Goal: Contribute content: Contribute content

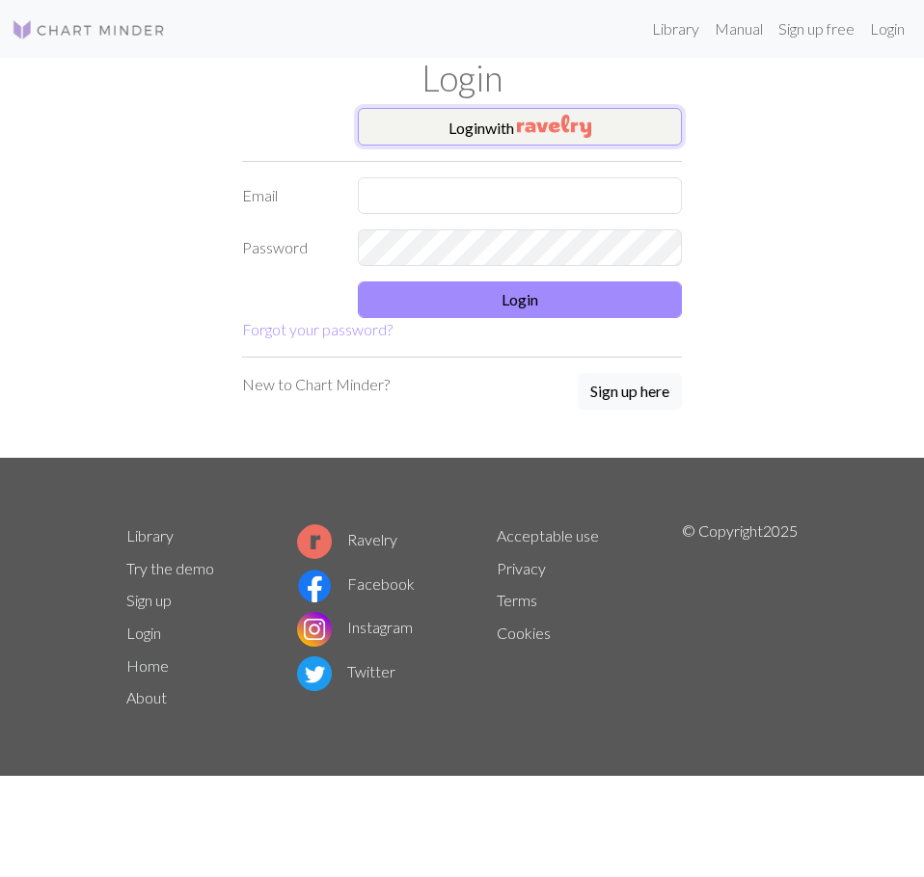
click at [466, 137] on button "Login with" at bounding box center [520, 127] width 324 height 39
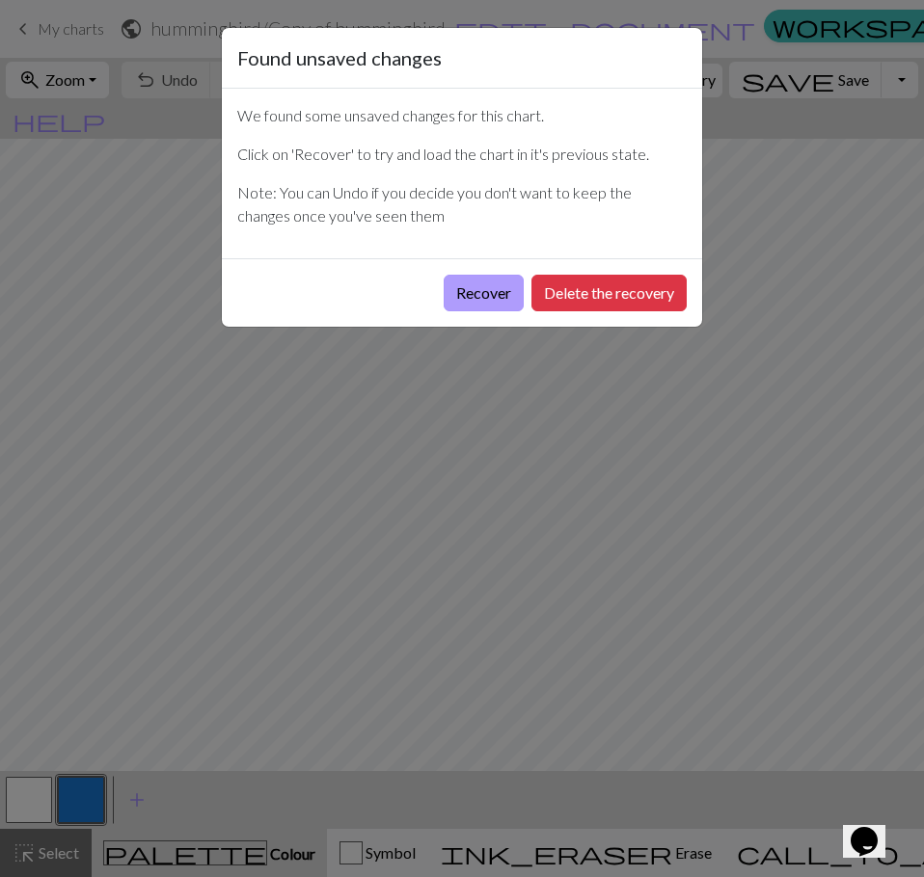
click at [495, 298] on button "Recover" at bounding box center [483, 293] width 80 height 37
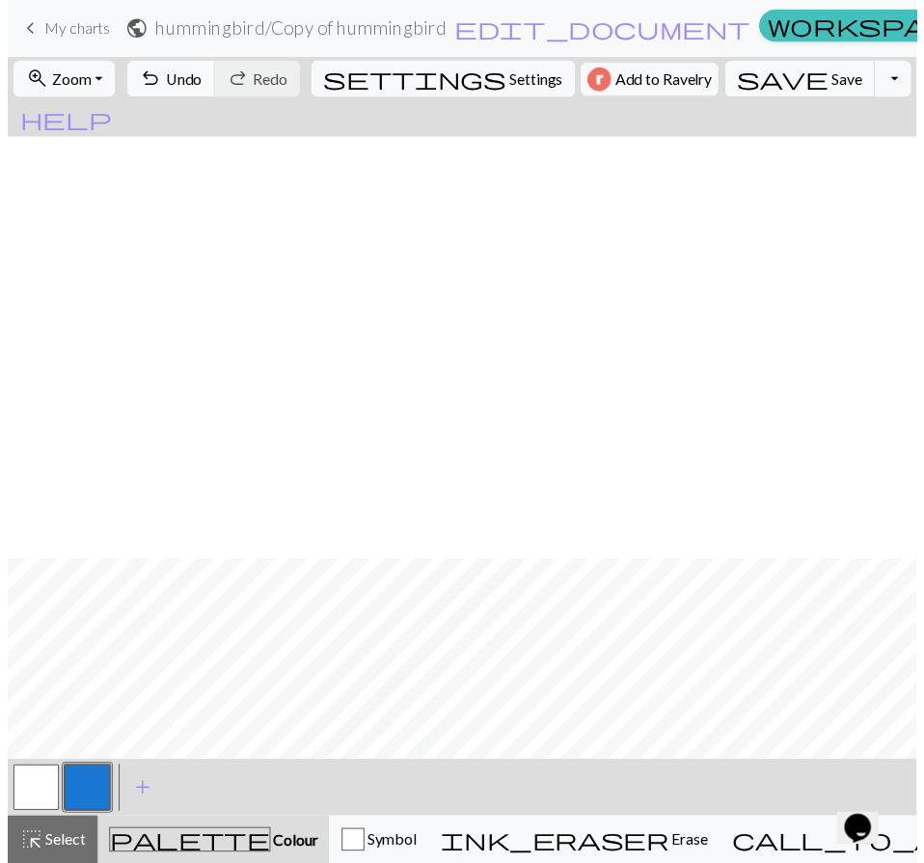
scroll to position [675, 0]
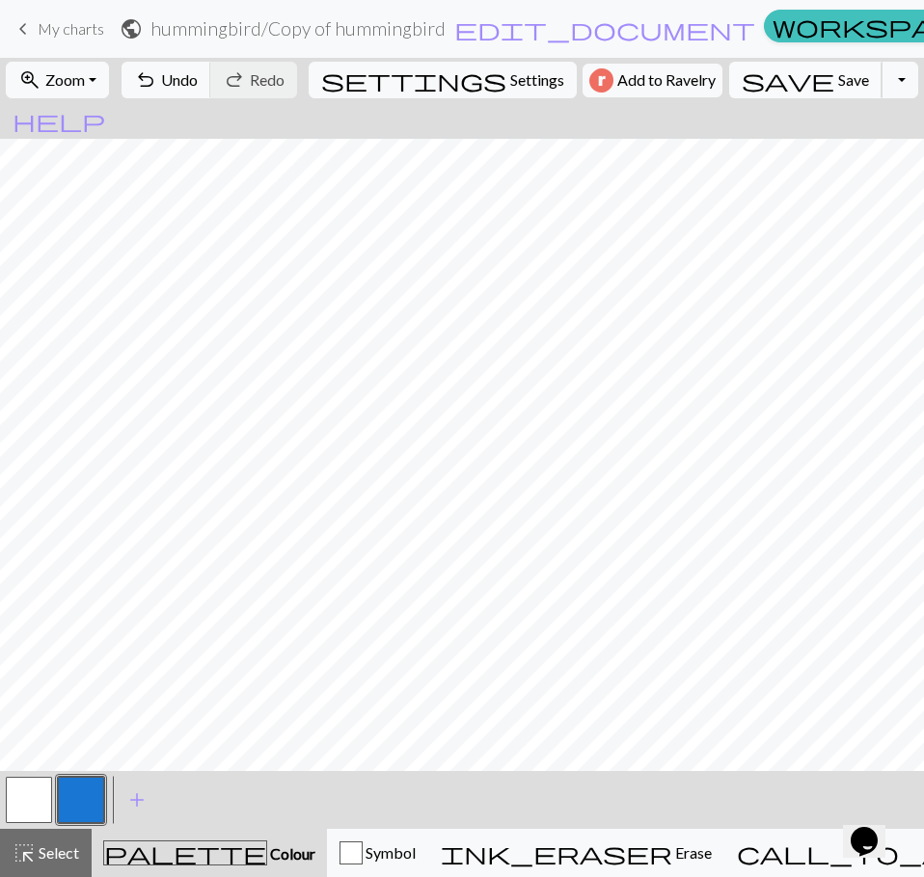
click at [769, 82] on button "save Save Save" at bounding box center [805, 80] width 153 height 37
click at [881, 88] on button "Toggle Dropdown" at bounding box center [899, 80] width 37 height 37
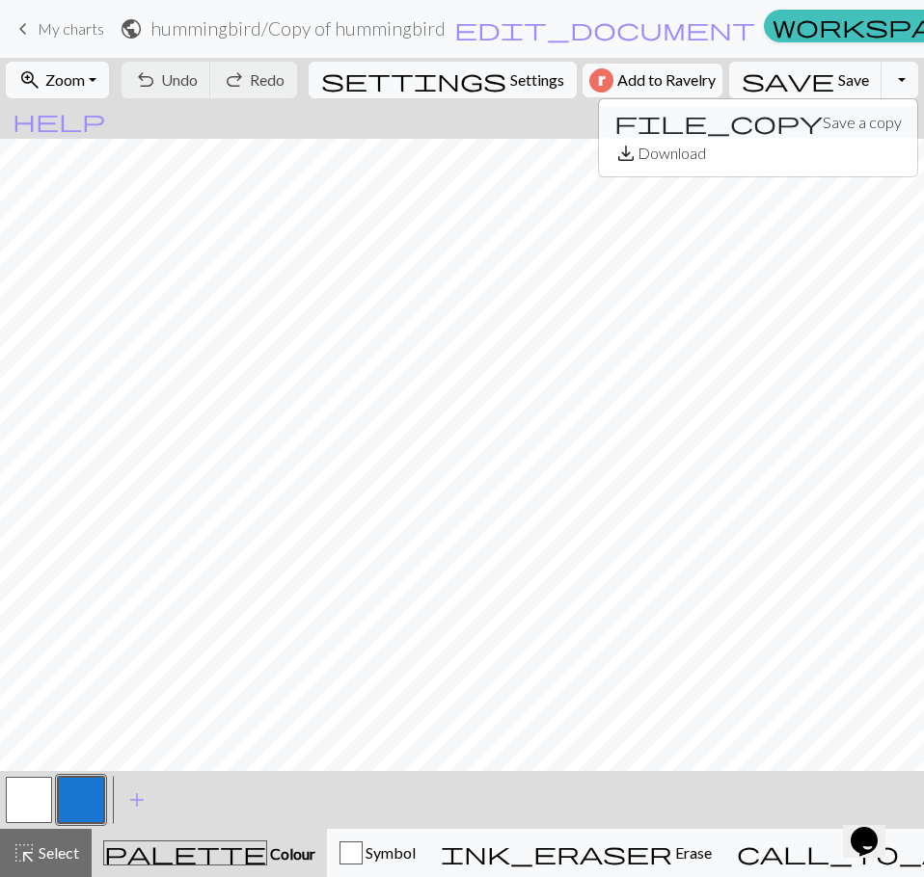
click at [802, 120] on button "file_copy Save a copy" at bounding box center [758, 122] width 318 height 31
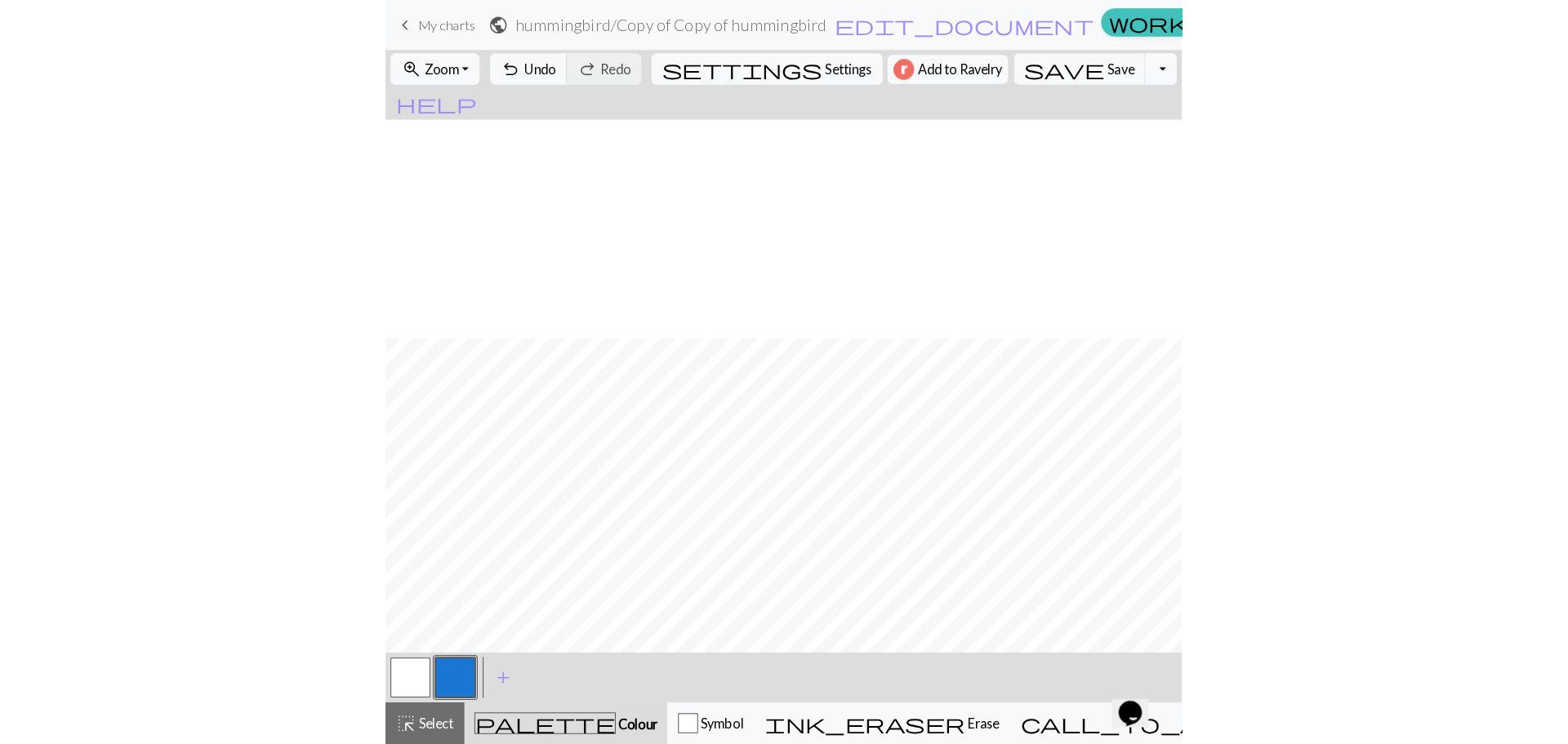
scroll to position [642, 0]
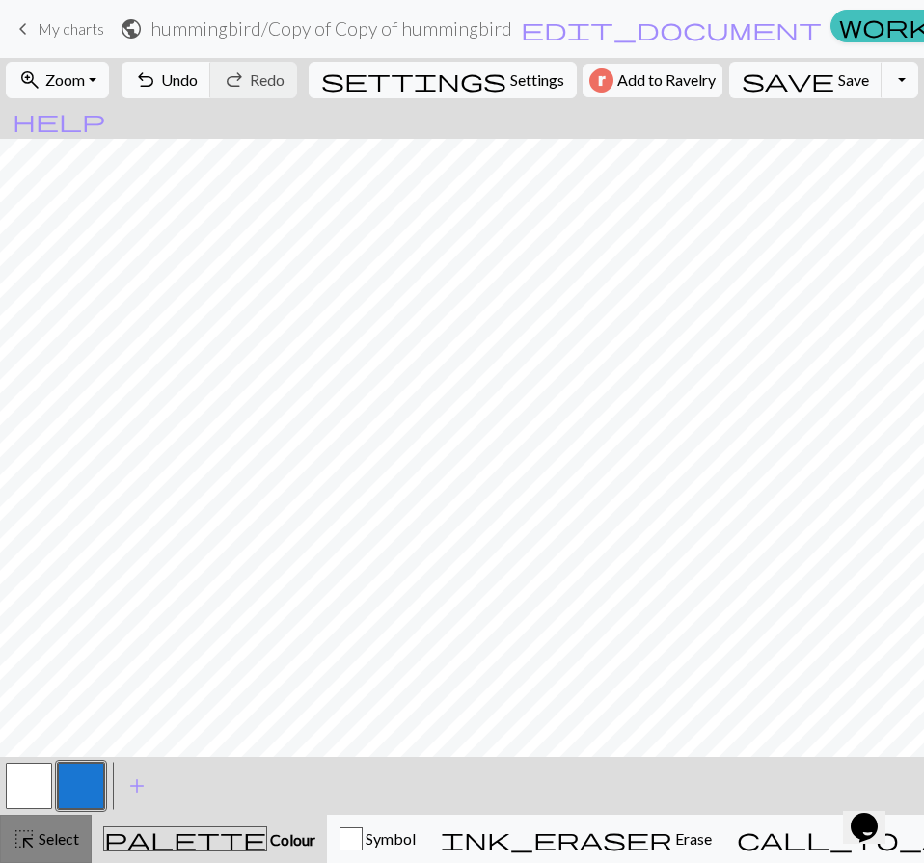
click at [41, 829] on span "Select" at bounding box center [57, 838] width 43 height 18
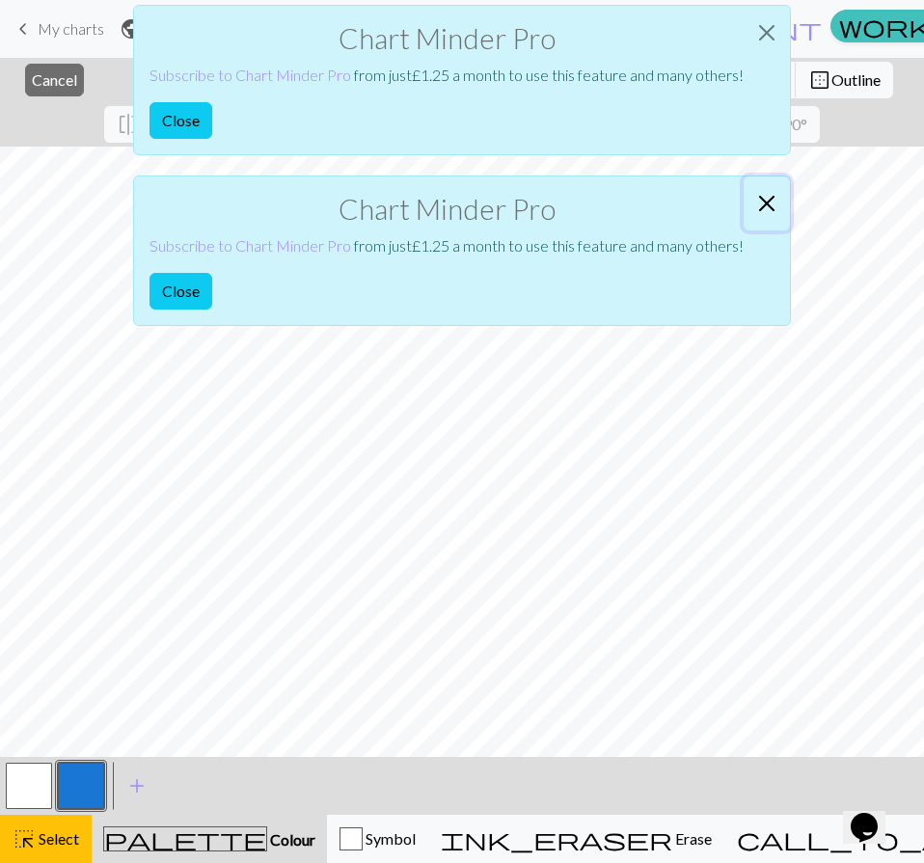
click at [766, 205] on button "Close" at bounding box center [766, 203] width 46 height 54
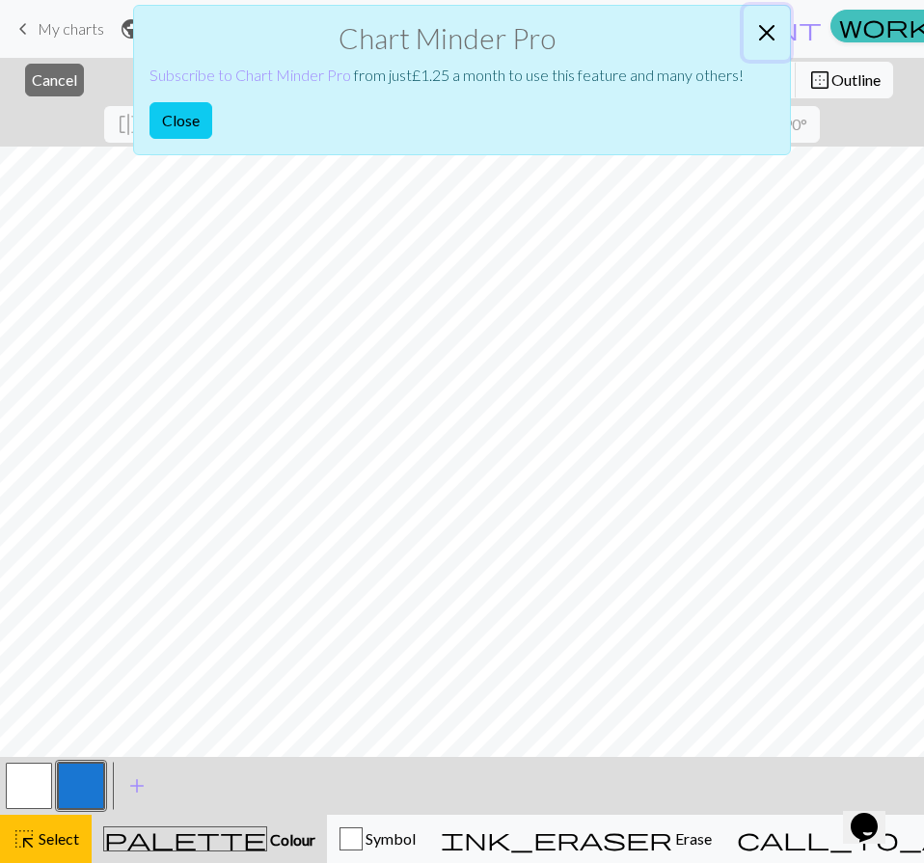
click at [772, 33] on button "Close" at bounding box center [766, 33] width 46 height 54
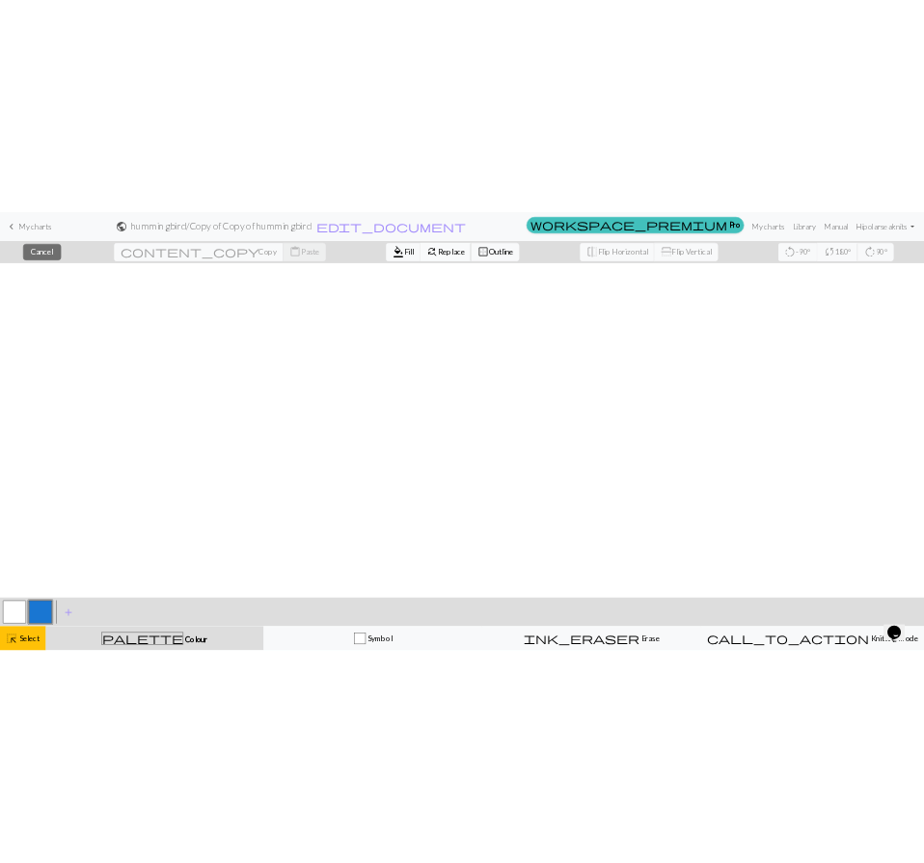
scroll to position [0, 0]
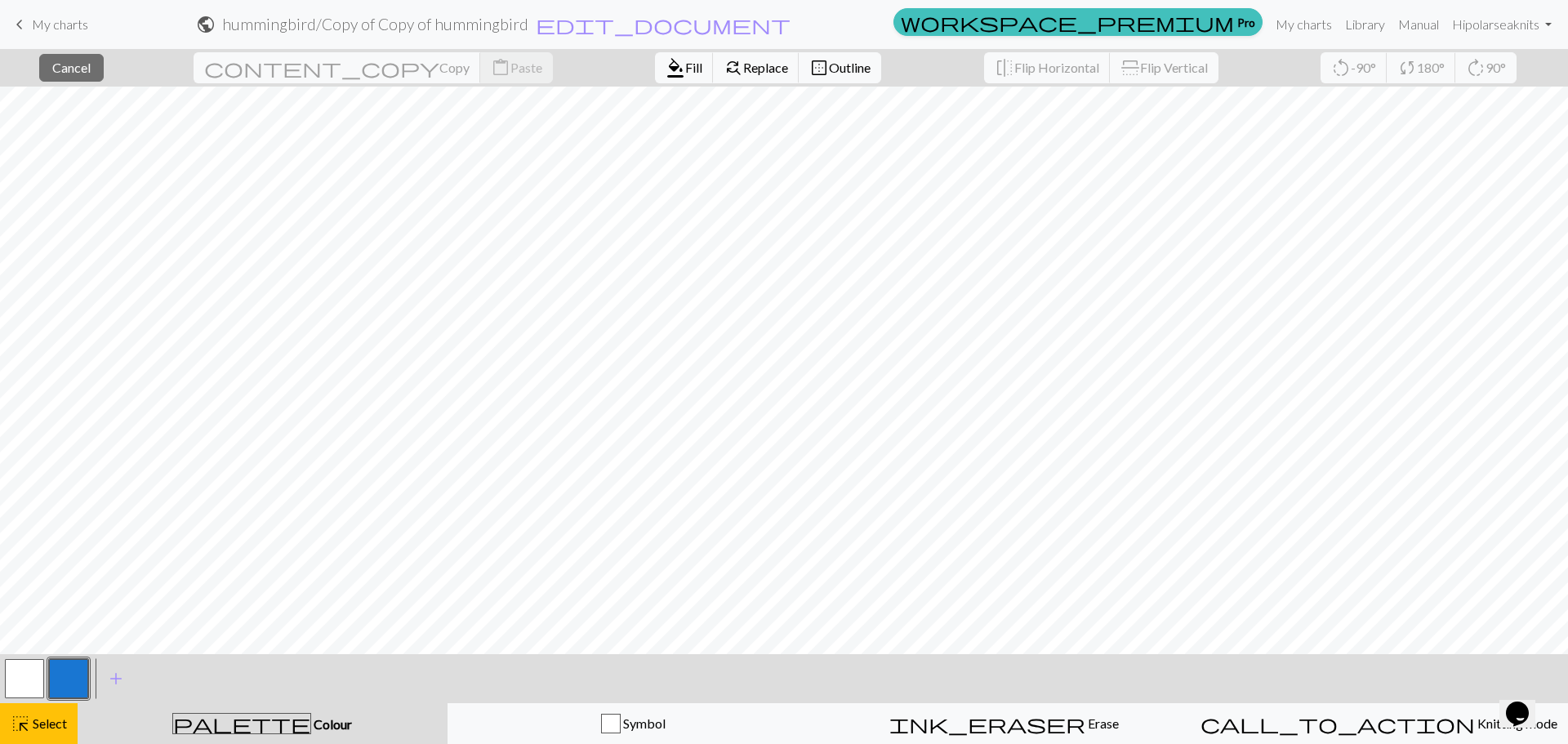
click at [64, 729] on span "Select" at bounding box center [48, 724] width 36 height 15
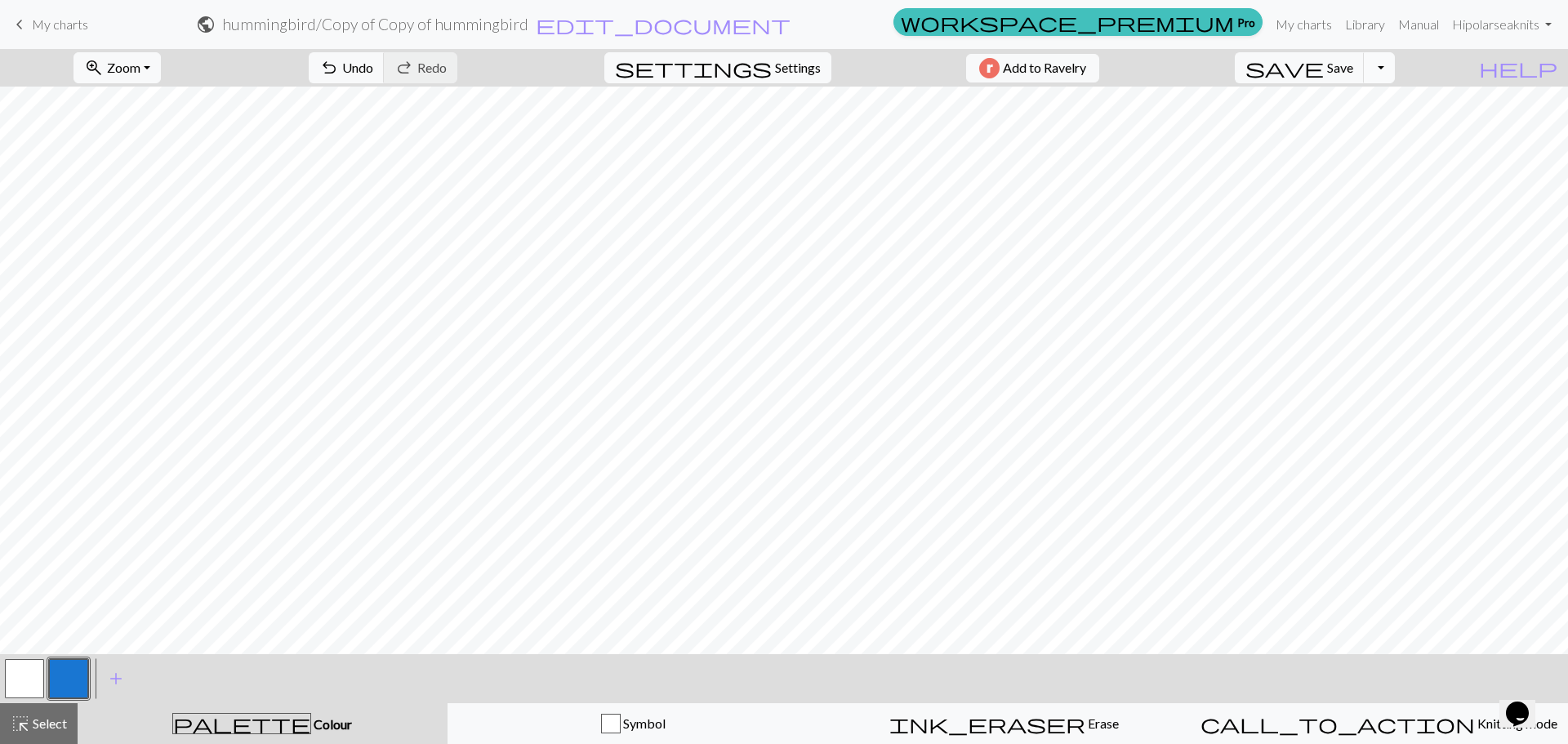
click at [782, 73] on button "Toggle Dropdown" at bounding box center [1379, 68] width 31 height 31
click at [782, 125] on button "save_alt Download" at bounding box center [1260, 130] width 269 height 26
click at [730, 53] on button "Download" at bounding box center [745, 53] width 80 height 31
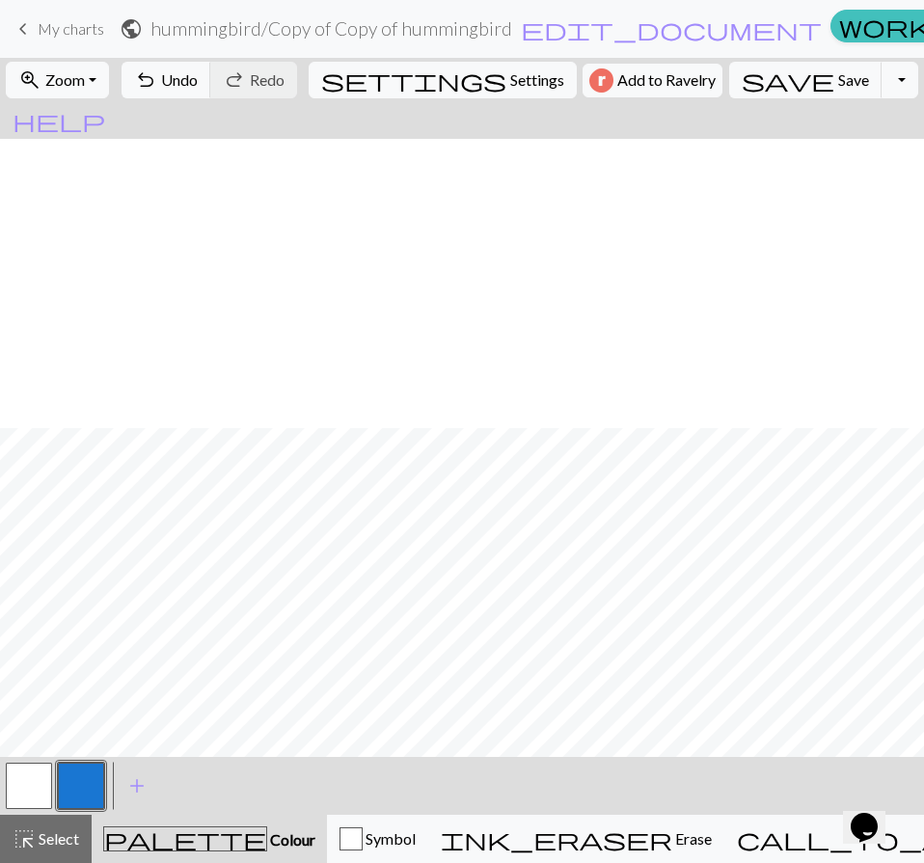
scroll to position [289, 0]
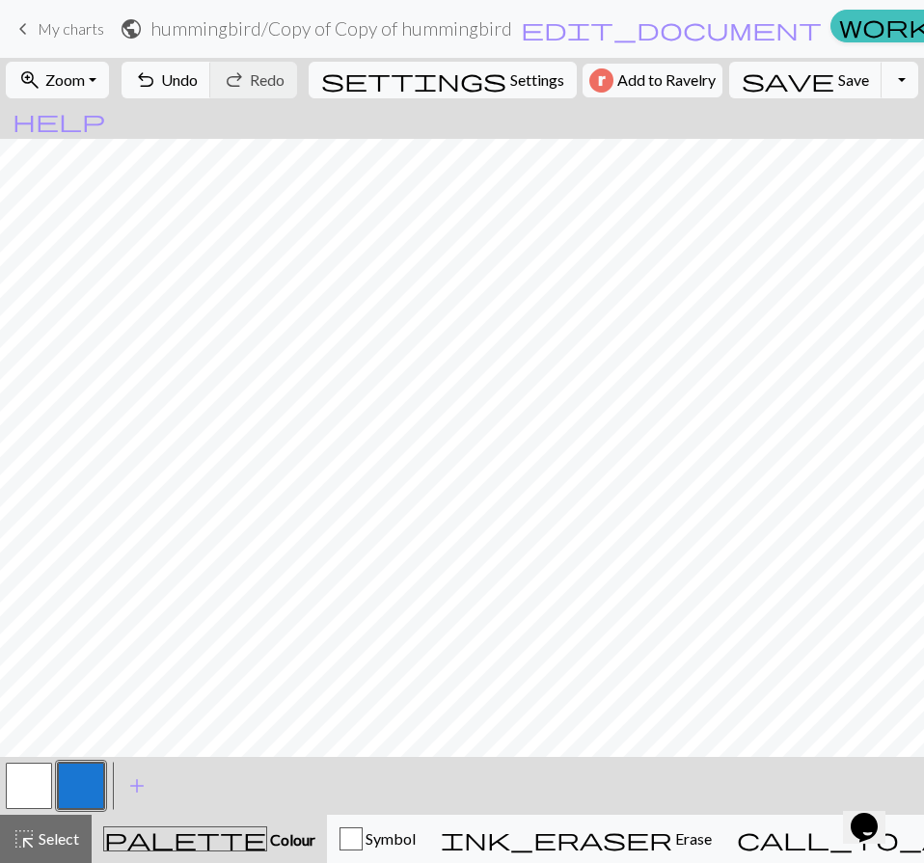
click at [57, 781] on div at bounding box center [81, 786] width 52 height 52
click at [20, 773] on button "button" at bounding box center [29, 786] width 46 height 46
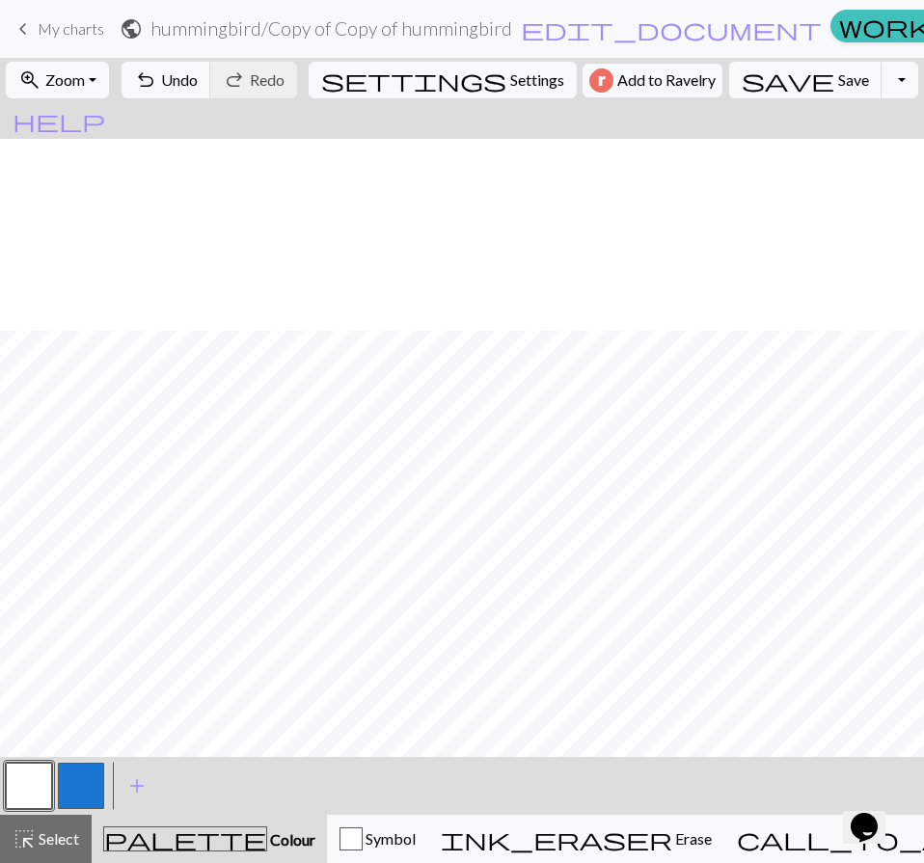
scroll to position [758, 0]
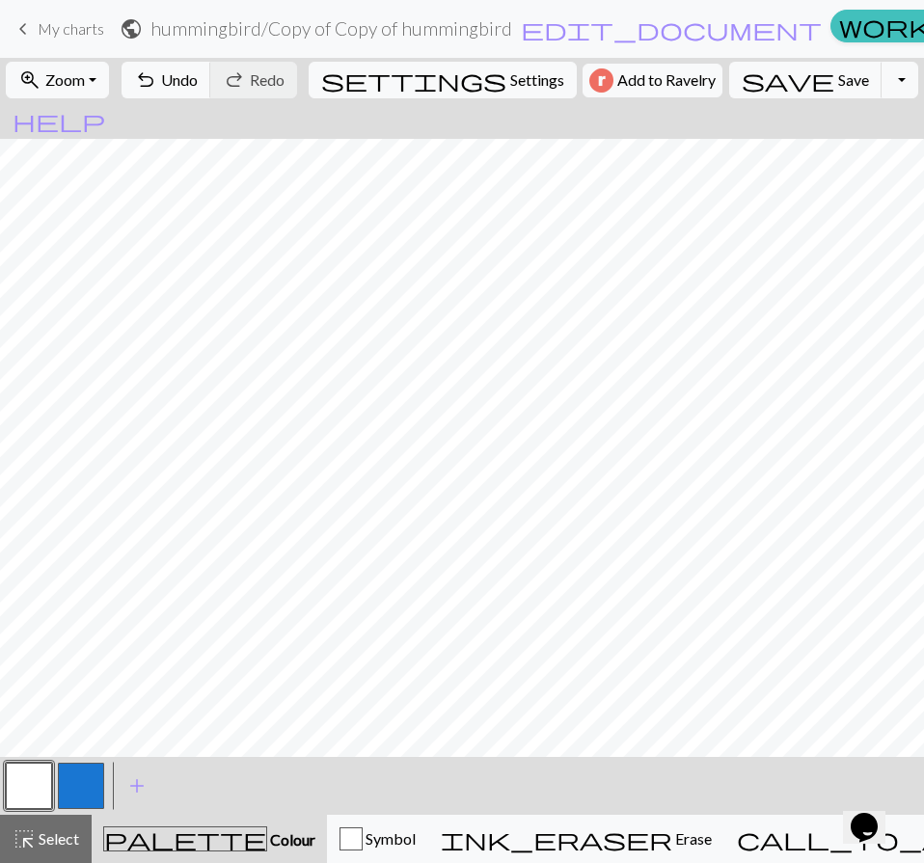
click at [71, 795] on button "button" at bounding box center [81, 786] width 46 height 46
click at [39, 777] on button "button" at bounding box center [29, 786] width 46 height 46
click at [94, 783] on button "button" at bounding box center [81, 786] width 46 height 46
click at [26, 775] on button "button" at bounding box center [29, 786] width 46 height 46
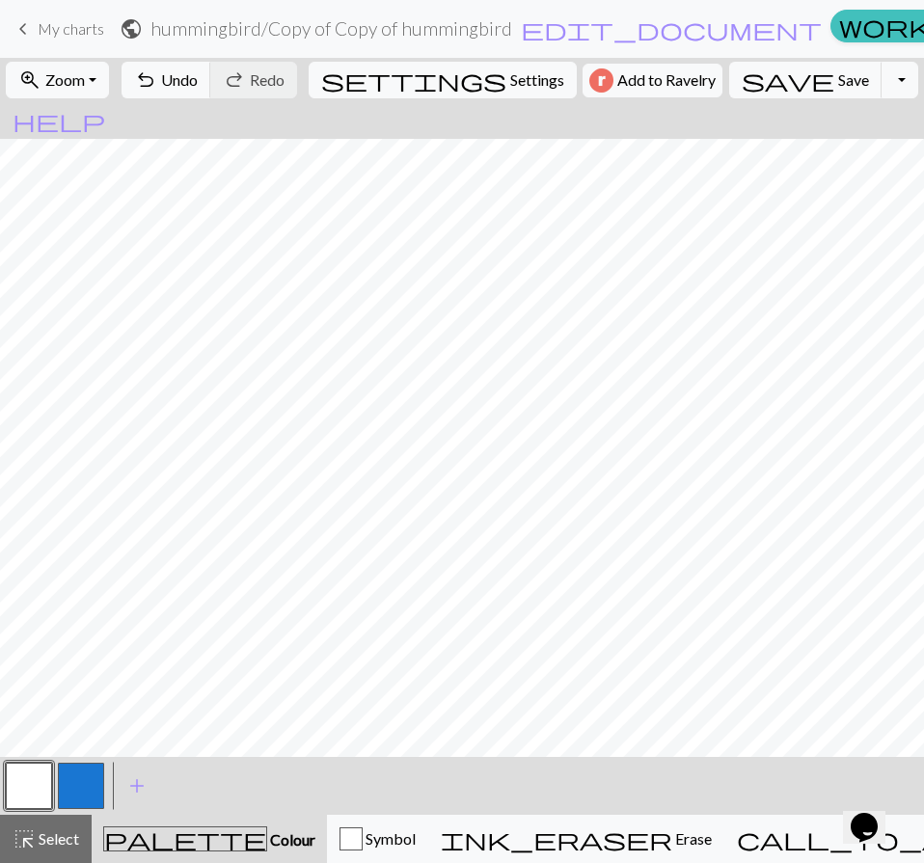
click at [100, 776] on button "button" at bounding box center [81, 786] width 46 height 46
click at [37, 774] on button "button" at bounding box center [29, 786] width 46 height 46
click at [87, 781] on button "button" at bounding box center [81, 786] width 46 height 46
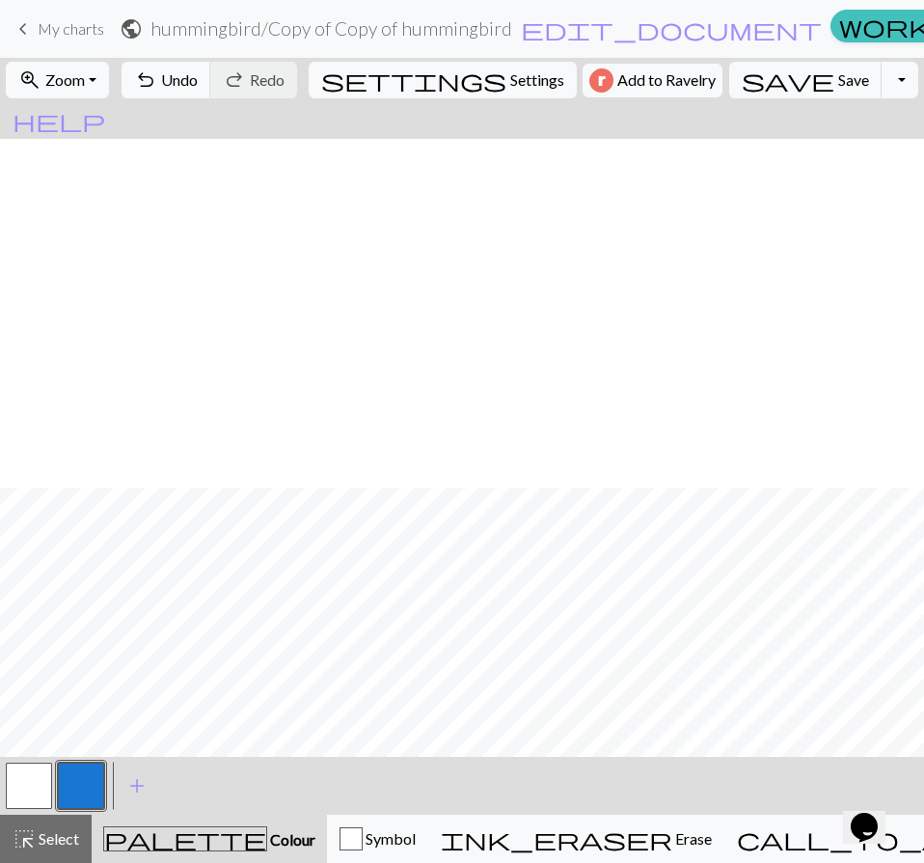
scroll to position [758, 0]
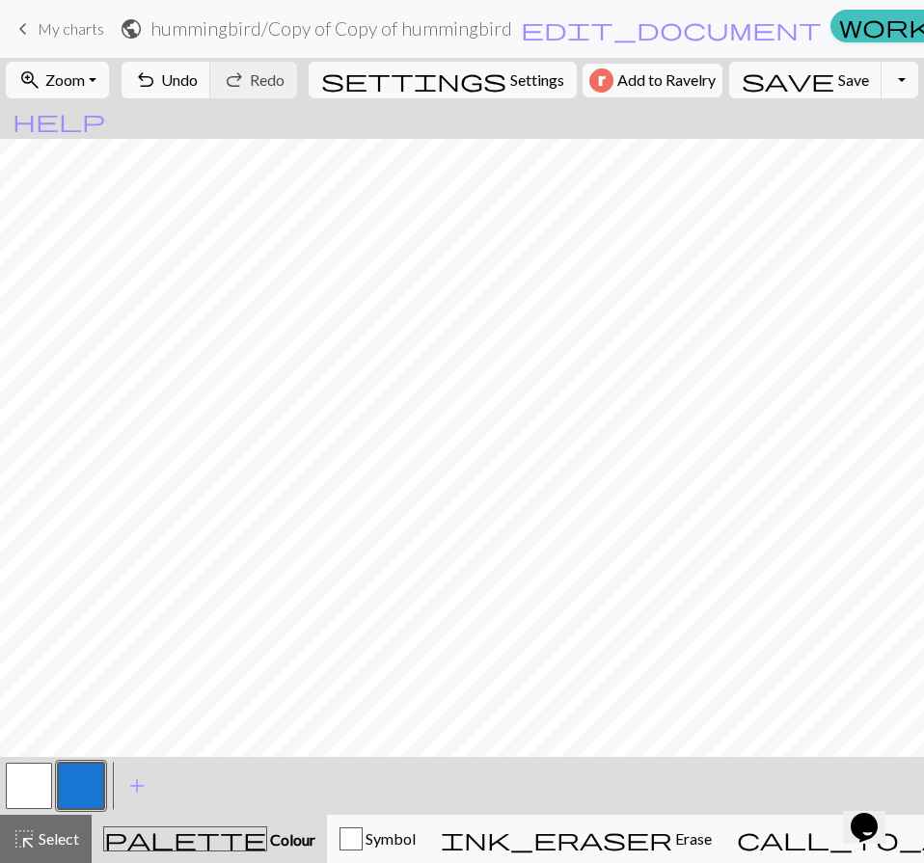
click at [41, 786] on button "button" at bounding box center [29, 786] width 46 height 46
click at [84, 793] on button "button" at bounding box center [81, 786] width 46 height 46
click at [36, 765] on button "button" at bounding box center [29, 786] width 46 height 46
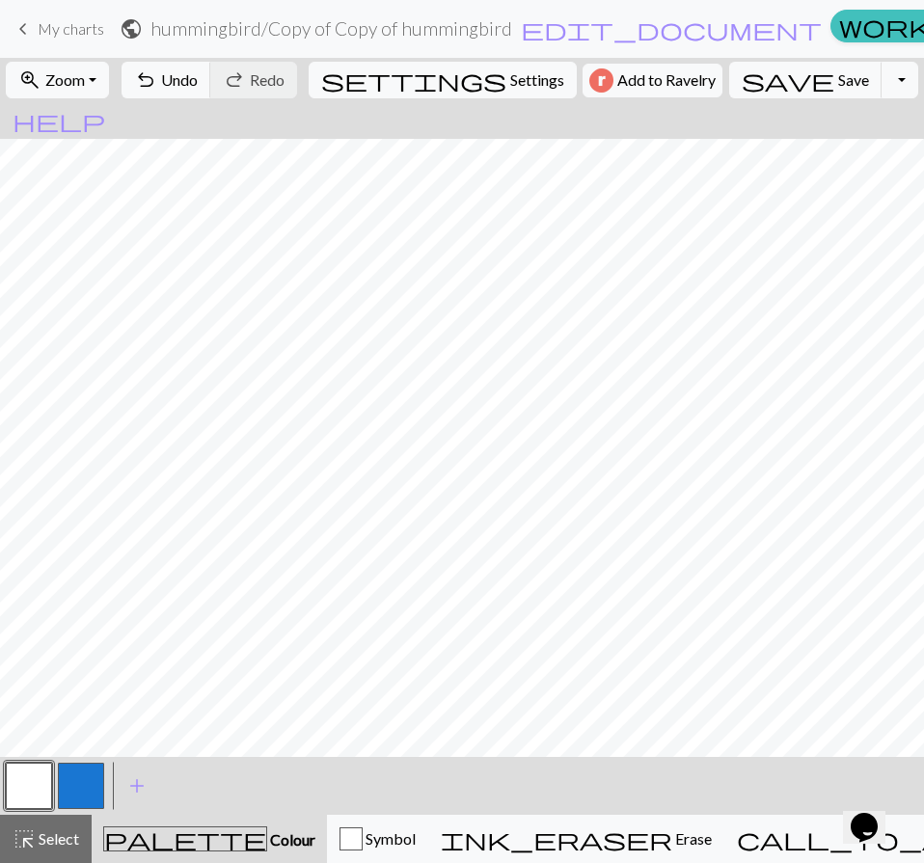
click at [86, 784] on button "button" at bounding box center [81, 786] width 46 height 46
click at [27, 778] on button "button" at bounding box center [29, 786] width 46 height 46
click at [97, 780] on button "button" at bounding box center [81, 786] width 46 height 46
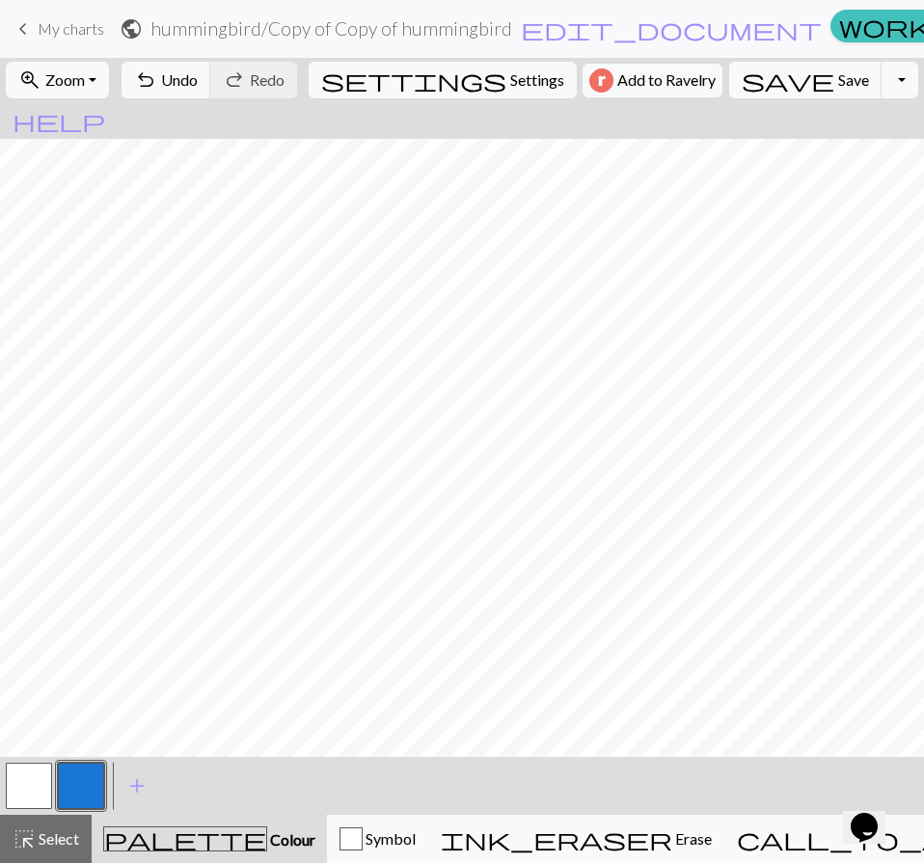
click at [15, 774] on button "button" at bounding box center [29, 786] width 46 height 46
click at [85, 773] on button "button" at bounding box center [81, 786] width 46 height 46
click at [26, 774] on button "button" at bounding box center [29, 786] width 46 height 46
click at [97, 772] on button "button" at bounding box center [81, 786] width 46 height 46
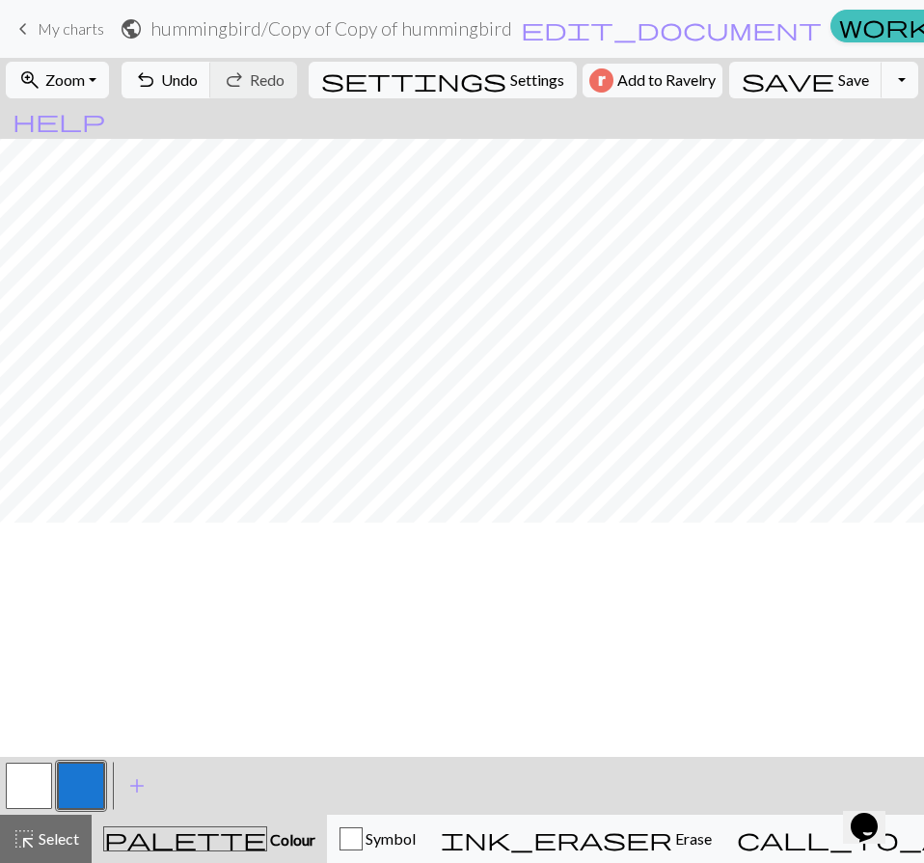
scroll to position [193, 0]
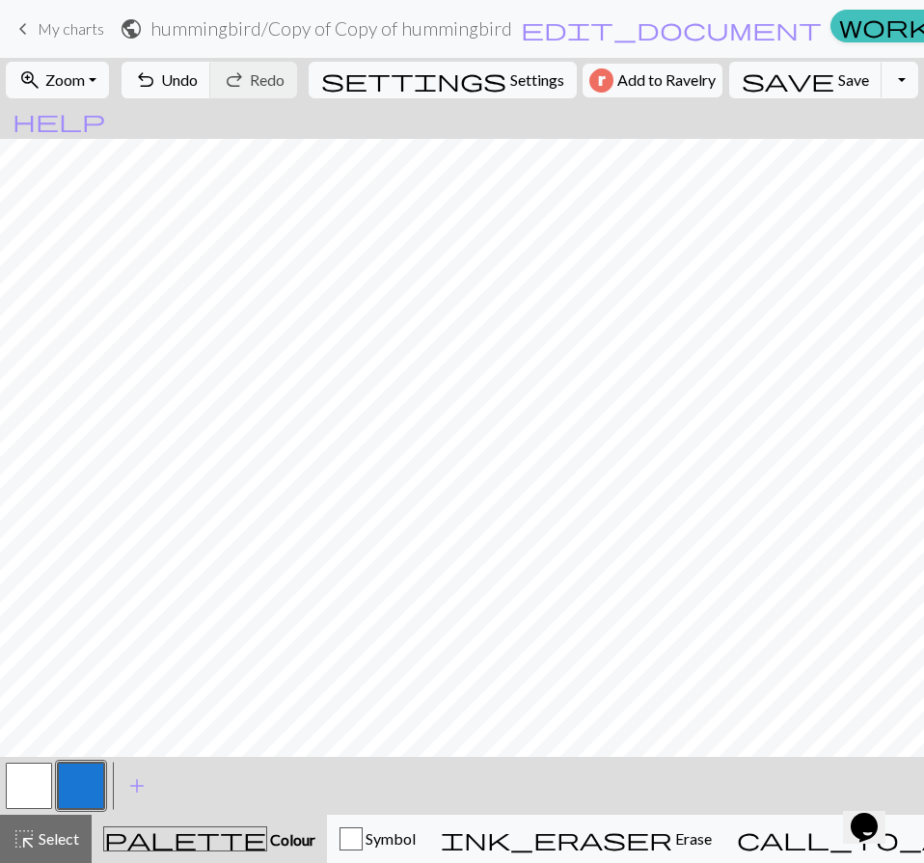
click at [40, 780] on button "button" at bounding box center [29, 786] width 46 height 46
click at [93, 783] on button "button" at bounding box center [81, 786] width 46 height 46
click at [36, 772] on button "button" at bounding box center [29, 786] width 46 height 46
click at [92, 766] on button "button" at bounding box center [81, 786] width 46 height 46
click at [46, 771] on button "button" at bounding box center [29, 786] width 46 height 46
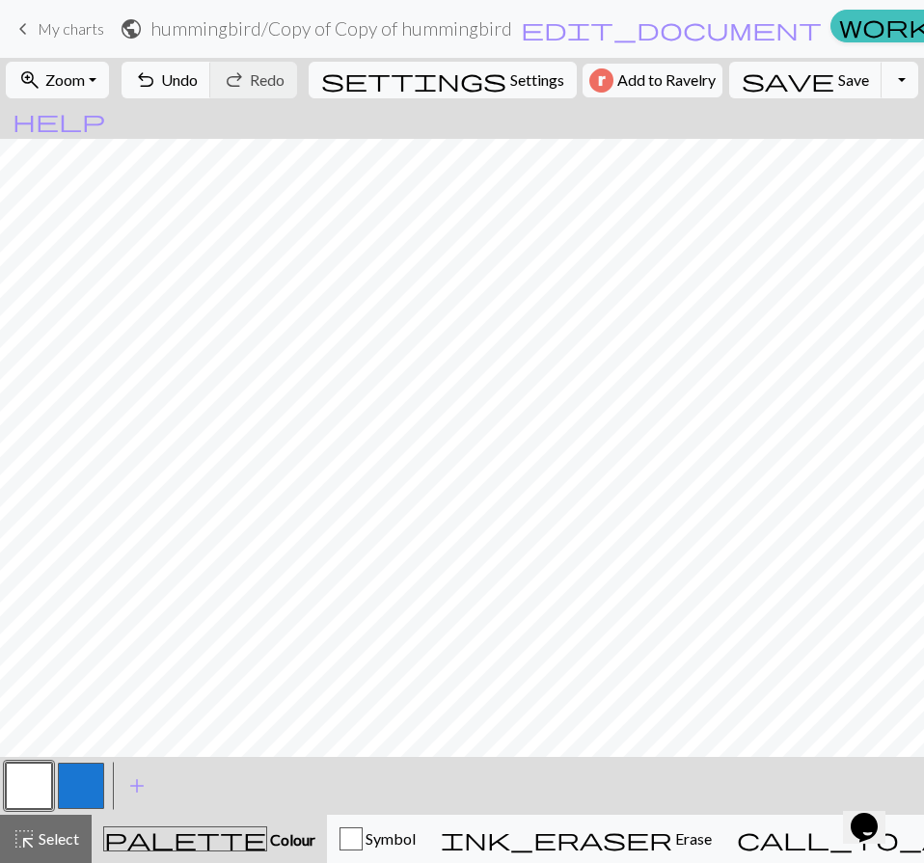
click at [78, 779] on button "button" at bounding box center [81, 786] width 46 height 46
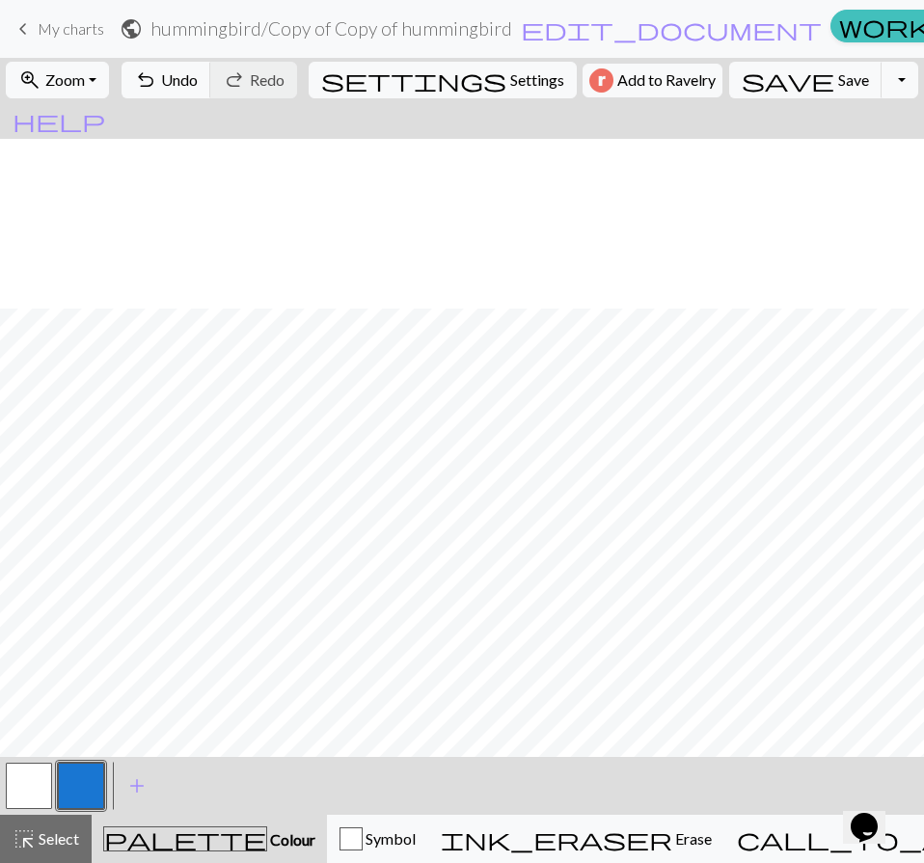
scroll to position [758, 0]
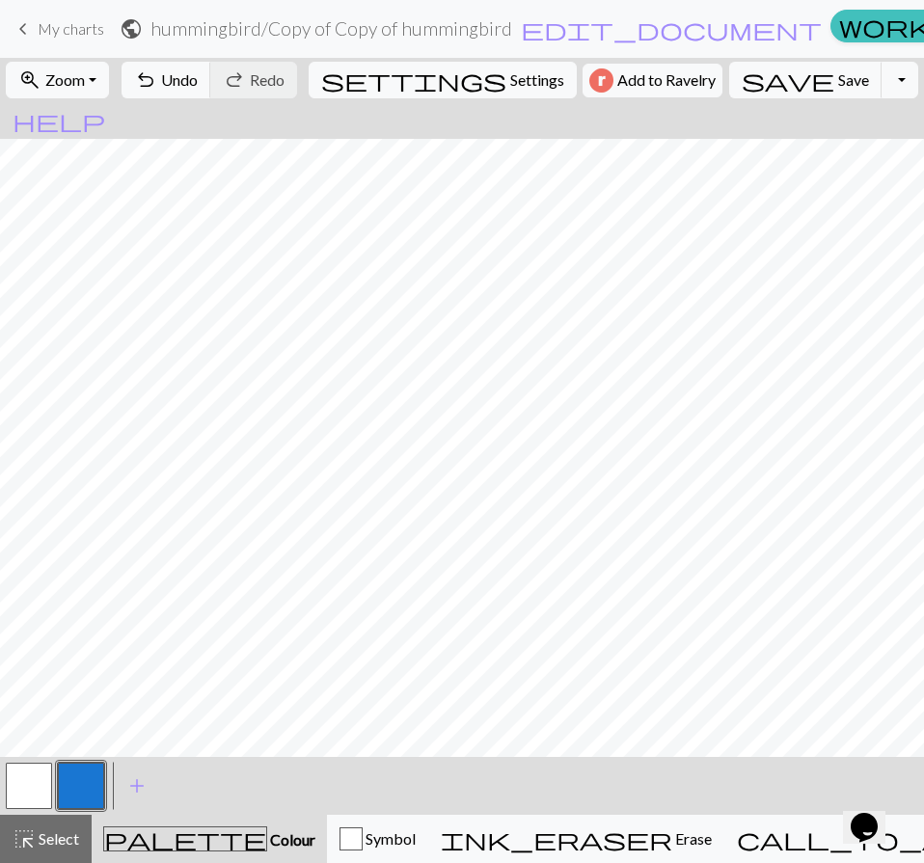
click at [45, 782] on button "button" at bounding box center [29, 786] width 46 height 46
click at [75, 791] on button "button" at bounding box center [81, 786] width 46 height 46
click at [41, 770] on button "button" at bounding box center [29, 786] width 46 height 46
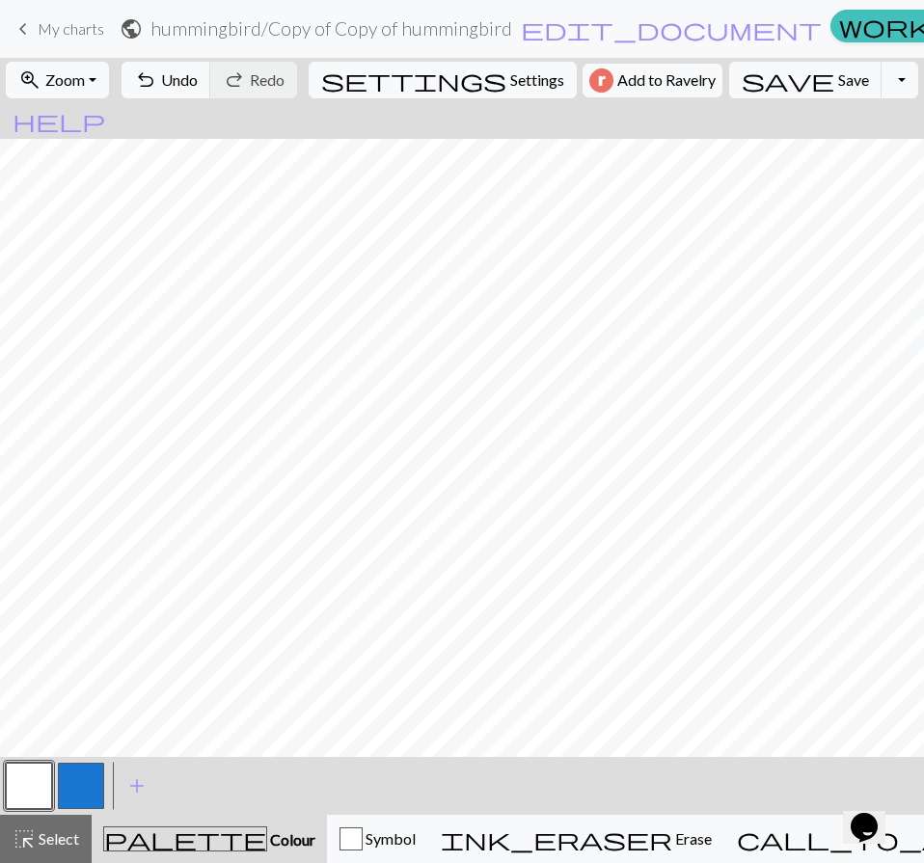
click at [89, 793] on button "button" at bounding box center [81, 786] width 46 height 46
click at [38, 773] on button "button" at bounding box center [29, 786] width 46 height 46
click at [77, 780] on button "button" at bounding box center [81, 786] width 46 height 46
click at [29, 776] on button "button" at bounding box center [29, 786] width 46 height 46
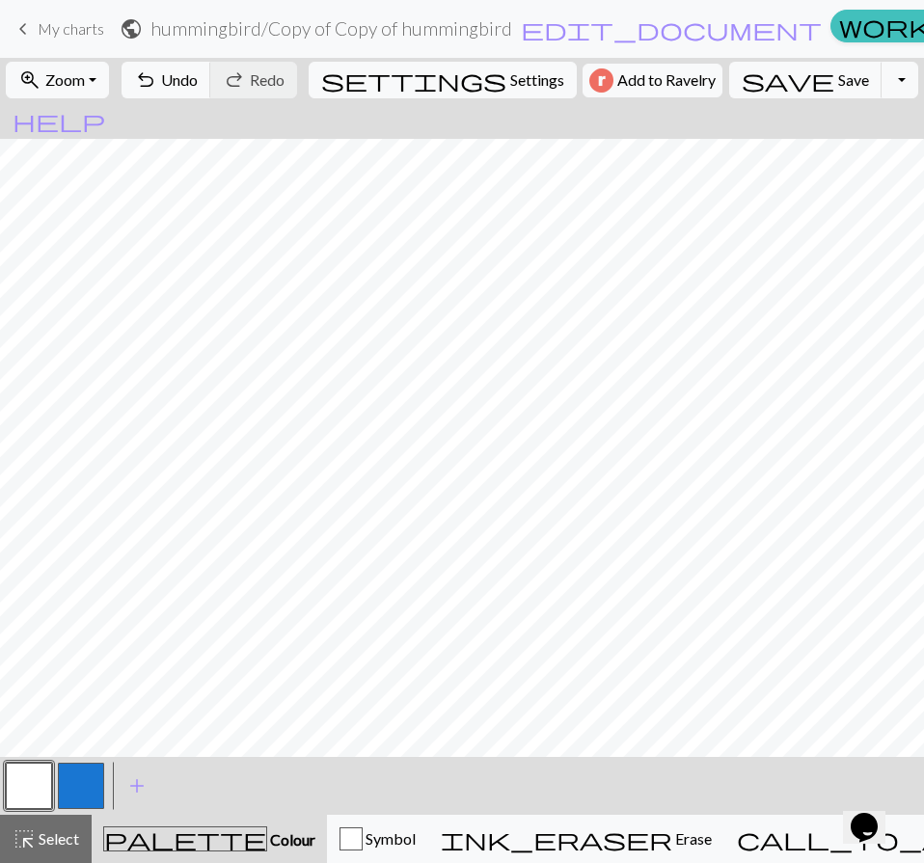
click at [99, 780] on button "button" at bounding box center [81, 786] width 46 height 46
click at [33, 775] on button "button" at bounding box center [29, 786] width 46 height 46
click at [102, 781] on button "button" at bounding box center [81, 786] width 46 height 46
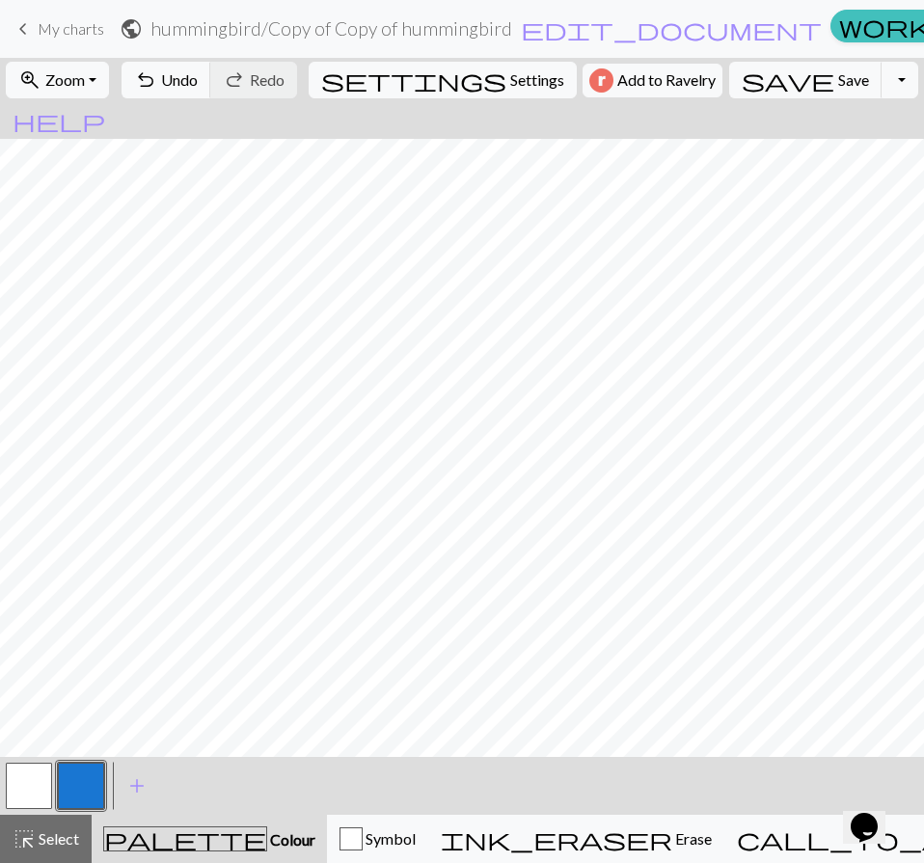
click at [16, 787] on button "button" at bounding box center [29, 786] width 46 height 46
click at [88, 774] on button "button" at bounding box center [81, 786] width 46 height 46
click at [20, 774] on button "button" at bounding box center [29, 786] width 46 height 46
click at [74, 785] on button "button" at bounding box center [81, 786] width 46 height 46
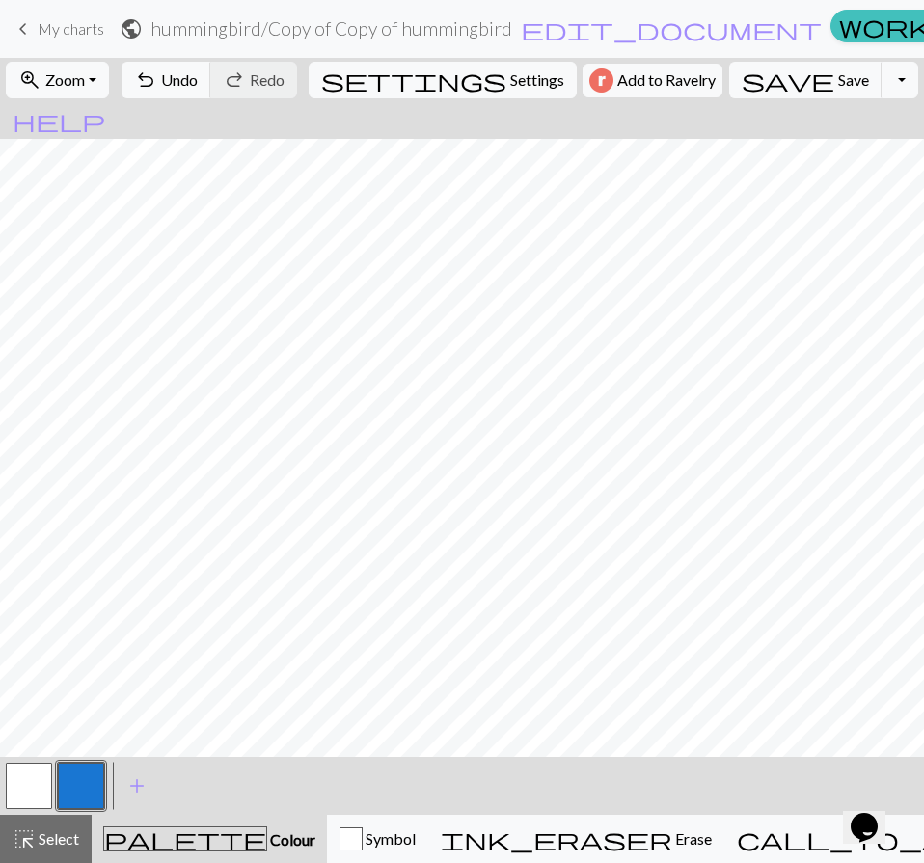
click at [23, 774] on button "button" at bounding box center [29, 786] width 46 height 46
click at [84, 776] on button "button" at bounding box center [81, 786] width 46 height 46
click at [43, 780] on button "button" at bounding box center [29, 786] width 46 height 46
click at [90, 768] on button "button" at bounding box center [81, 786] width 46 height 46
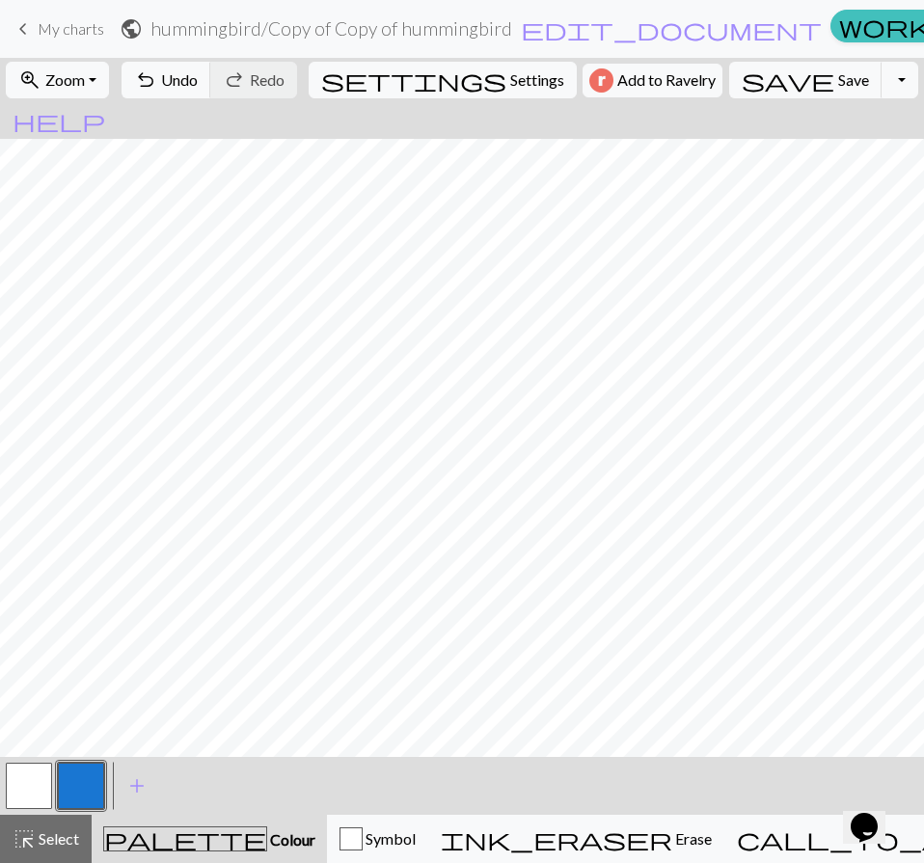
click at [36, 780] on button "button" at bounding box center [29, 786] width 46 height 46
click at [86, 778] on button "button" at bounding box center [81, 786] width 46 height 46
click at [14, 782] on button "button" at bounding box center [29, 786] width 46 height 46
drag, startPoint x: 85, startPoint y: 788, endPoint x: 120, endPoint y: 766, distance: 41.2
click at [85, 786] on button "button" at bounding box center [81, 786] width 46 height 46
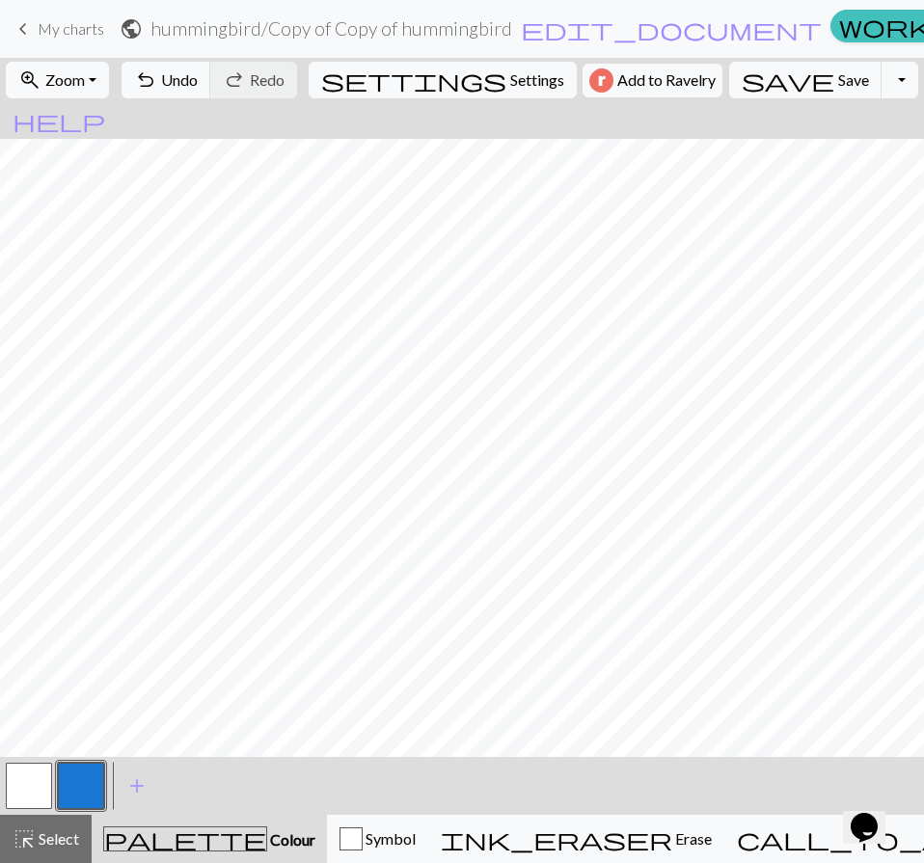
click at [40, 777] on button "button" at bounding box center [29, 786] width 46 height 46
click at [81, 788] on button "button" at bounding box center [81, 786] width 46 height 46
click at [16, 763] on button "button" at bounding box center [29, 786] width 46 height 46
click at [94, 775] on button "button" at bounding box center [81, 786] width 46 height 46
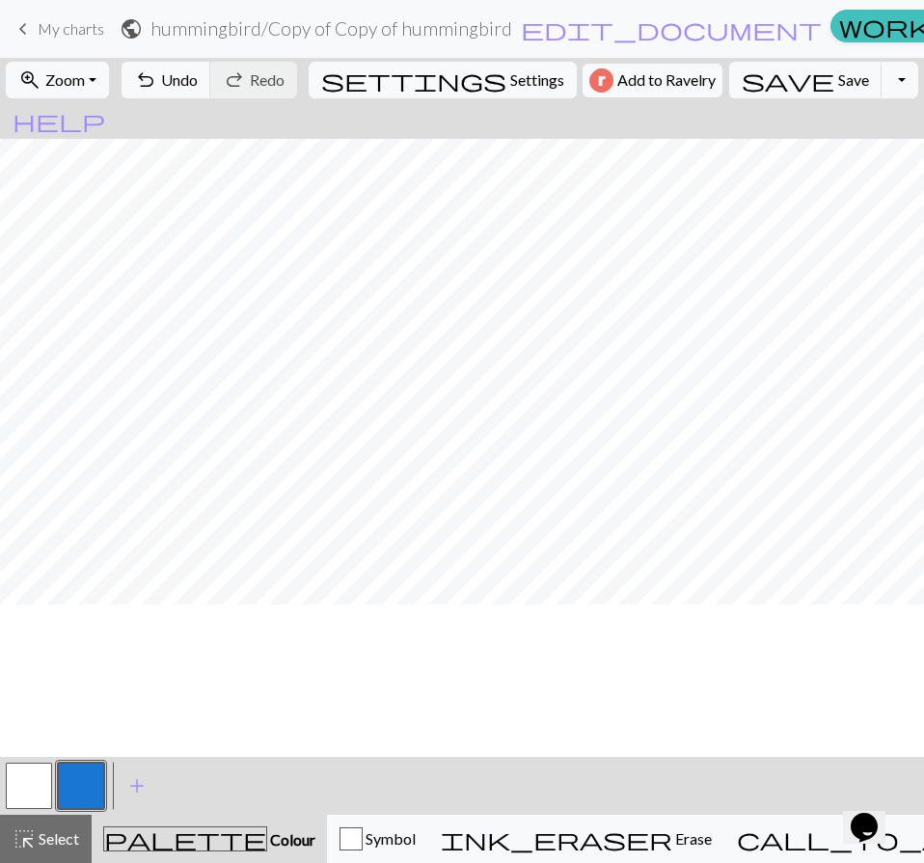
scroll to position [372, 0]
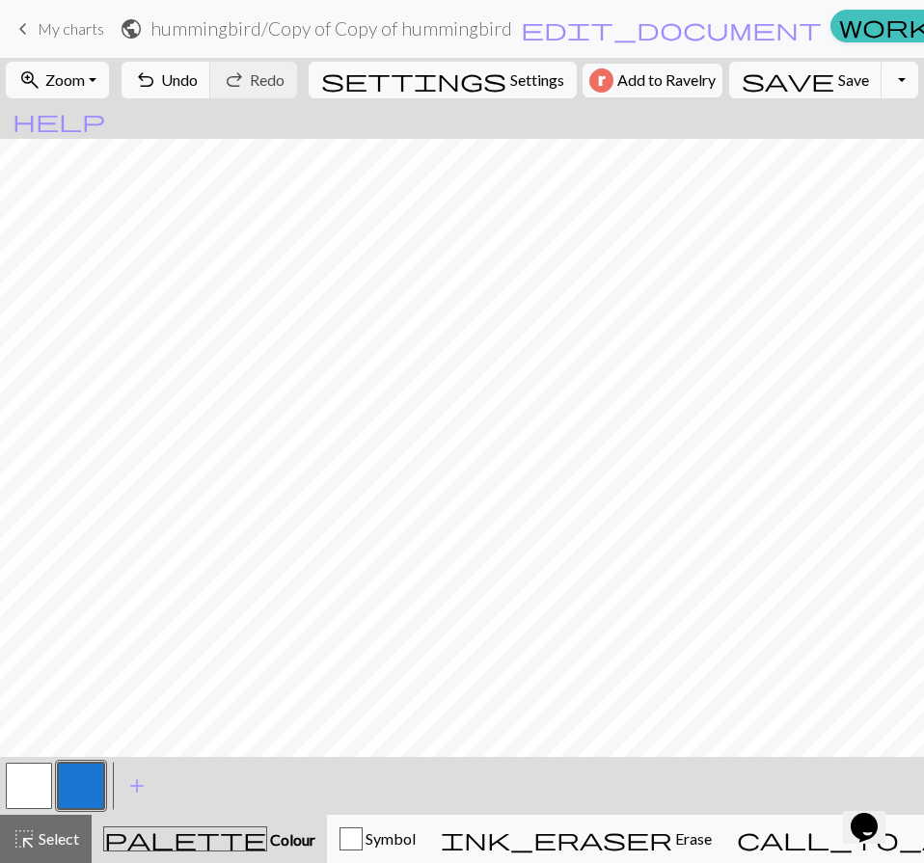
click at [22, 787] on button "button" at bounding box center [29, 786] width 46 height 46
click at [91, 790] on button "button" at bounding box center [81, 786] width 46 height 46
click at [40, 784] on button "button" at bounding box center [29, 786] width 46 height 46
click at [76, 784] on button "button" at bounding box center [81, 786] width 46 height 46
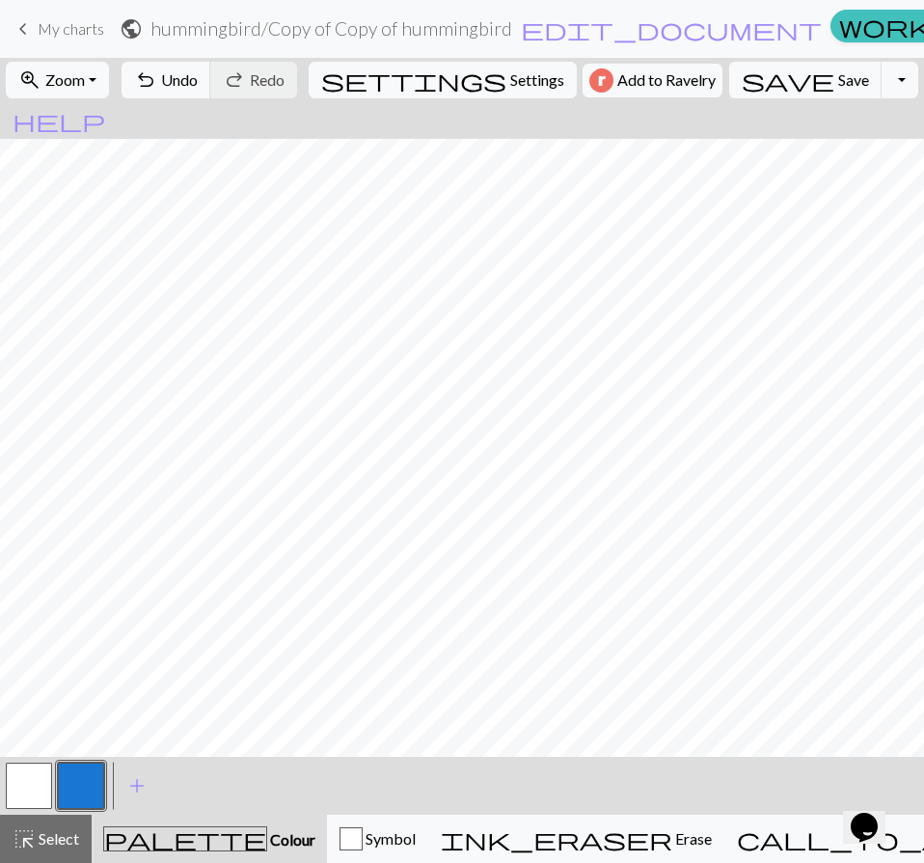
click at [30, 789] on button "button" at bounding box center [29, 786] width 46 height 46
click at [80, 786] on button "button" at bounding box center [81, 786] width 46 height 46
click at [44, 794] on button "button" at bounding box center [29, 786] width 46 height 46
click at [76, 783] on button "button" at bounding box center [81, 786] width 46 height 46
click at [33, 791] on button "button" at bounding box center [29, 786] width 46 height 46
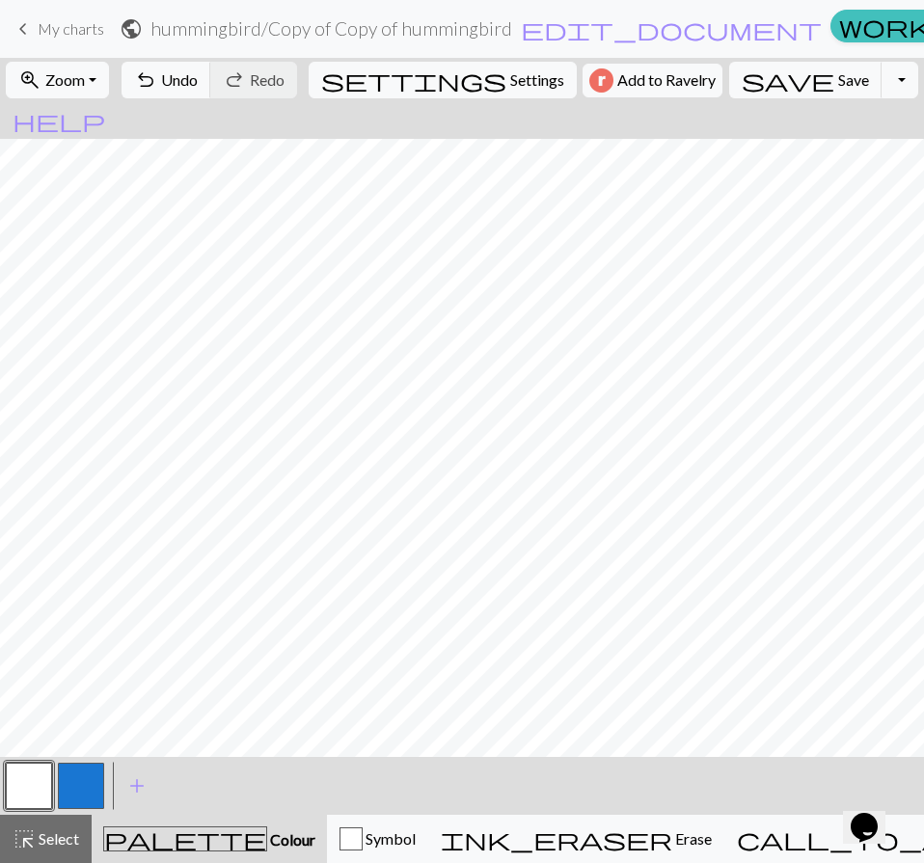
click at [79, 784] on button "button" at bounding box center [81, 786] width 46 height 46
click at [39, 790] on button "button" at bounding box center [29, 786] width 46 height 46
click at [83, 776] on button "button" at bounding box center [81, 786] width 46 height 46
click at [35, 785] on button "button" at bounding box center [29, 786] width 46 height 46
click at [93, 778] on button "button" at bounding box center [81, 786] width 46 height 46
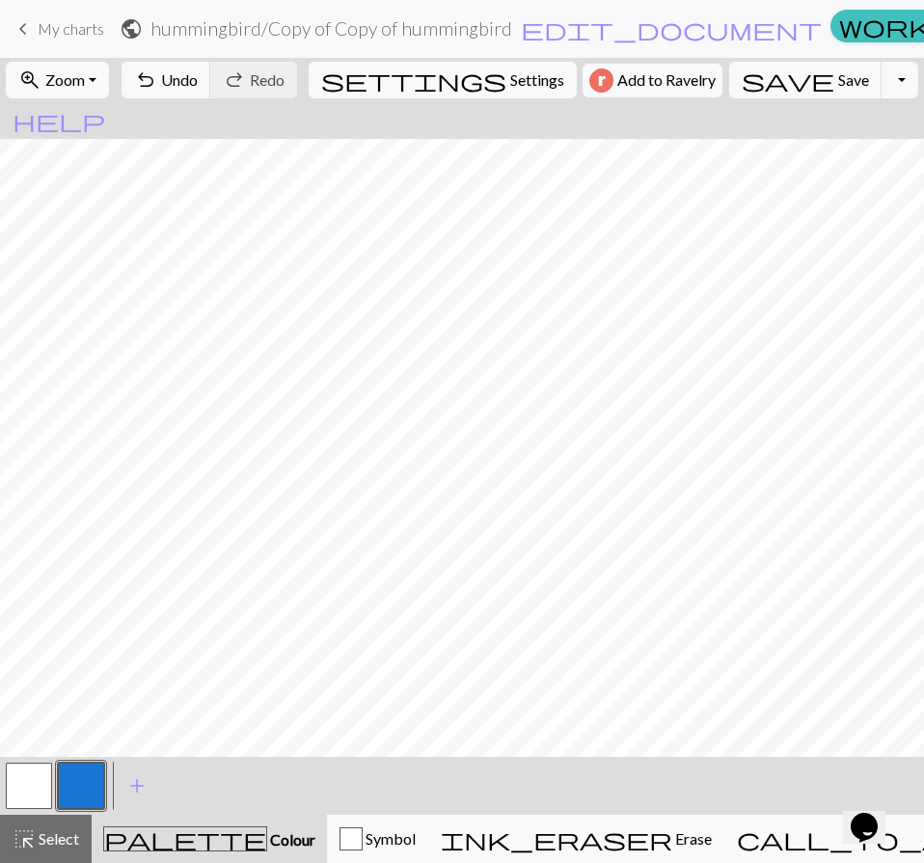
click at [17, 783] on button "button" at bounding box center [29, 786] width 46 height 46
click at [80, 781] on button "button" at bounding box center [81, 786] width 46 height 46
click at [766, 83] on span "save" at bounding box center [787, 80] width 93 height 27
click at [23, 785] on button "button" at bounding box center [29, 786] width 46 height 46
click at [881, 77] on button "Toggle Dropdown" at bounding box center [899, 80] width 37 height 37
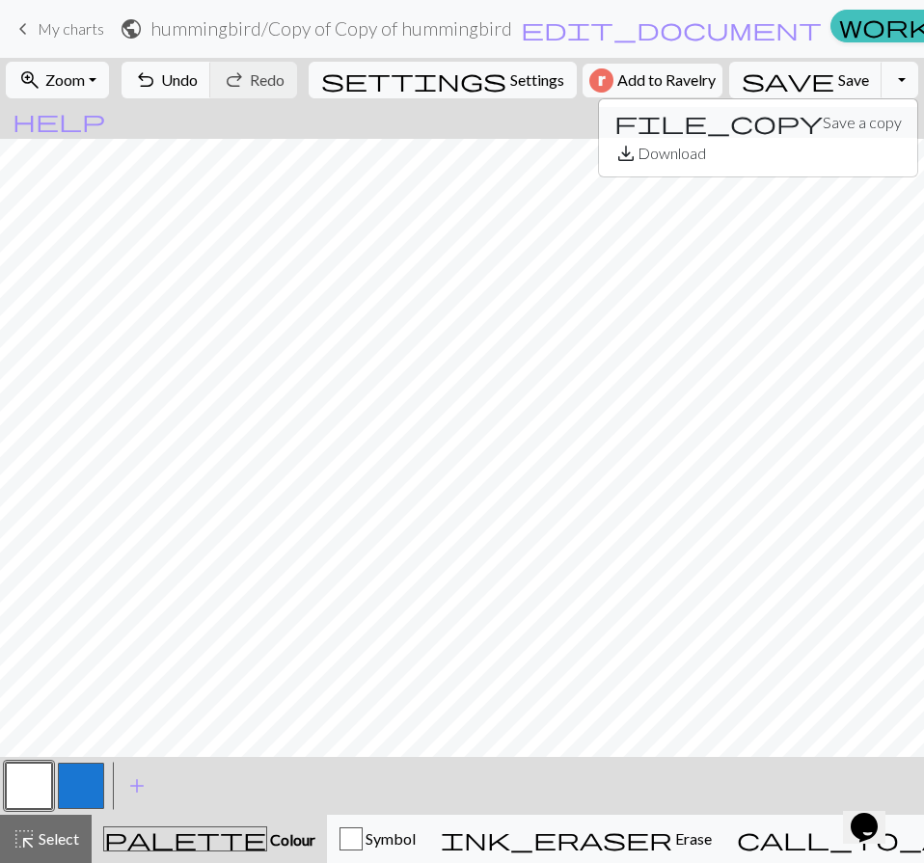
click at [799, 125] on button "file_copy Save a copy" at bounding box center [758, 122] width 318 height 31
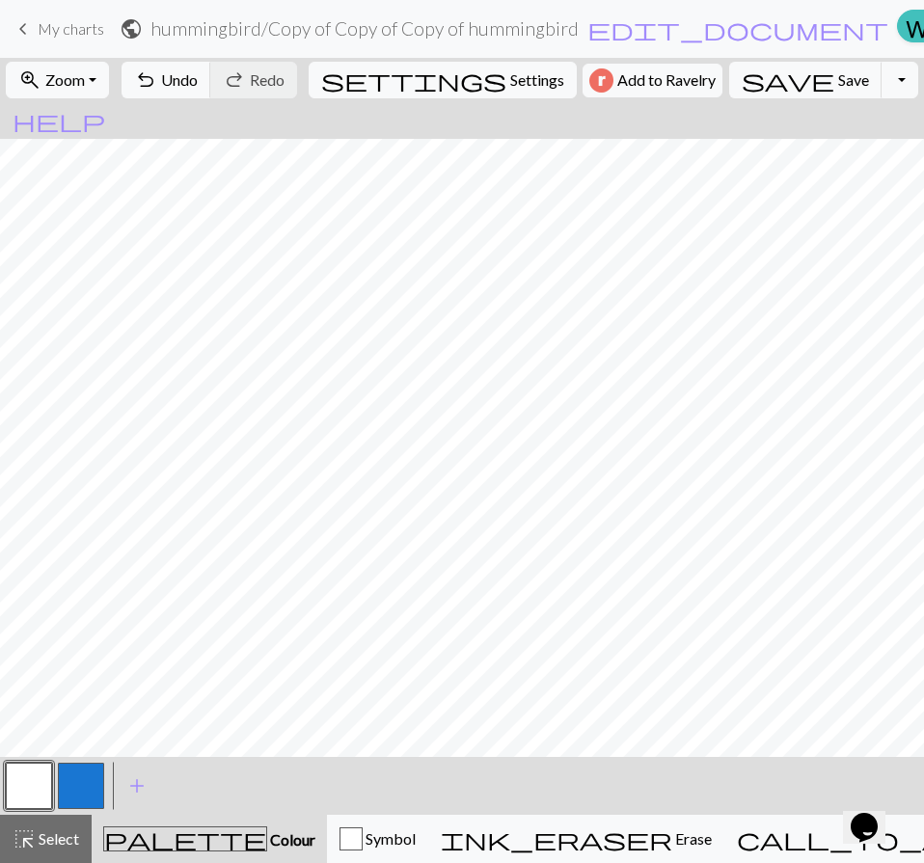
click at [16, 790] on button "button" at bounding box center [29, 786] width 46 height 46
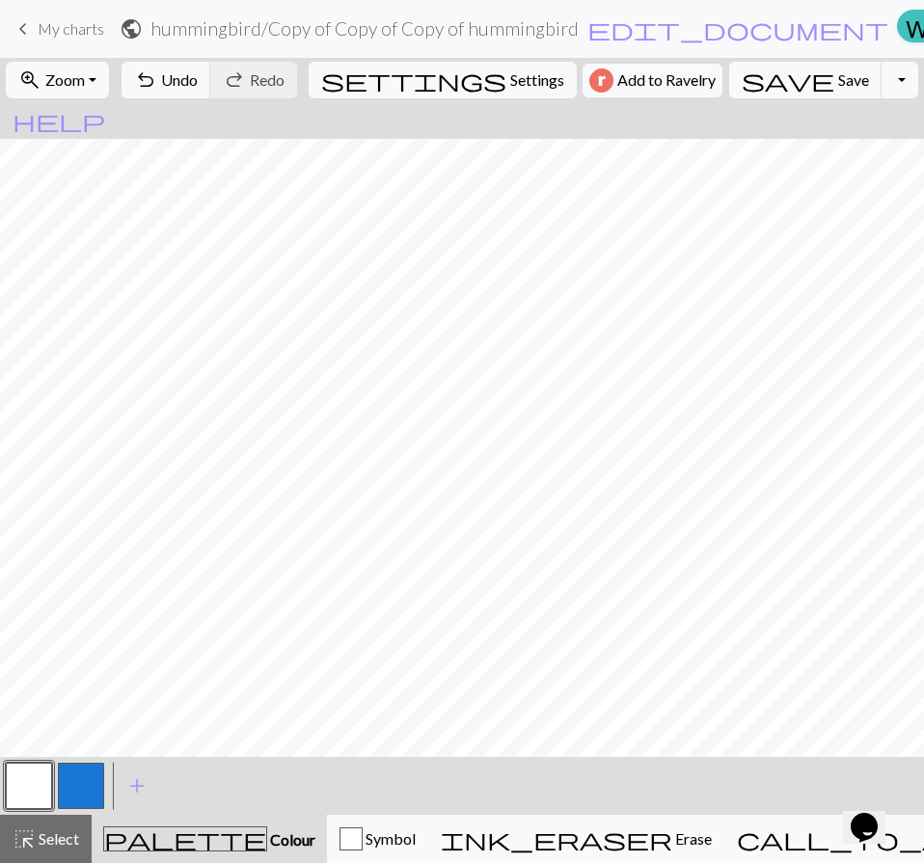
scroll to position [276, 0]
click at [63, 783] on button "button" at bounding box center [81, 786] width 46 height 46
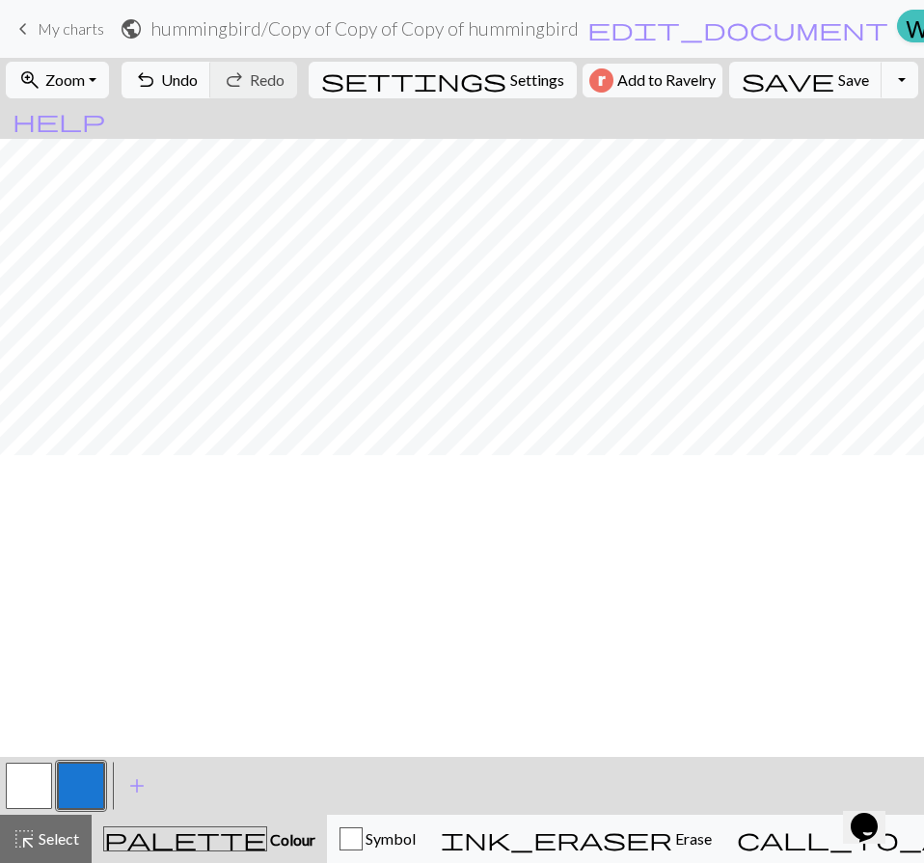
scroll to position [372, 0]
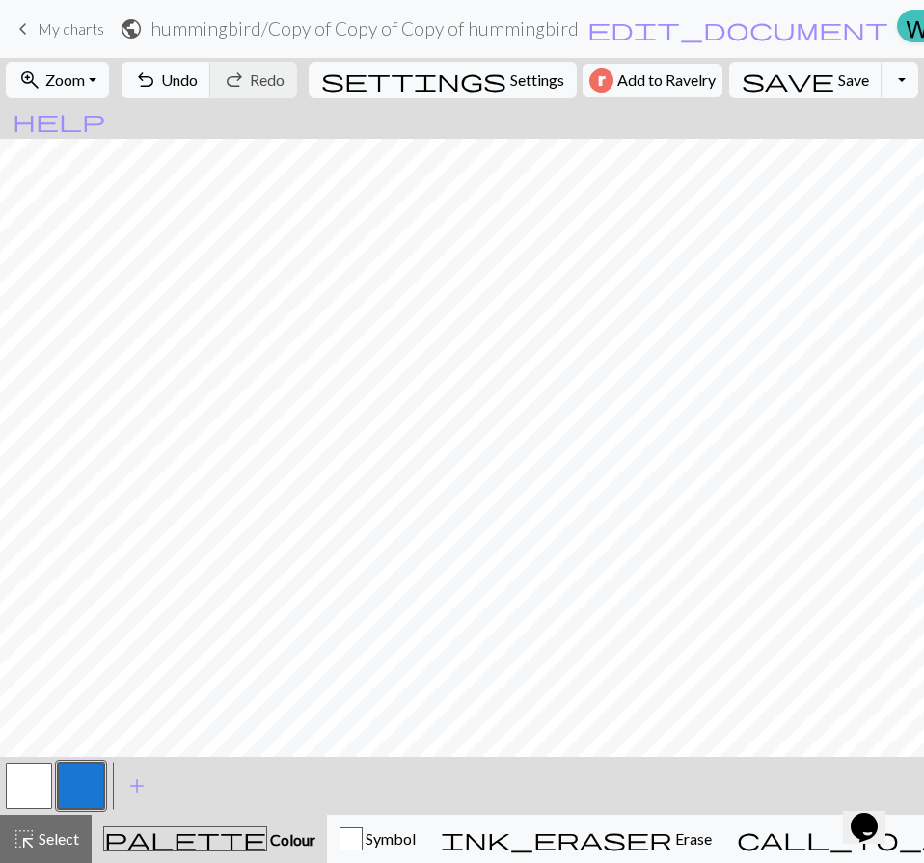
click at [31, 777] on button "button" at bounding box center [29, 786] width 46 height 46
click at [78, 788] on button "button" at bounding box center [81, 786] width 46 height 46
click at [31, 791] on button "button" at bounding box center [29, 786] width 46 height 46
click at [71, 789] on button "button" at bounding box center [81, 786] width 46 height 46
click at [23, 789] on button "button" at bounding box center [29, 786] width 46 height 46
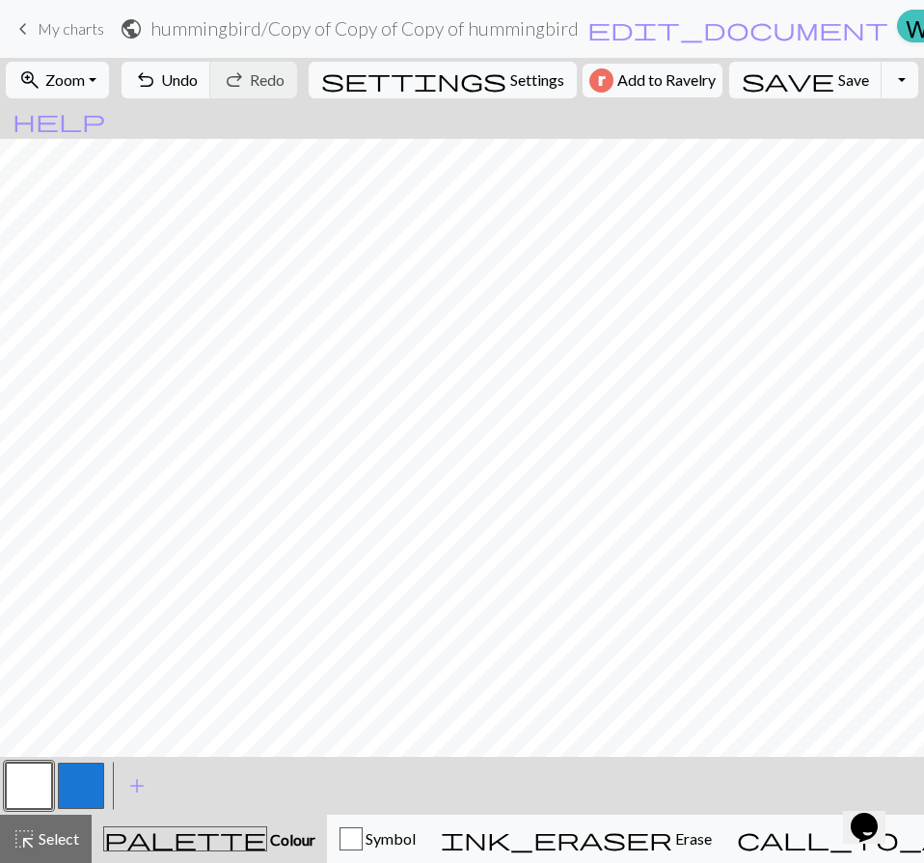
click at [83, 782] on button "button" at bounding box center [81, 786] width 46 height 46
click at [32, 801] on button "button" at bounding box center [29, 786] width 46 height 46
click at [84, 766] on button "button" at bounding box center [81, 786] width 46 height 46
click at [36, 783] on button "button" at bounding box center [29, 786] width 46 height 46
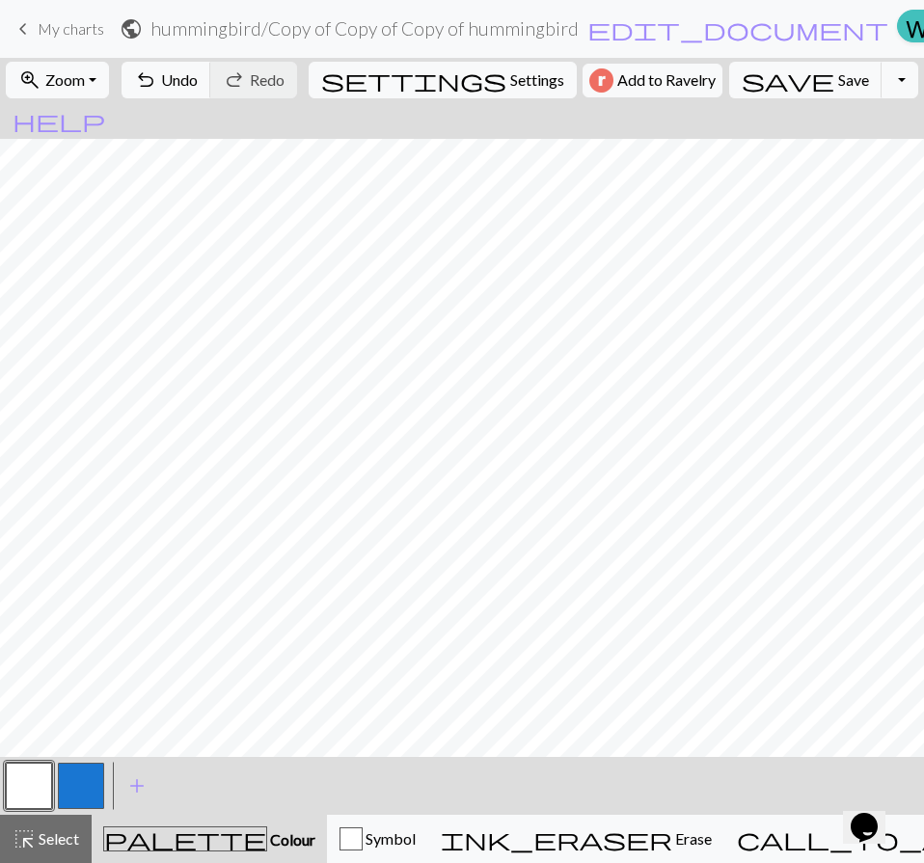
click at [88, 782] on button "button" at bounding box center [81, 786] width 46 height 46
click at [37, 795] on button "button" at bounding box center [29, 786] width 46 height 46
click at [88, 784] on button "button" at bounding box center [81, 786] width 46 height 46
click at [40, 777] on button "button" at bounding box center [29, 786] width 46 height 46
click at [89, 792] on button "button" at bounding box center [81, 786] width 46 height 46
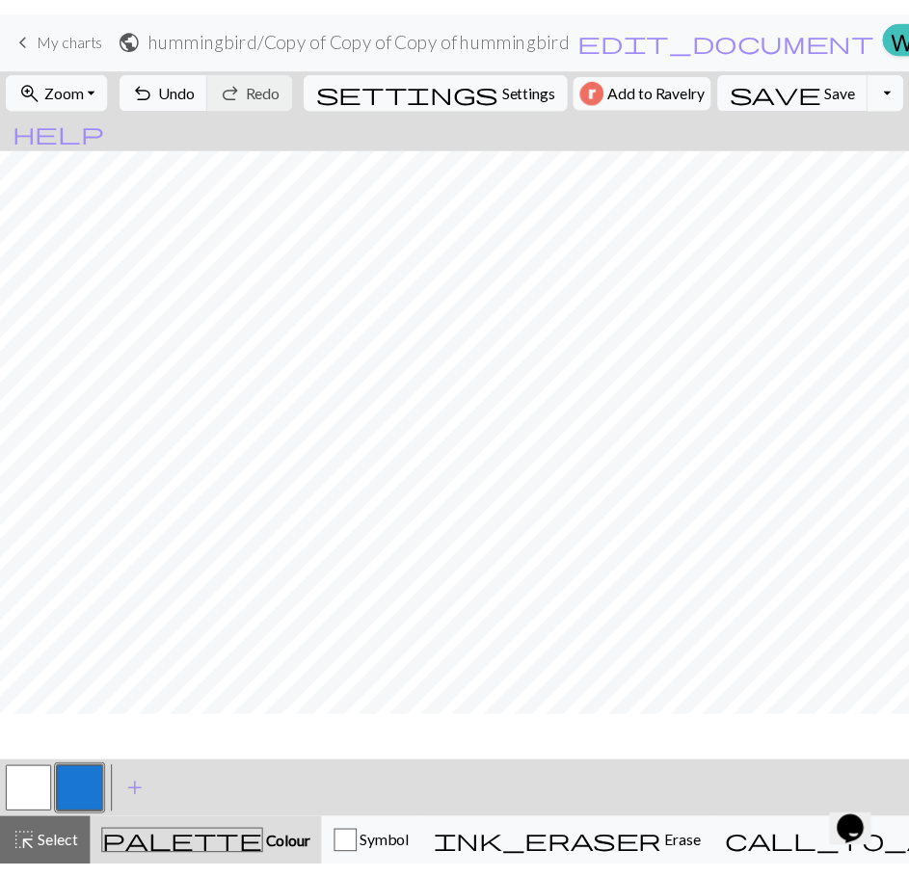
scroll to position [0, 0]
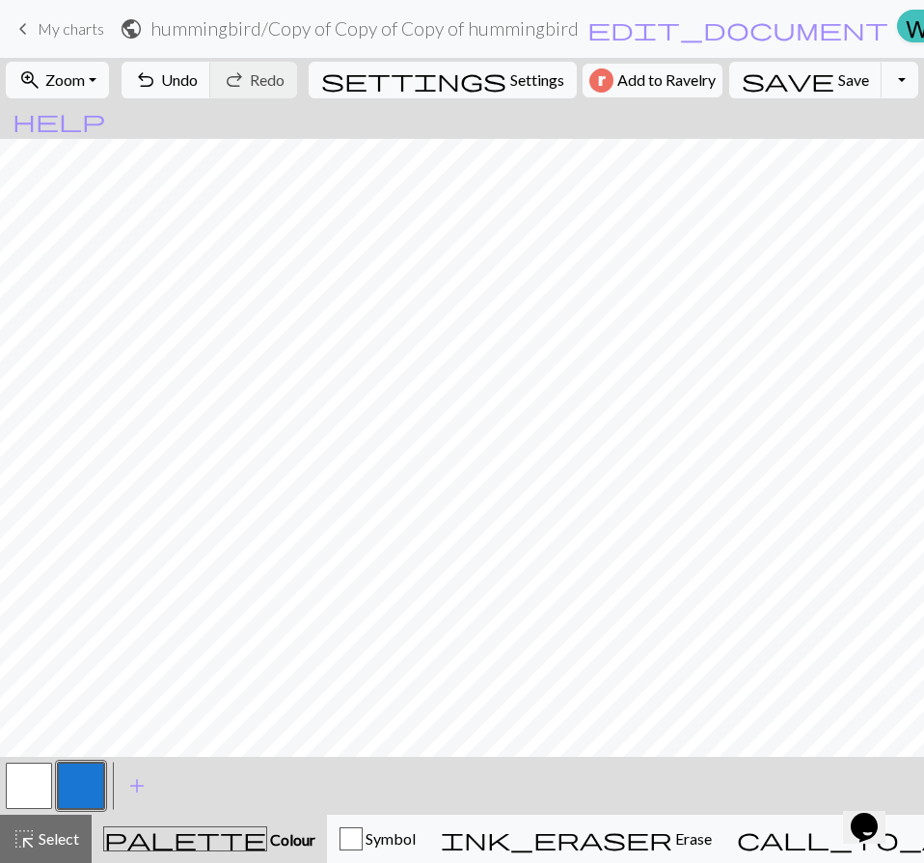
click at [97, 26] on span "My charts" at bounding box center [71, 28] width 67 height 18
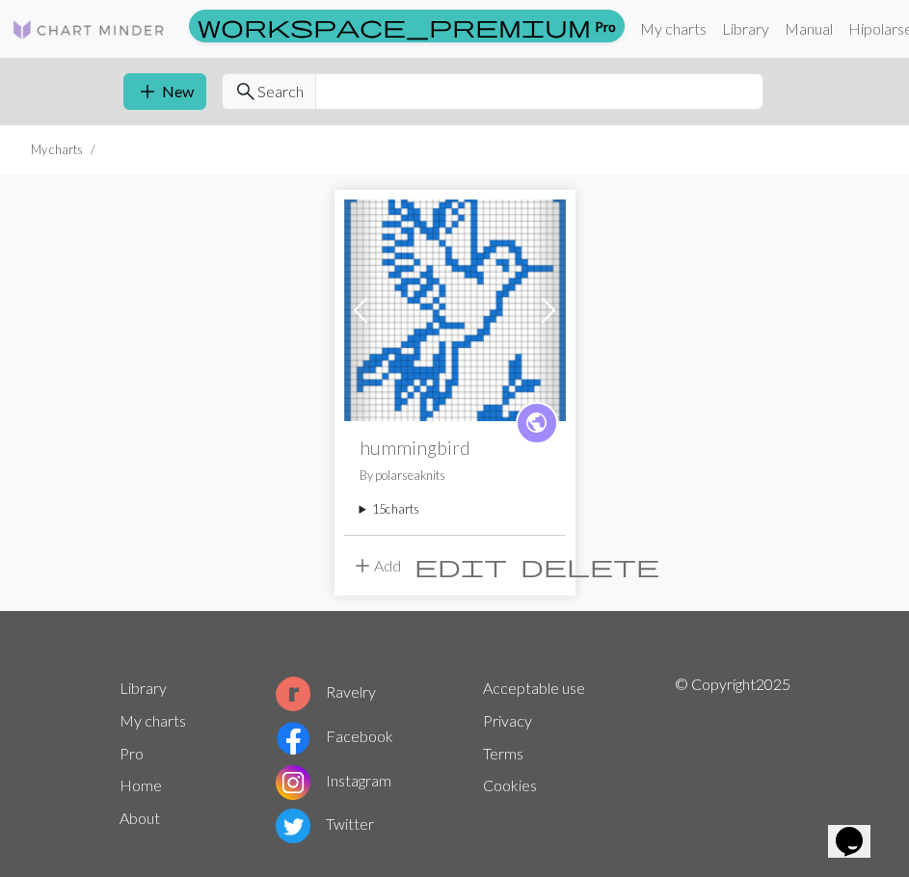
click at [387, 500] on summary "15 charts" at bounding box center [455, 509] width 191 height 18
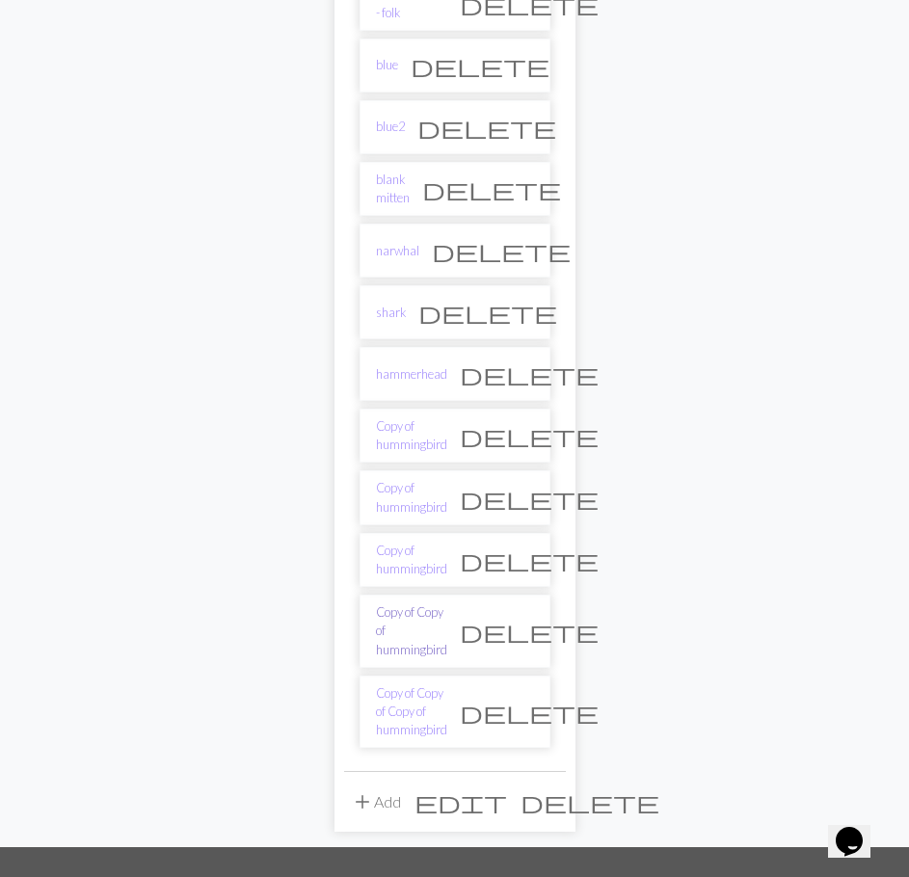
scroll to position [771, 0]
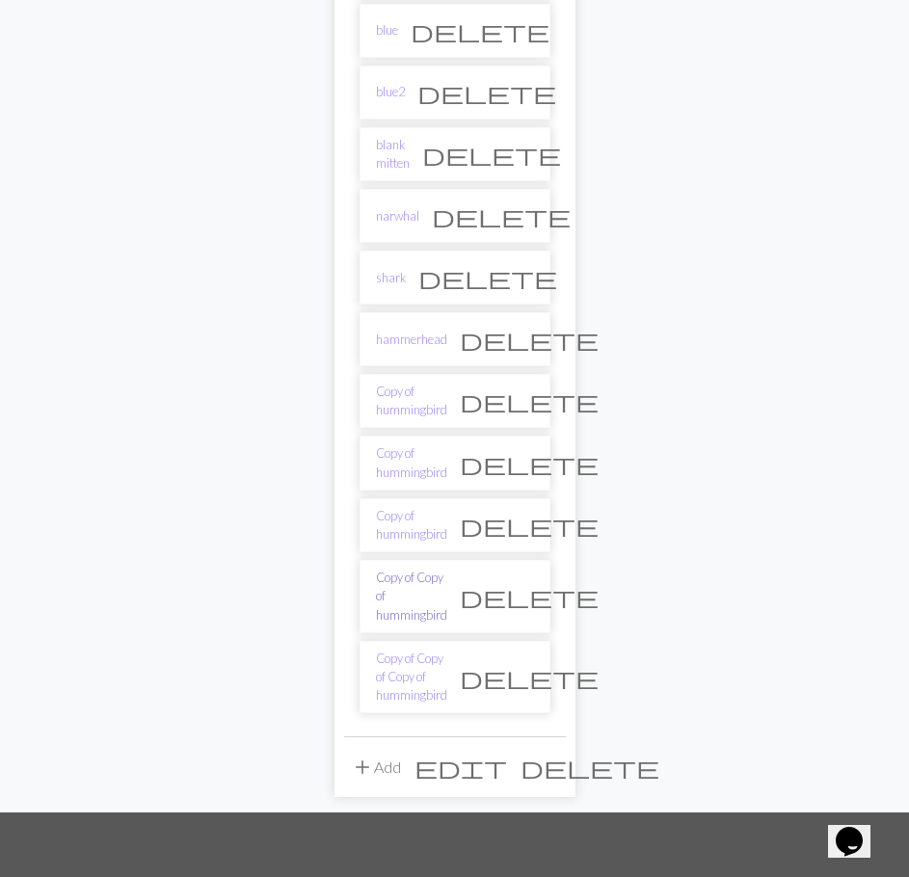
click at [432, 589] on link "Copy of Copy of hummingbird" at bounding box center [411, 597] width 71 height 56
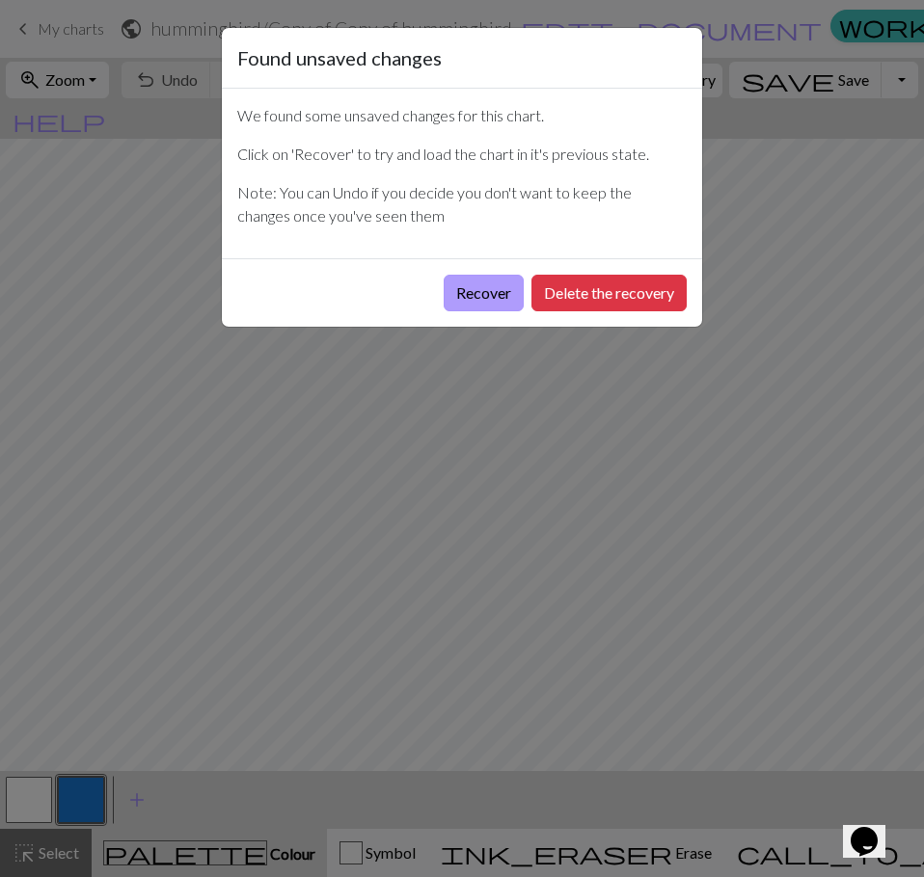
click at [496, 309] on button "Recover" at bounding box center [483, 293] width 80 height 37
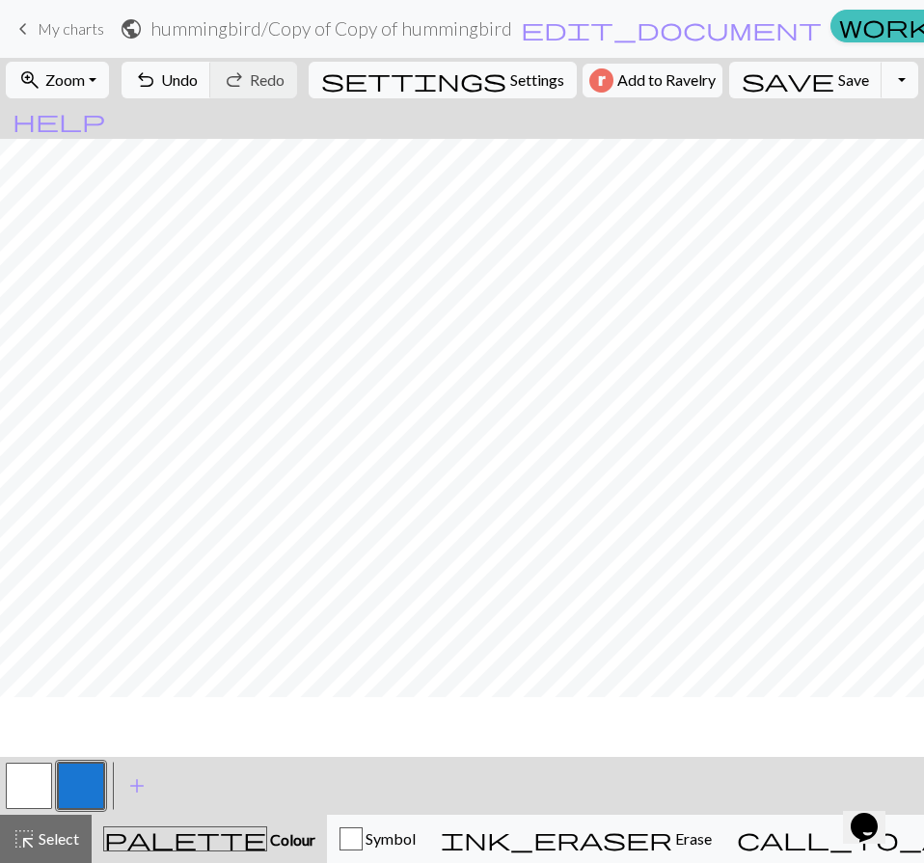
scroll to position [469, 0]
click at [45, 774] on button "button" at bounding box center [29, 786] width 46 height 46
click at [95, 774] on button "button" at bounding box center [81, 786] width 46 height 46
click at [47, 774] on button "button" at bounding box center [29, 786] width 46 height 46
click at [80, 778] on button "button" at bounding box center [81, 786] width 46 height 46
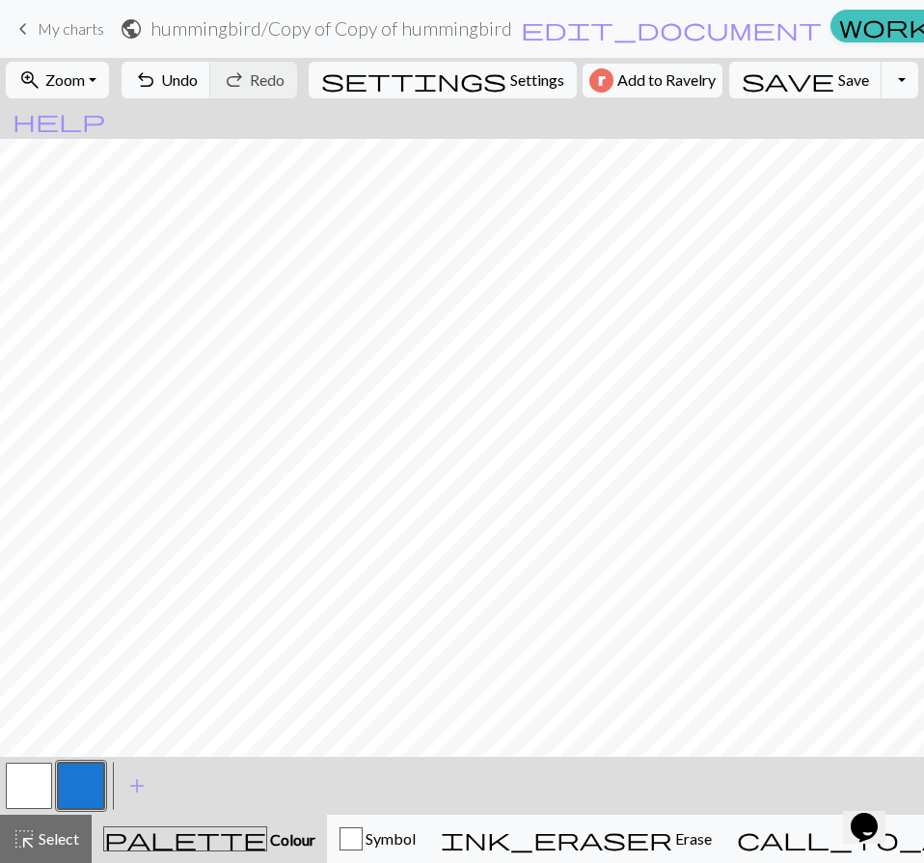
click at [21, 780] on button "button" at bounding box center [29, 786] width 46 height 46
click at [74, 791] on button "button" at bounding box center [81, 786] width 46 height 46
click at [33, 780] on button "button" at bounding box center [29, 786] width 46 height 46
click at [77, 779] on button "button" at bounding box center [81, 786] width 46 height 46
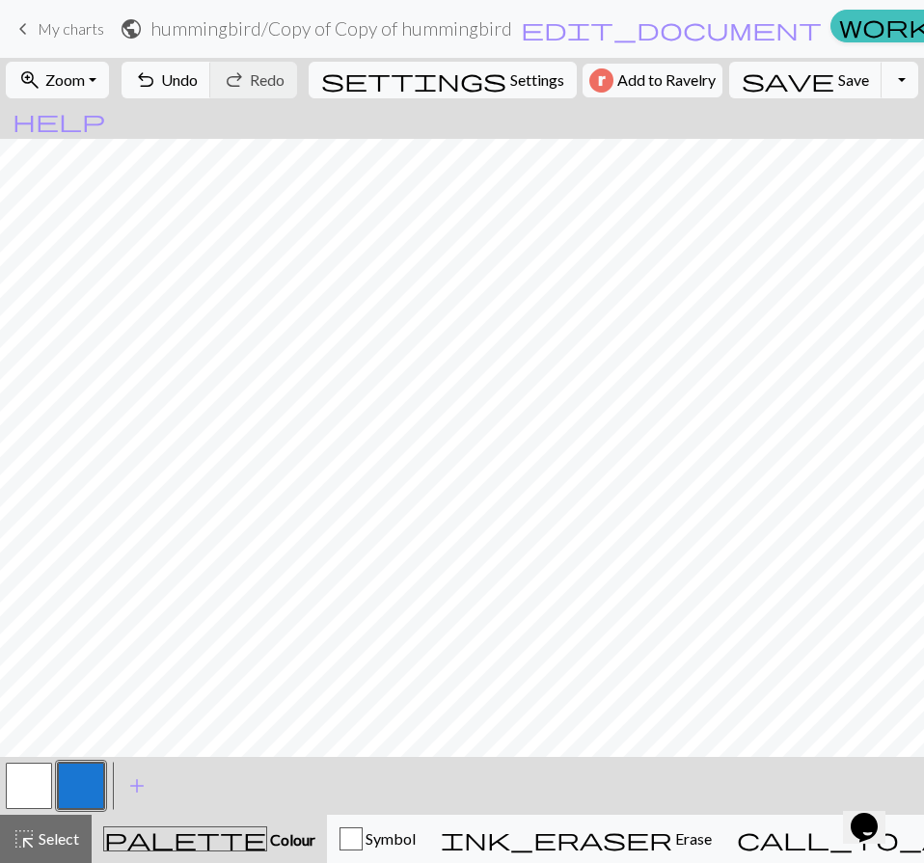
click at [17, 780] on button "button" at bounding box center [29, 786] width 46 height 46
click at [92, 793] on button "button" at bounding box center [81, 786] width 46 height 46
click at [35, 767] on button "button" at bounding box center [29, 786] width 46 height 46
click at [80, 786] on button "button" at bounding box center [81, 786] width 46 height 46
click at [40, 772] on button "button" at bounding box center [29, 786] width 46 height 46
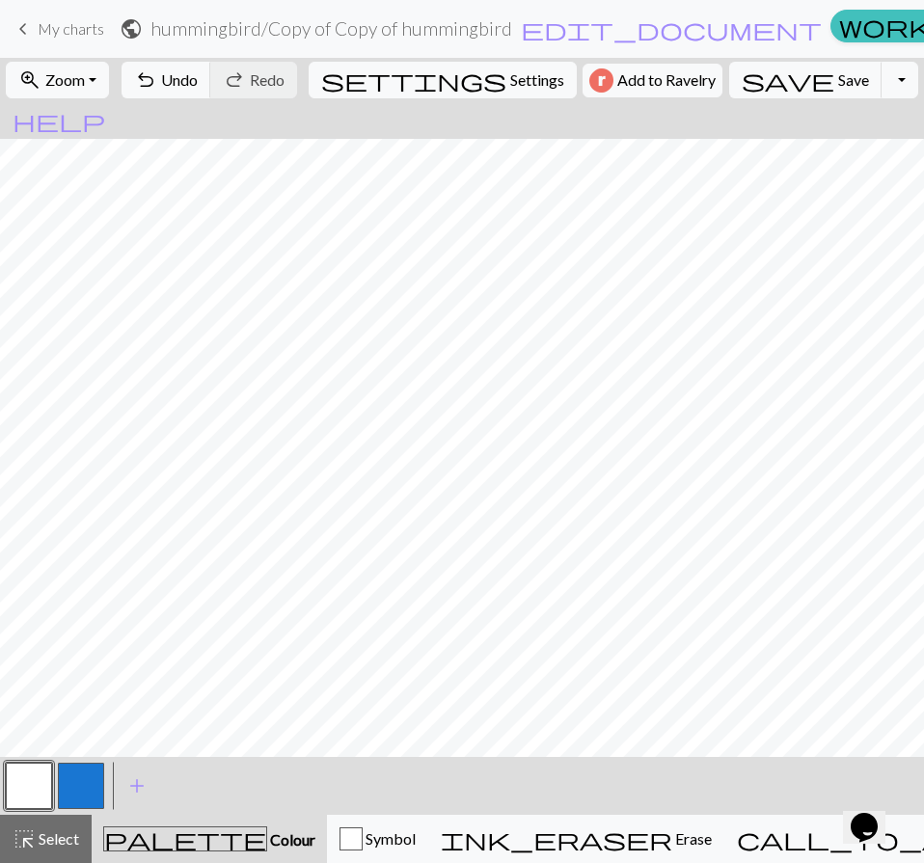
click at [98, 777] on button "button" at bounding box center [81, 786] width 46 height 46
click at [28, 788] on button "button" at bounding box center [29, 786] width 46 height 46
click at [90, 773] on button "button" at bounding box center [81, 786] width 46 height 46
click at [22, 784] on button "button" at bounding box center [29, 786] width 46 height 46
click at [89, 781] on button "button" at bounding box center [81, 786] width 46 height 46
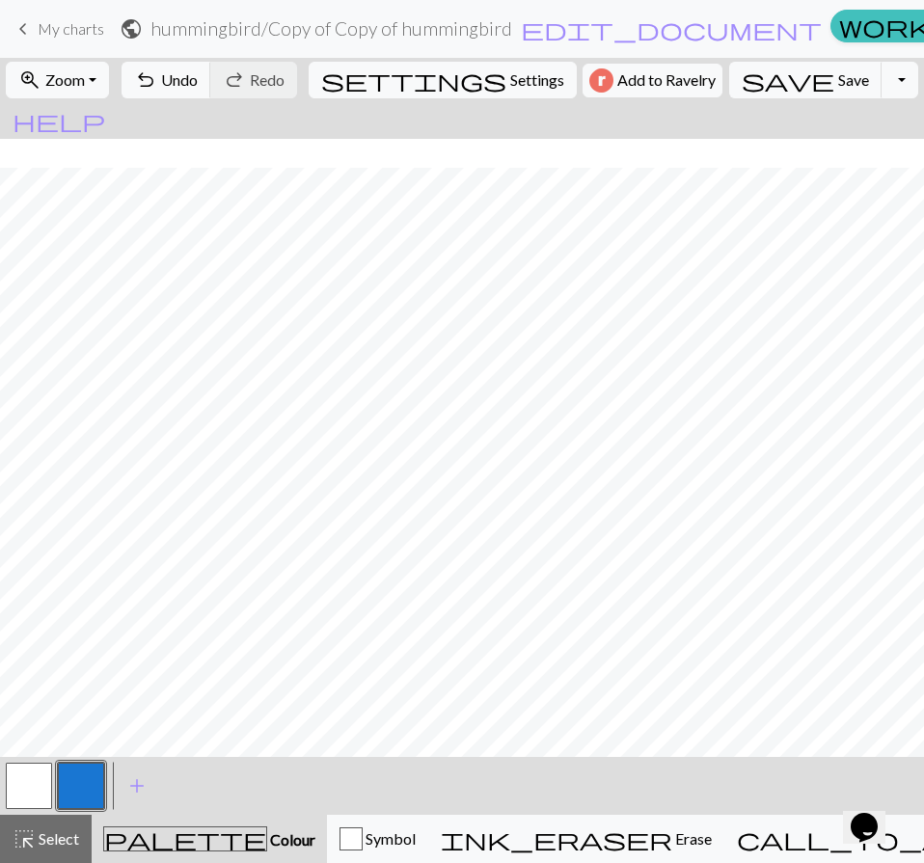
scroll to position [96, 0]
click at [21, 774] on button "button" at bounding box center [29, 786] width 46 height 46
click at [79, 783] on button "button" at bounding box center [81, 786] width 46 height 46
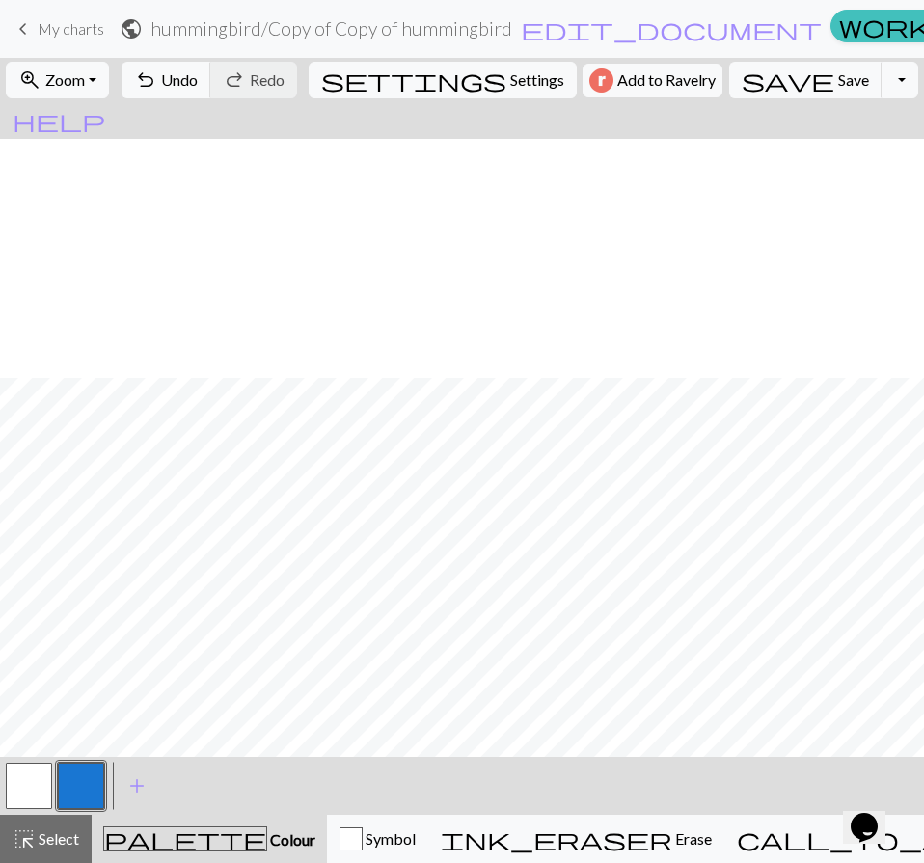
scroll to position [565, 0]
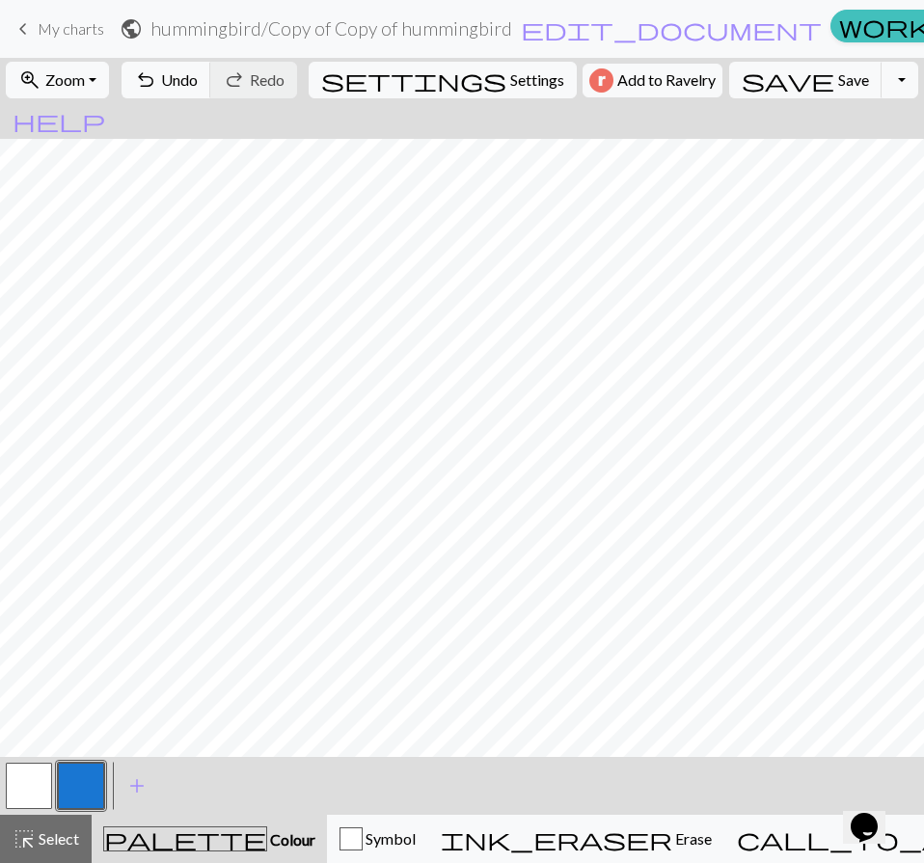
click at [34, 768] on button "button" at bounding box center [29, 786] width 46 height 46
click at [71, 784] on button "button" at bounding box center [81, 786] width 46 height 46
click at [41, 781] on button "button" at bounding box center [29, 786] width 46 height 46
click at [82, 772] on button "button" at bounding box center [81, 786] width 46 height 46
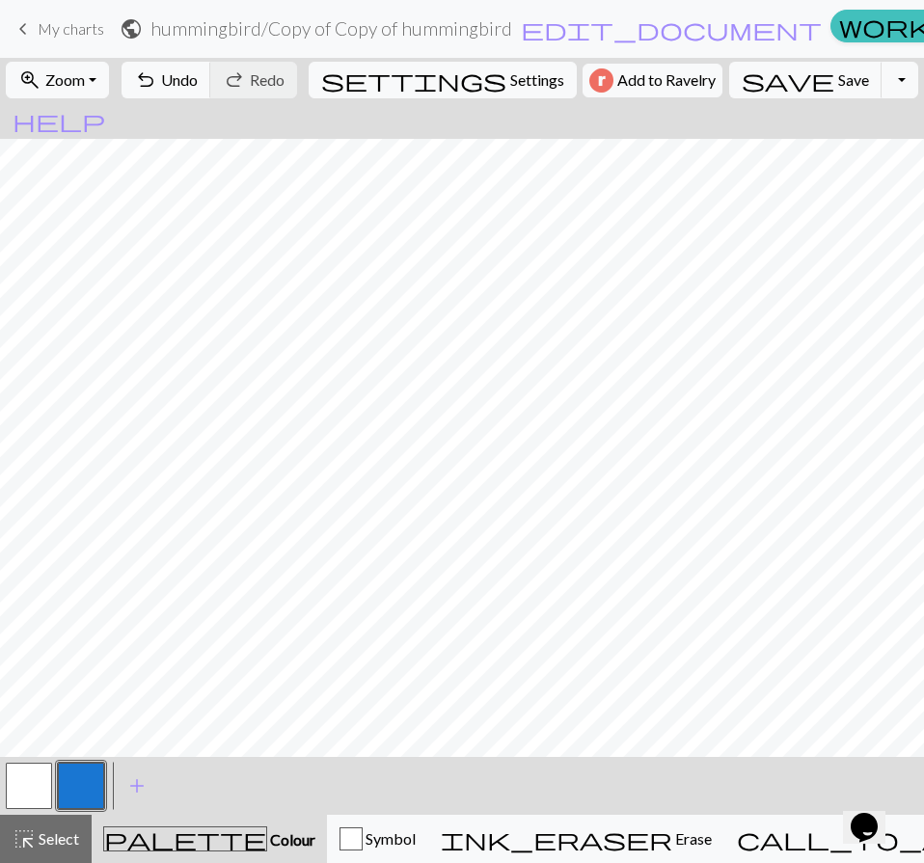
click at [14, 768] on button "button" at bounding box center [29, 786] width 46 height 46
click at [95, 783] on button "button" at bounding box center [81, 786] width 46 height 46
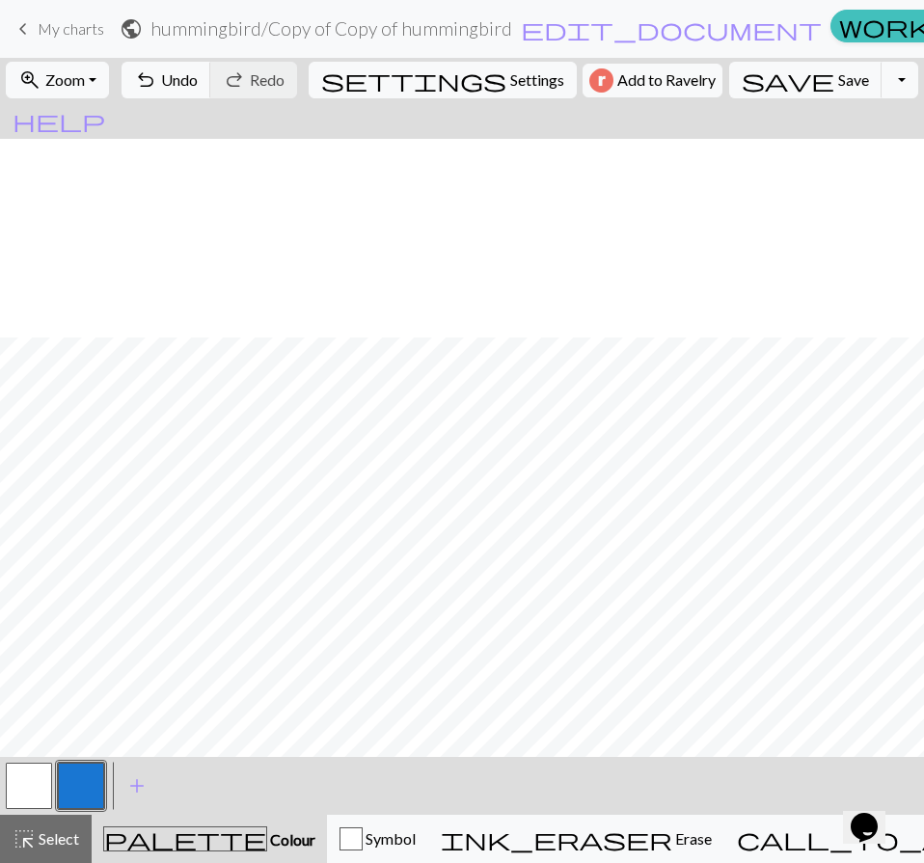
scroll to position [758, 0]
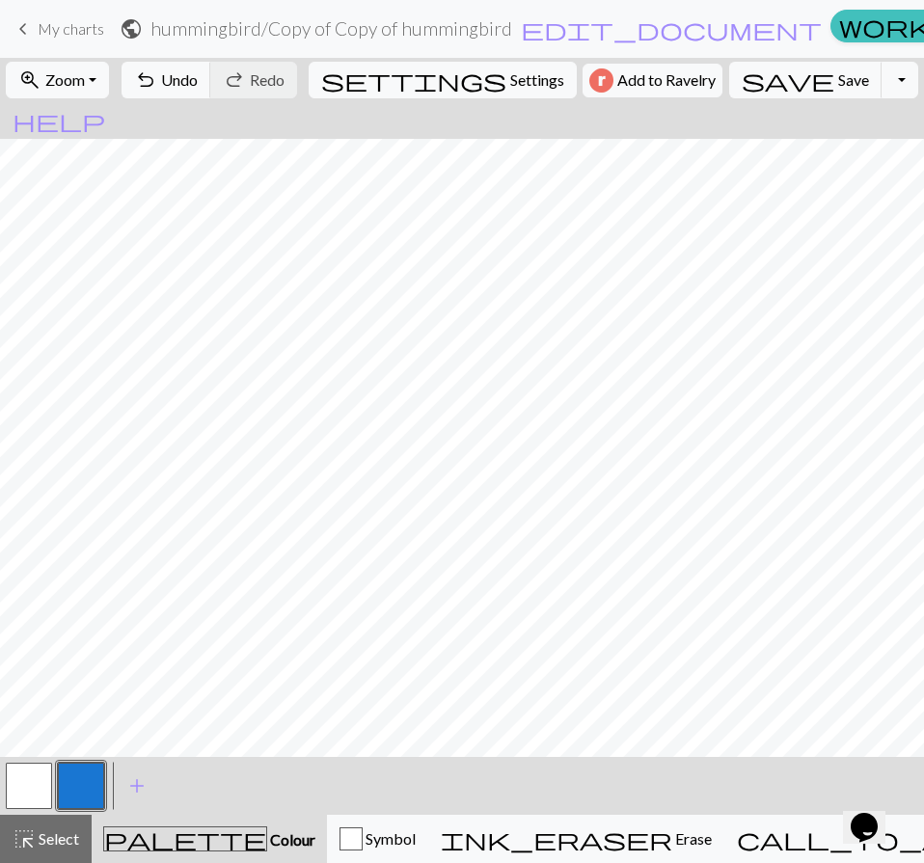
click at [31, 786] on button "button" at bounding box center [29, 786] width 46 height 46
click at [74, 766] on button "button" at bounding box center [81, 786] width 46 height 46
click at [40, 774] on button "button" at bounding box center [29, 786] width 46 height 46
click at [83, 775] on button "button" at bounding box center [81, 786] width 46 height 46
click at [35, 783] on button "button" at bounding box center [29, 786] width 46 height 46
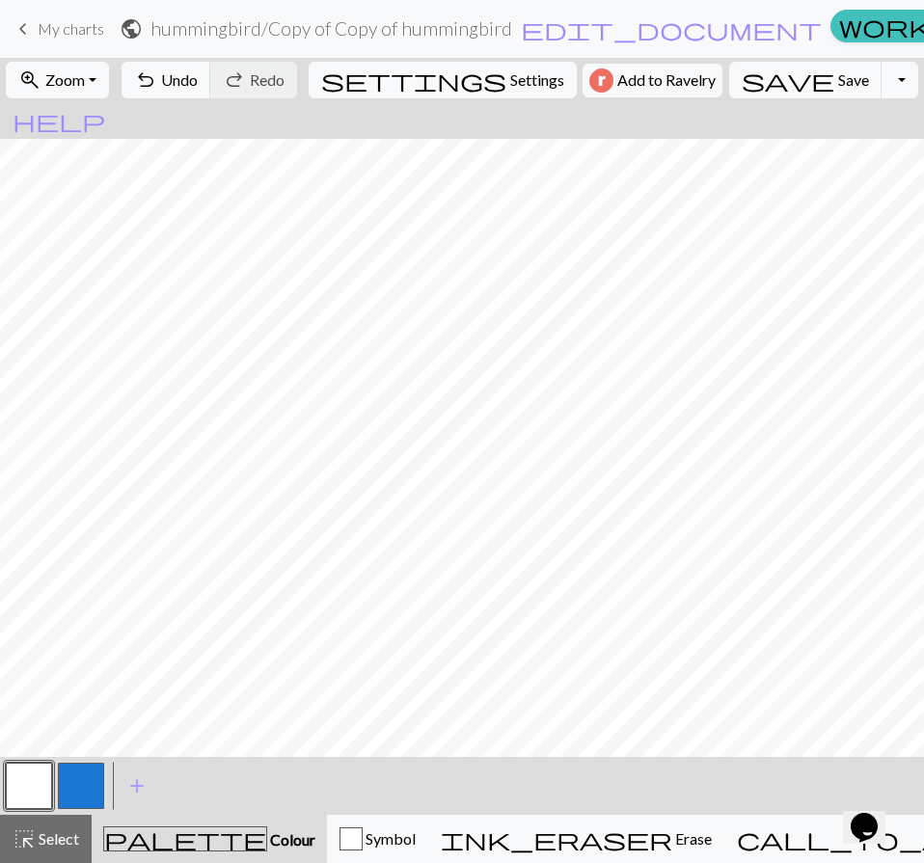
click at [96, 783] on button "button" at bounding box center [81, 786] width 46 height 46
click at [28, 796] on button "button" at bounding box center [29, 786] width 46 height 46
click at [87, 779] on button "button" at bounding box center [81, 786] width 46 height 46
click at [36, 782] on button "button" at bounding box center [29, 786] width 46 height 46
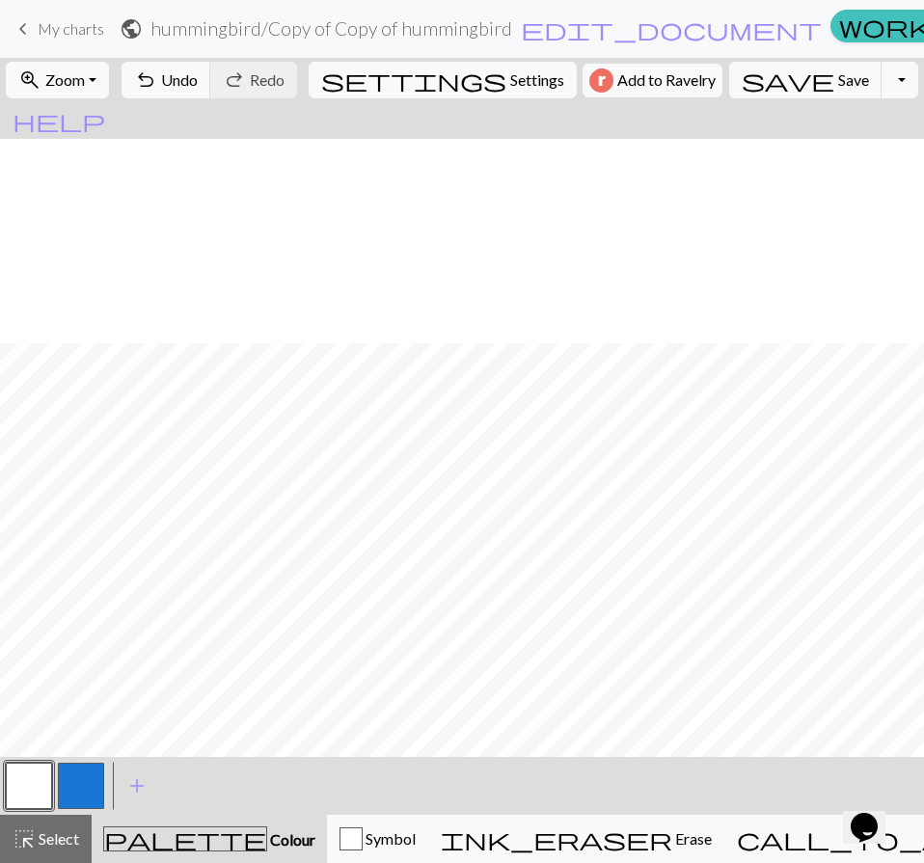
scroll to position [386, 0]
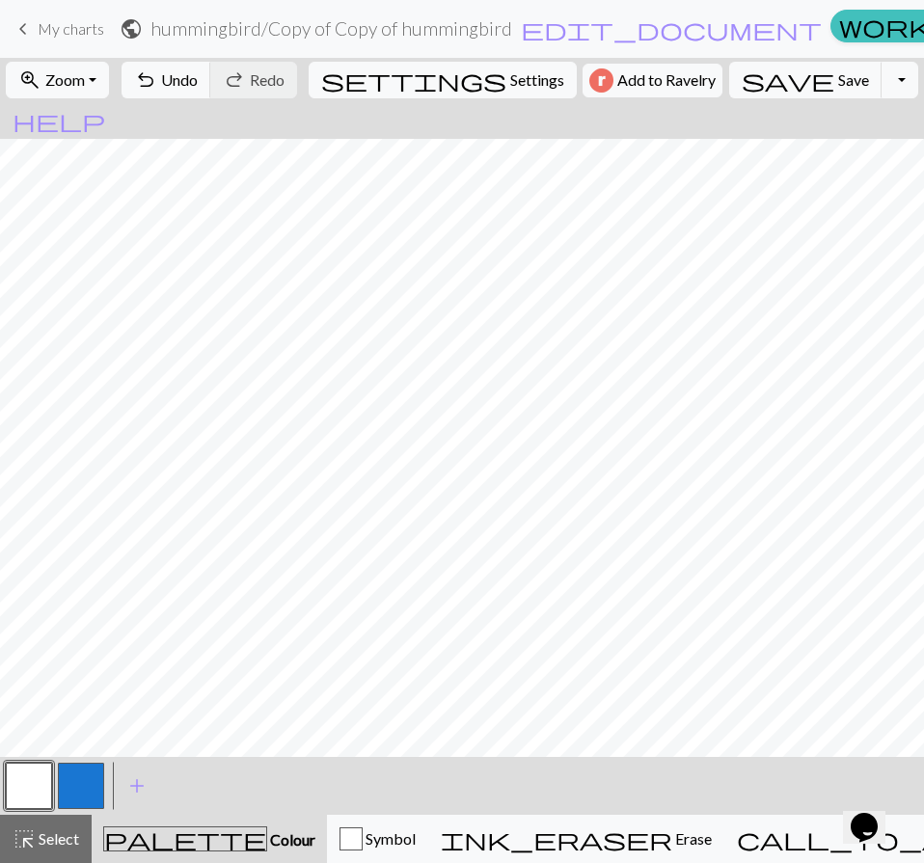
click at [36, 768] on button "button" at bounding box center [29, 786] width 46 height 46
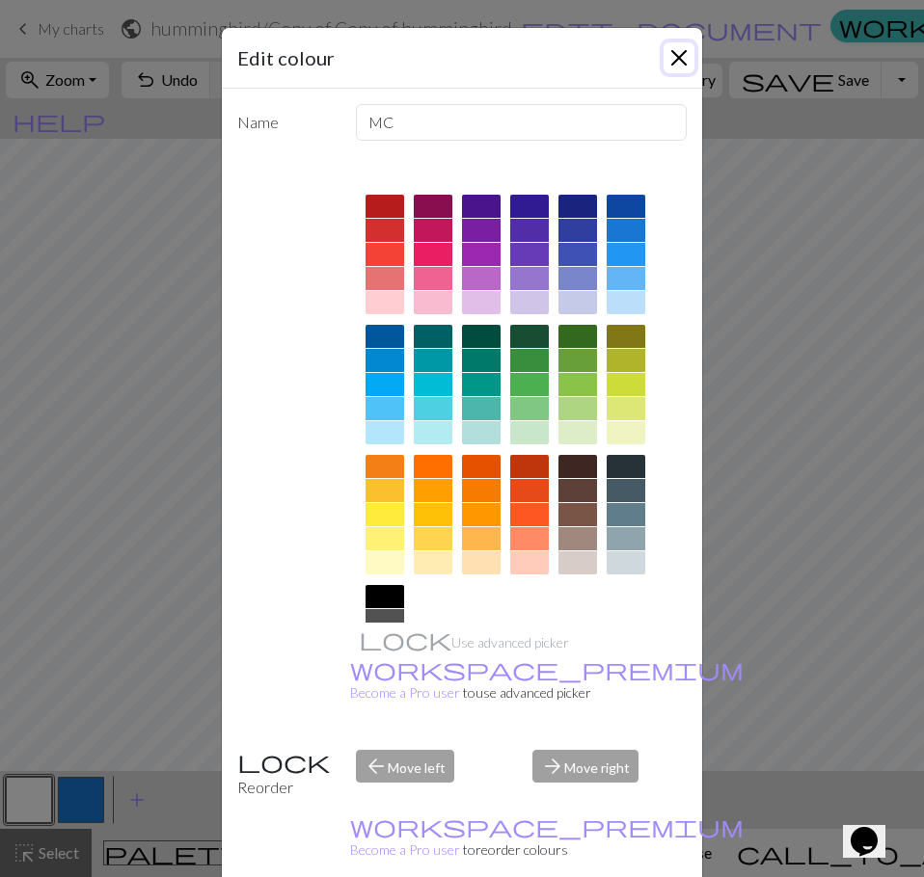
click at [677, 49] on button "Close" at bounding box center [678, 57] width 31 height 31
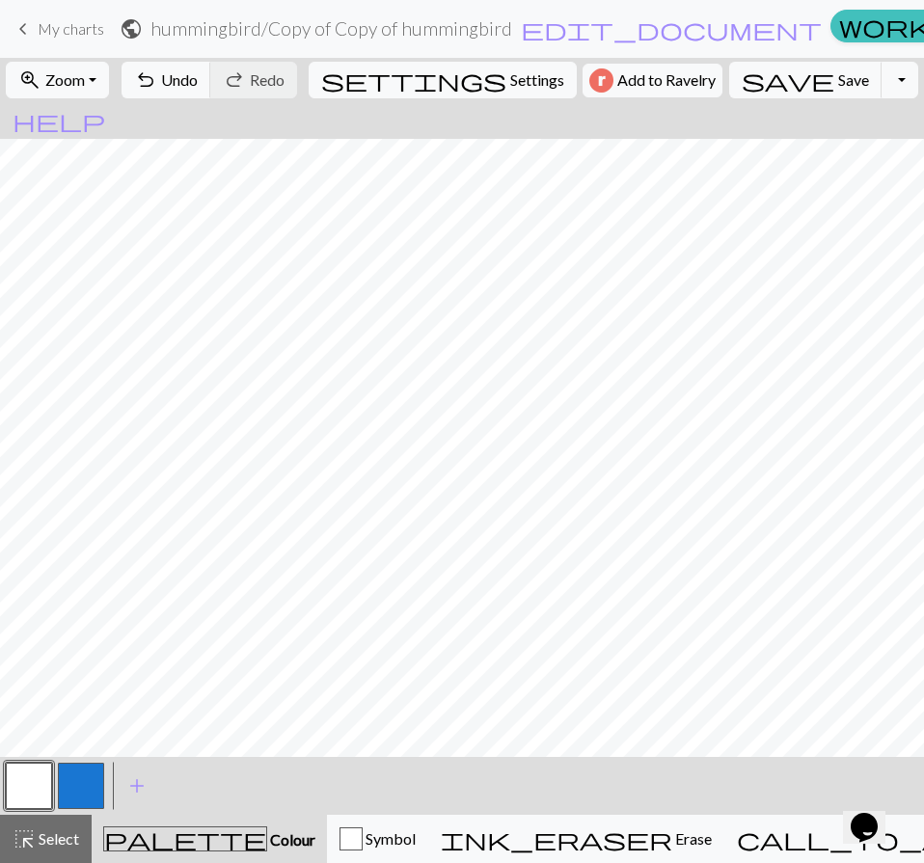
click at [95, 788] on button "button" at bounding box center [81, 786] width 46 height 46
click at [38, 787] on button "button" at bounding box center [29, 786] width 46 height 46
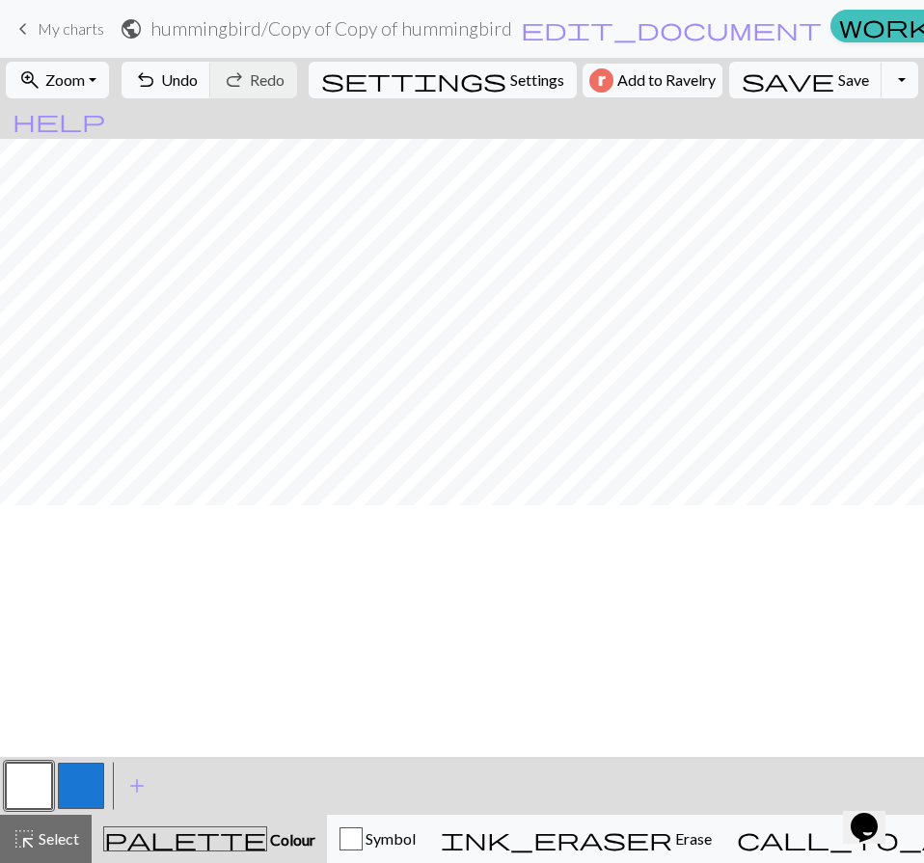
scroll to position [193, 0]
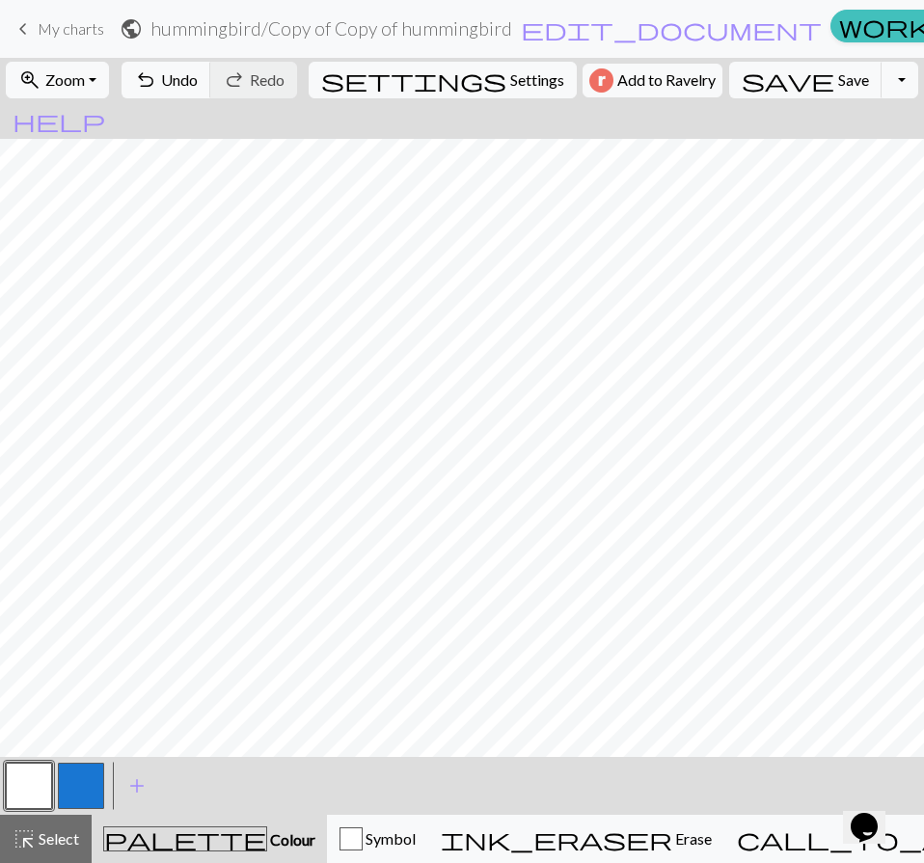
click at [82, 787] on button "button" at bounding box center [81, 786] width 46 height 46
click at [41, 774] on button "button" at bounding box center [29, 786] width 46 height 46
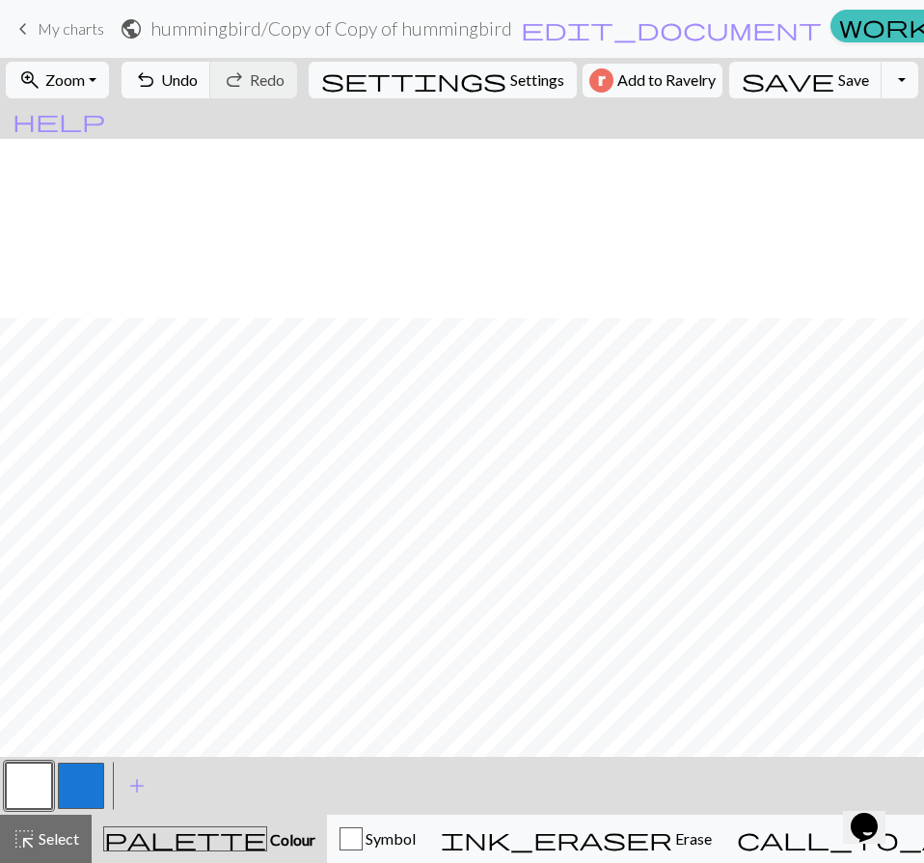
scroll to position [758, 0]
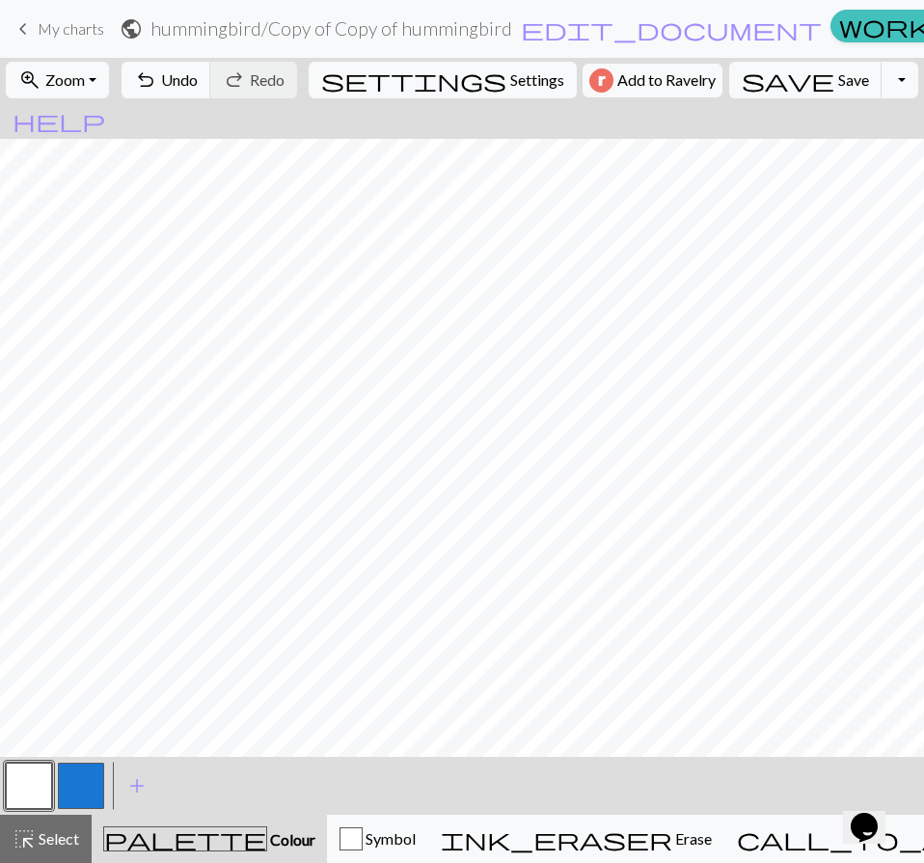
click at [77, 784] on button "button" at bounding box center [81, 786] width 46 height 46
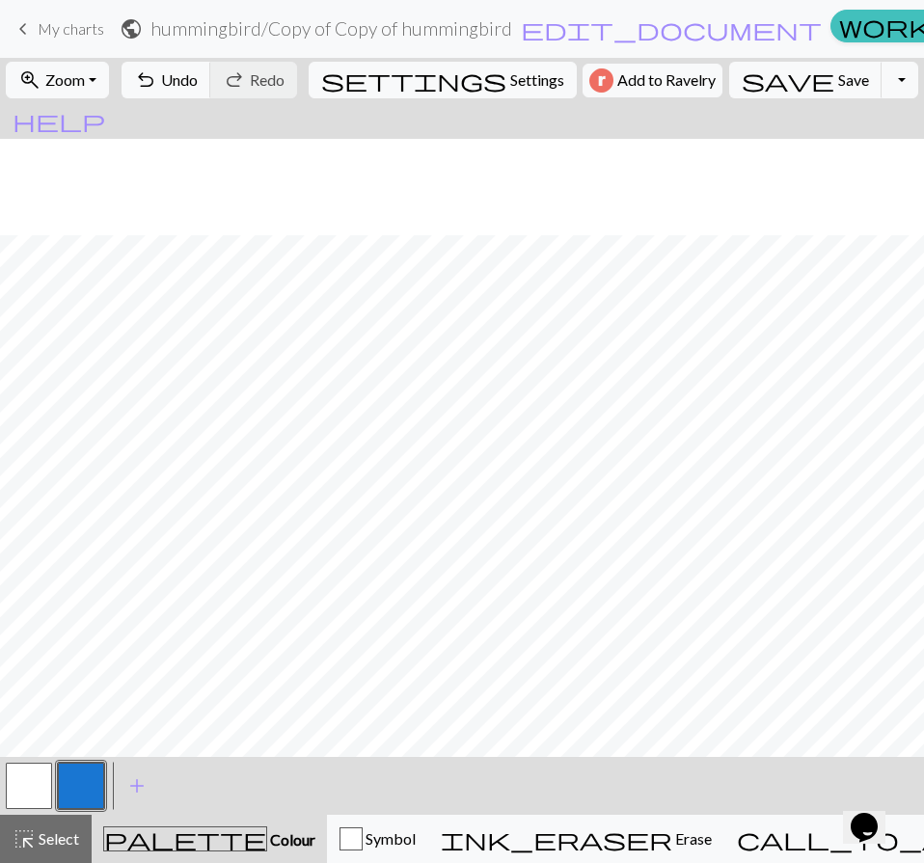
scroll to position [469, 0]
click at [48, 776] on button "button" at bounding box center [29, 786] width 46 height 46
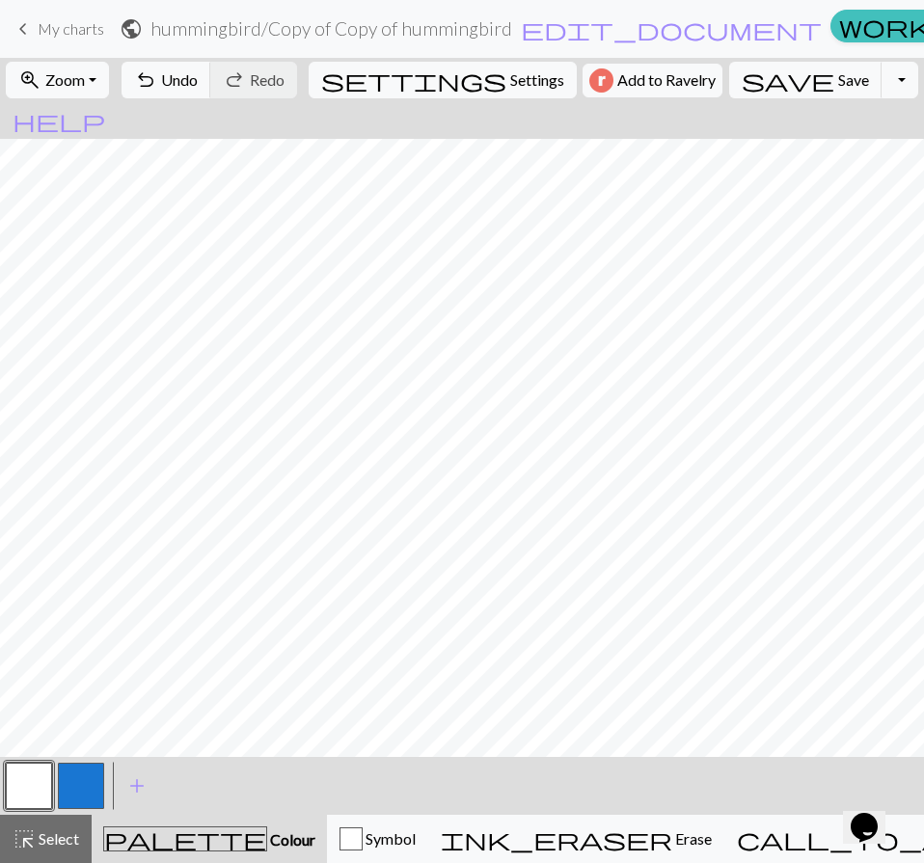
click at [81, 777] on button "button" at bounding box center [81, 786] width 46 height 46
click at [33, 774] on button "button" at bounding box center [29, 786] width 46 height 46
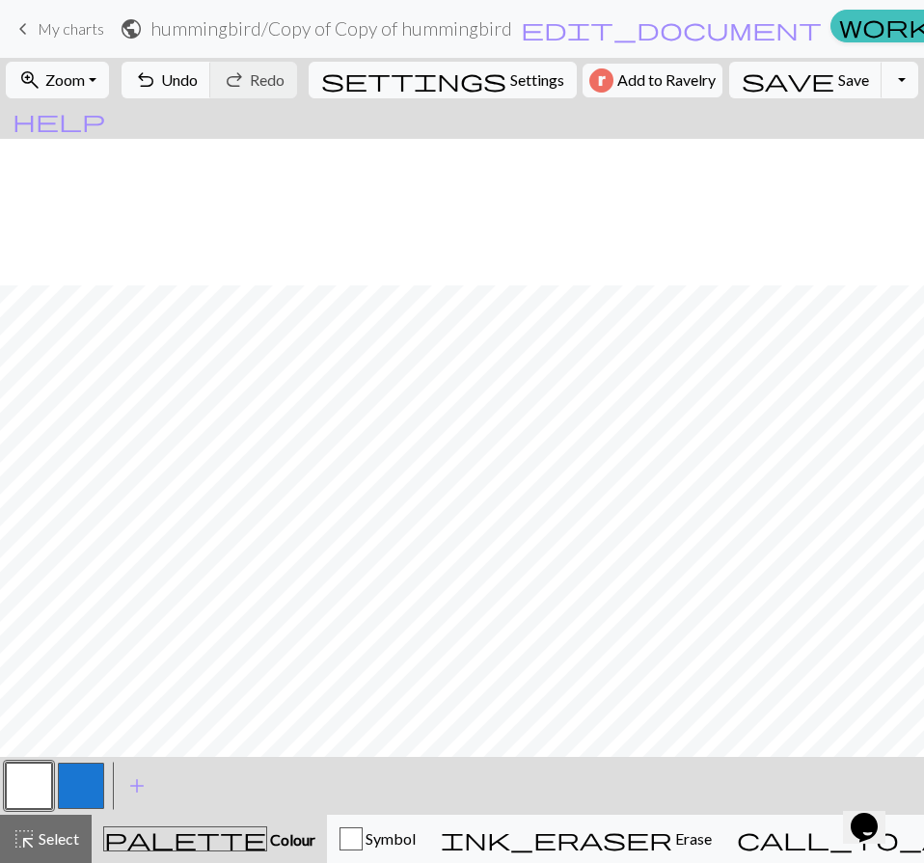
scroll to position [661, 0]
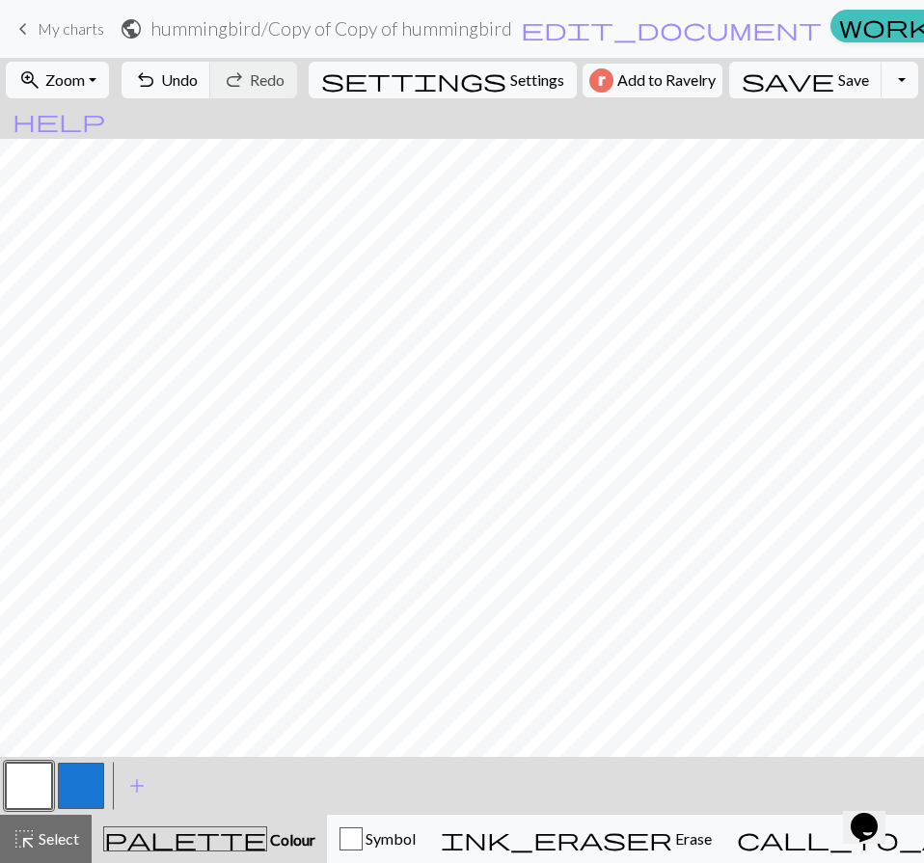
click at [98, 782] on button "button" at bounding box center [81, 786] width 46 height 46
click at [29, 788] on button "button" at bounding box center [29, 786] width 46 height 46
click at [70, 769] on button "button" at bounding box center [81, 786] width 46 height 46
click at [40, 788] on button "button" at bounding box center [29, 786] width 46 height 46
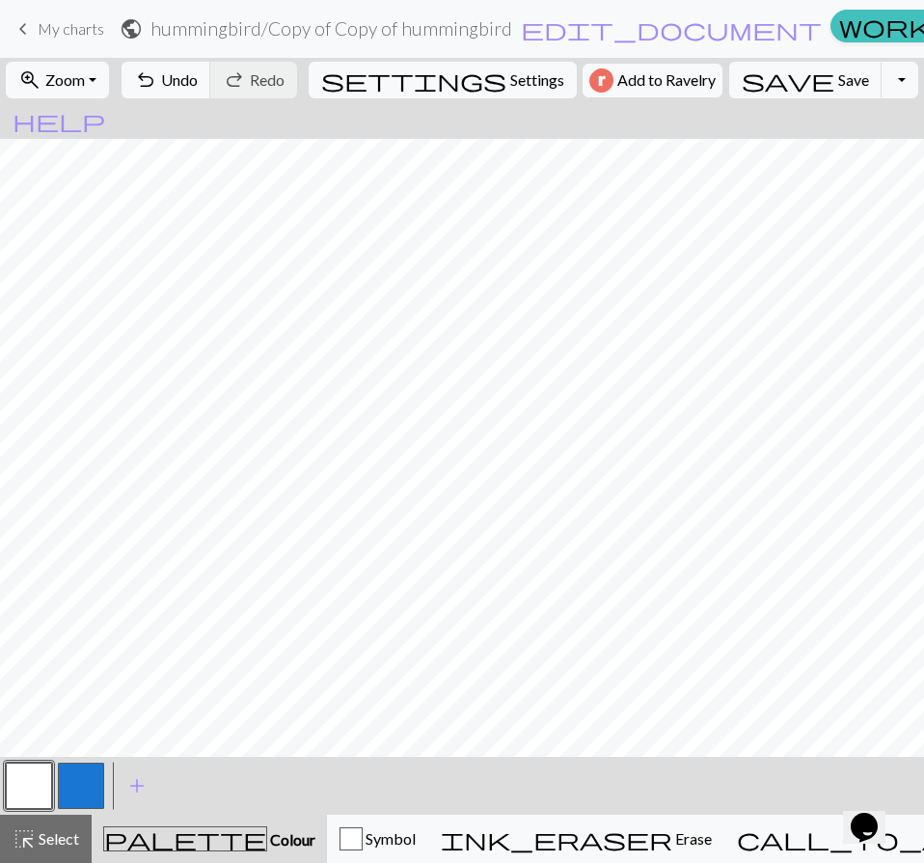
drag, startPoint x: 66, startPoint y: 785, endPoint x: 99, endPoint y: 753, distance: 46.4
click at [67, 785] on button "button" at bounding box center [81, 786] width 46 height 46
click at [31, 775] on button "button" at bounding box center [29, 786] width 46 height 46
click at [66, 786] on button "button" at bounding box center [81, 786] width 46 height 46
click at [33, 776] on button "button" at bounding box center [29, 786] width 46 height 46
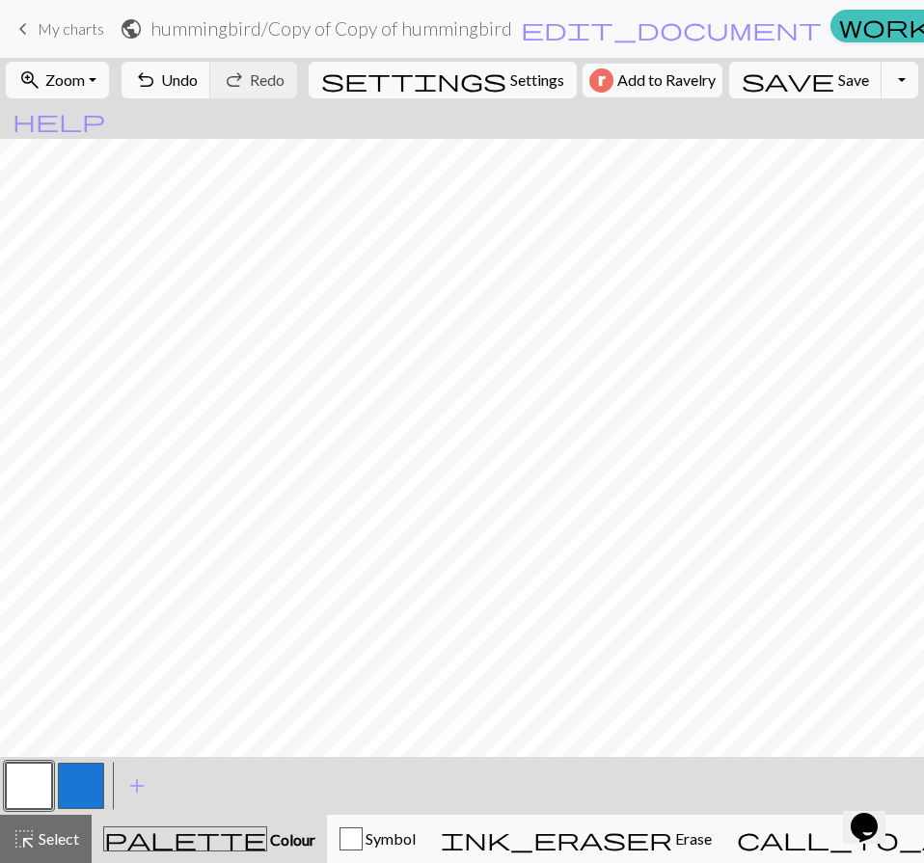
click at [94, 777] on button "button" at bounding box center [81, 786] width 46 height 46
click at [31, 774] on button "button" at bounding box center [29, 786] width 46 height 46
drag, startPoint x: 75, startPoint y: 778, endPoint x: 100, endPoint y: 755, distance: 34.1
click at [75, 777] on button "button" at bounding box center [81, 786] width 46 height 46
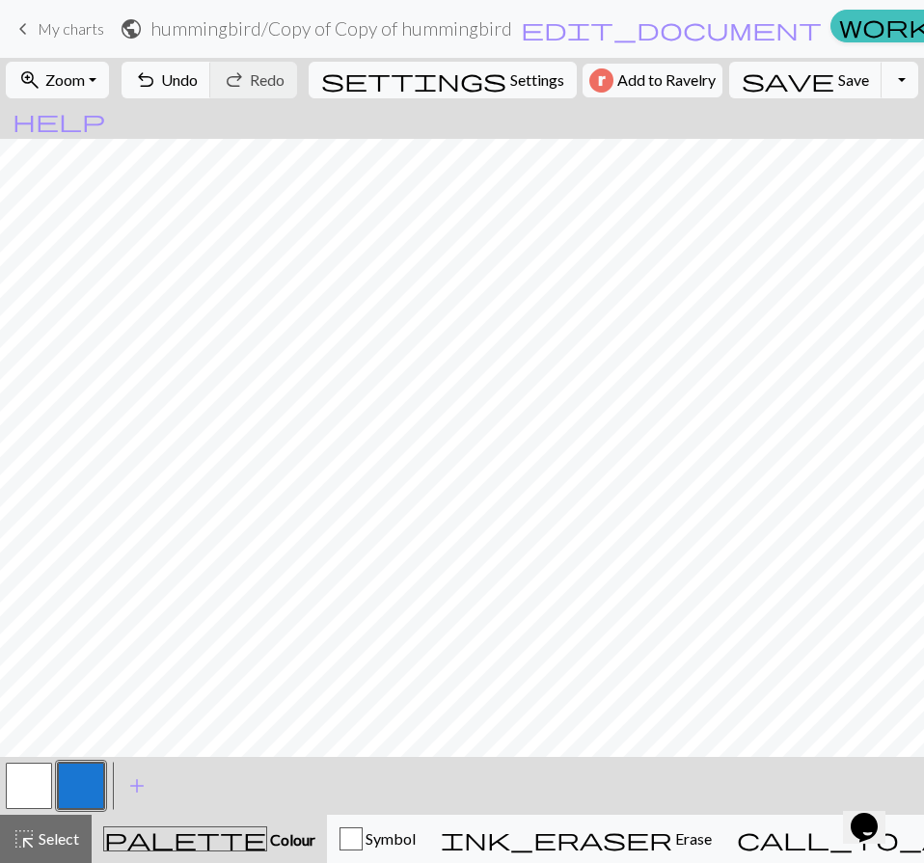
click at [37, 786] on button "button" at bounding box center [29, 786] width 46 height 46
drag, startPoint x: 74, startPoint y: 769, endPoint x: 82, endPoint y: 758, distance: 13.9
click at [73, 769] on button "button" at bounding box center [81, 786] width 46 height 46
click at [32, 779] on button "button" at bounding box center [29, 786] width 46 height 46
click at [58, 786] on button "button" at bounding box center [81, 786] width 46 height 46
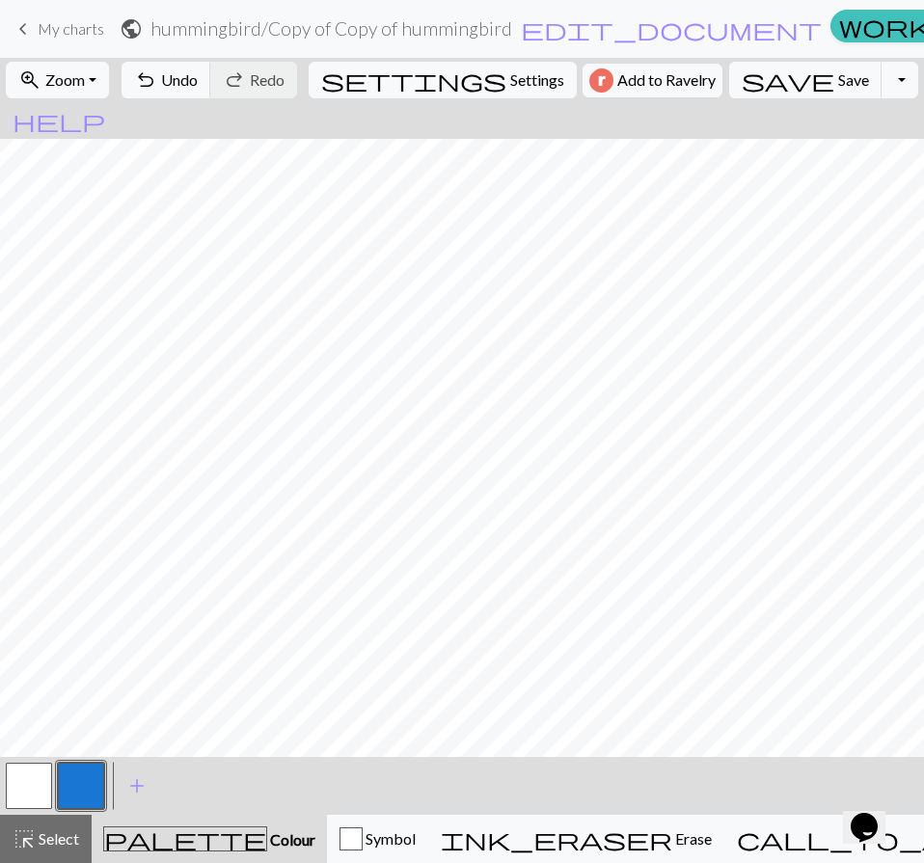
scroll to position [469, 0]
click at [32, 780] on button "button" at bounding box center [29, 786] width 46 height 46
click at [83, 790] on button "button" at bounding box center [81, 786] width 46 height 46
click at [27, 793] on button "button" at bounding box center [29, 786] width 46 height 46
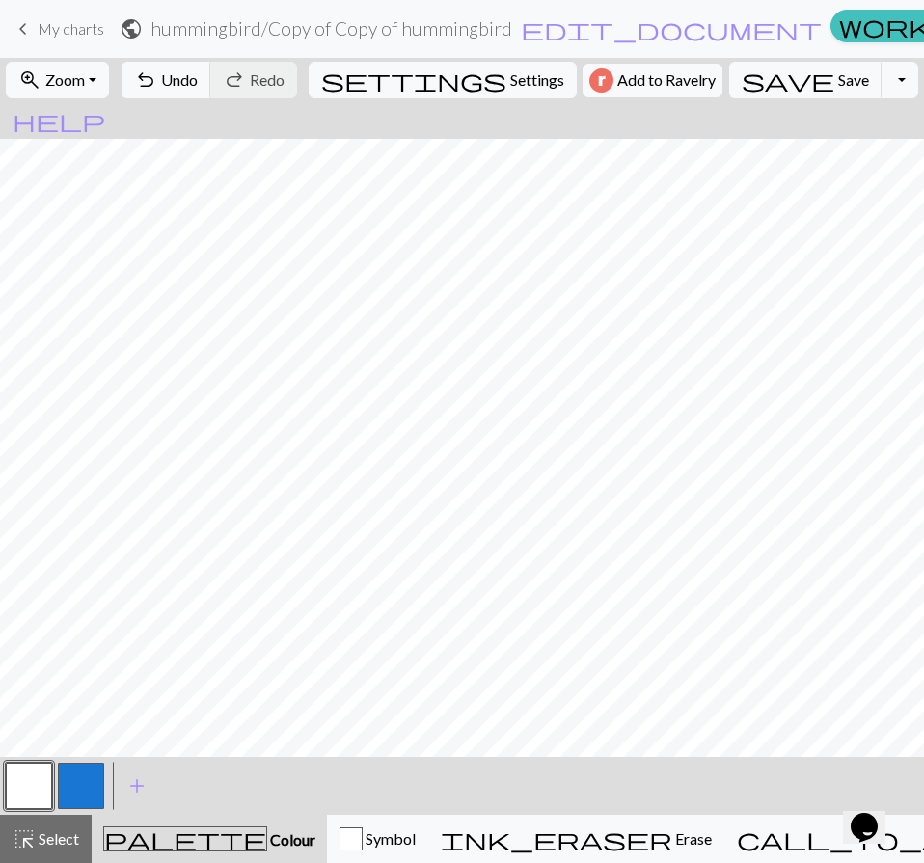
click at [82, 787] on button "button" at bounding box center [81, 786] width 46 height 46
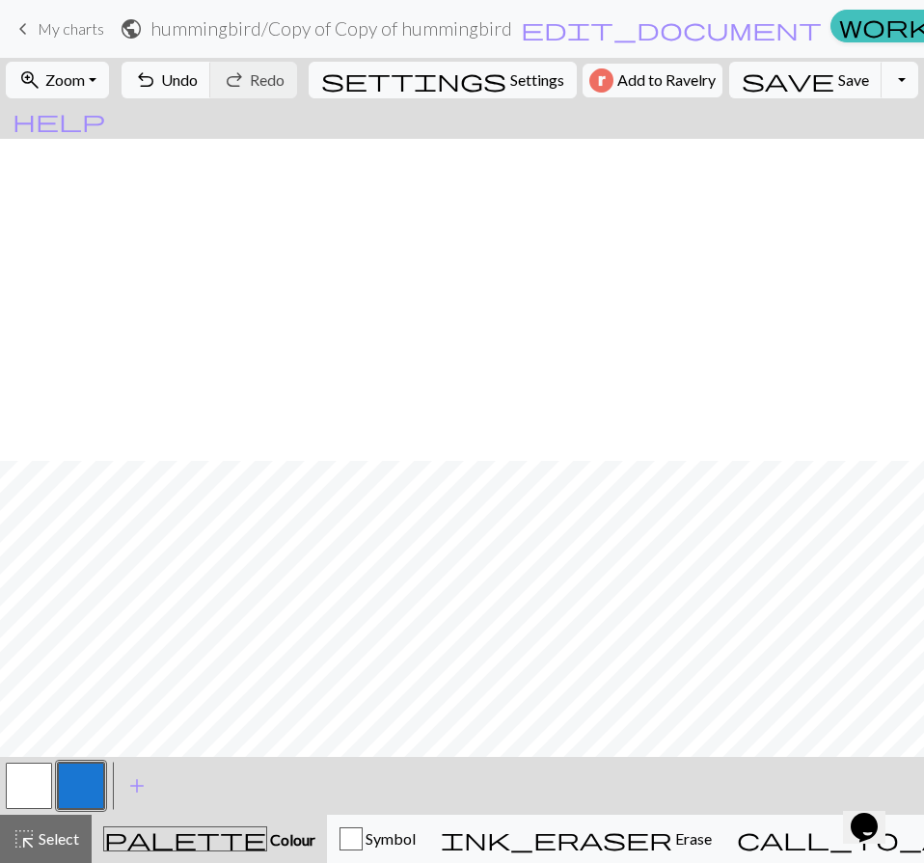
scroll to position [469, 0]
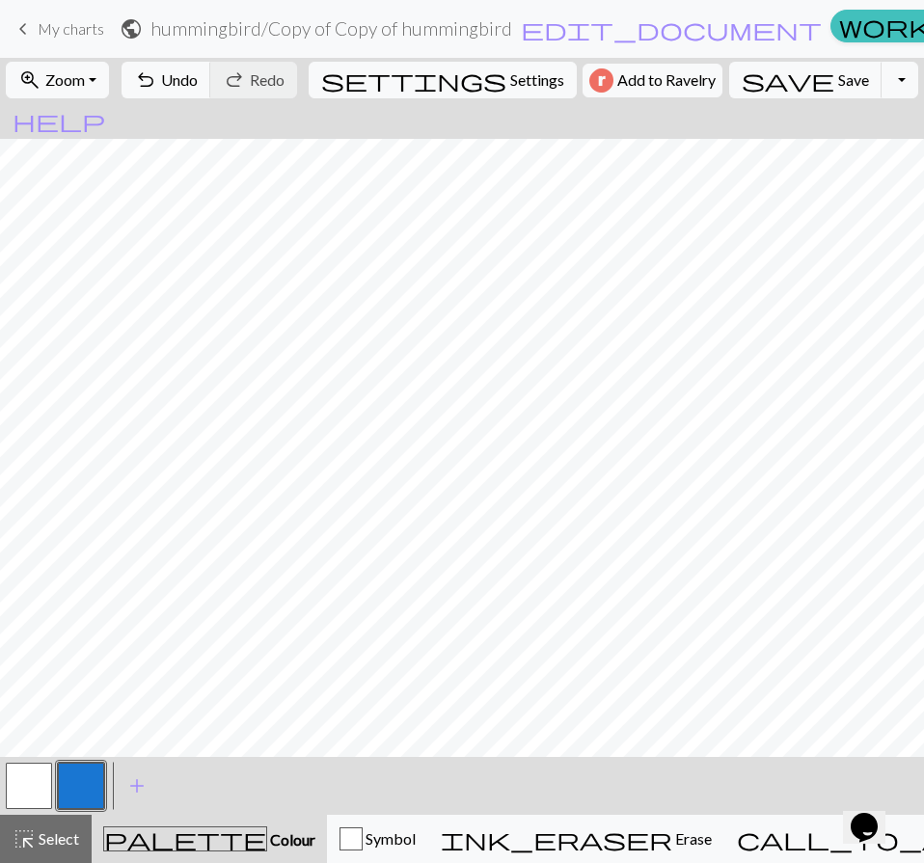
click at [39, 788] on button "button" at bounding box center [29, 786] width 46 height 46
click at [94, 780] on button "button" at bounding box center [81, 786] width 46 height 46
click at [44, 773] on button "button" at bounding box center [29, 786] width 46 height 46
click at [92, 778] on button "button" at bounding box center [81, 786] width 46 height 46
click at [25, 774] on button "button" at bounding box center [29, 786] width 46 height 46
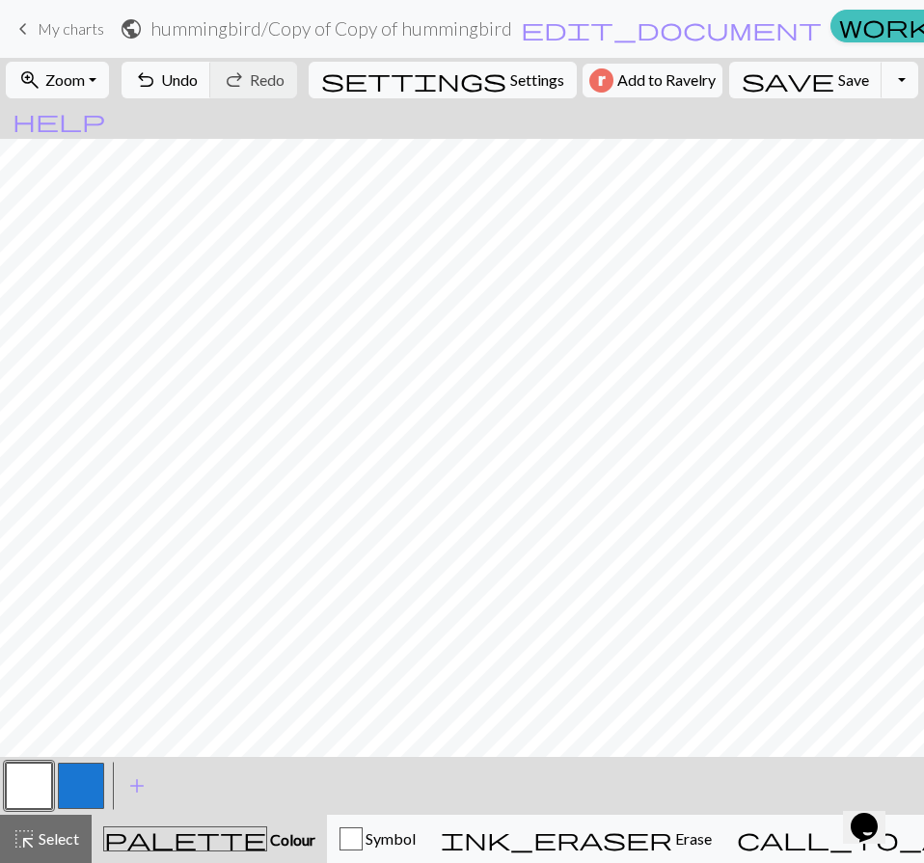
click at [87, 790] on button "button" at bounding box center [81, 786] width 46 height 46
click at [38, 771] on button "button" at bounding box center [29, 786] width 46 height 46
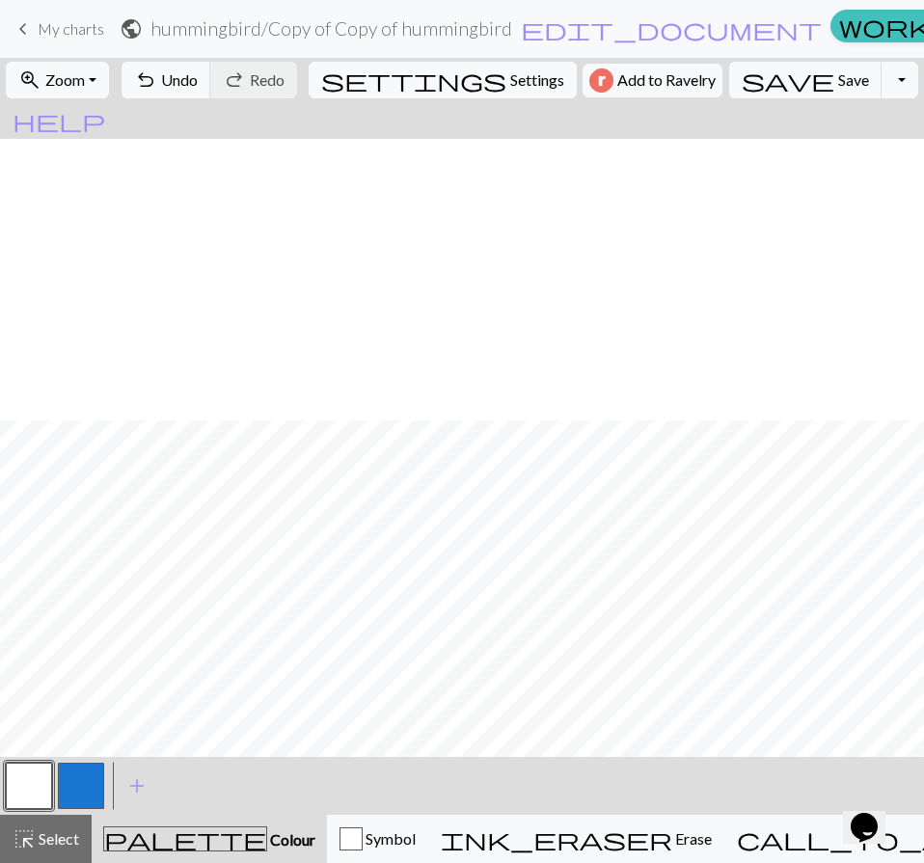
scroll to position [758, 0]
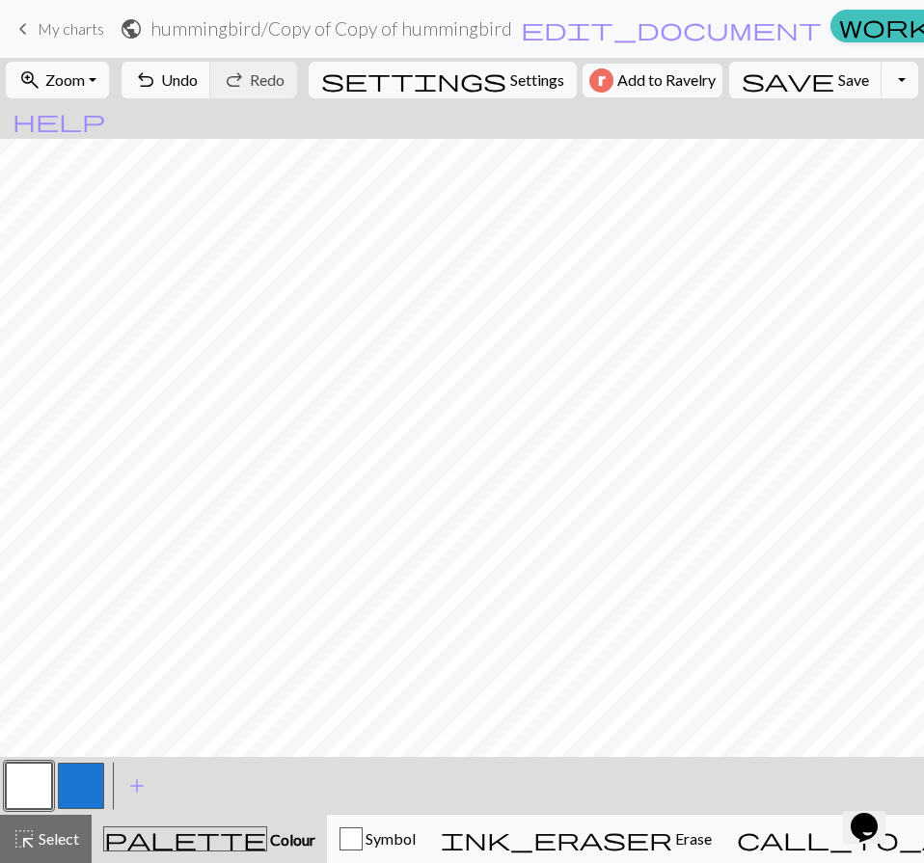
click at [63, 784] on button "button" at bounding box center [81, 786] width 46 height 46
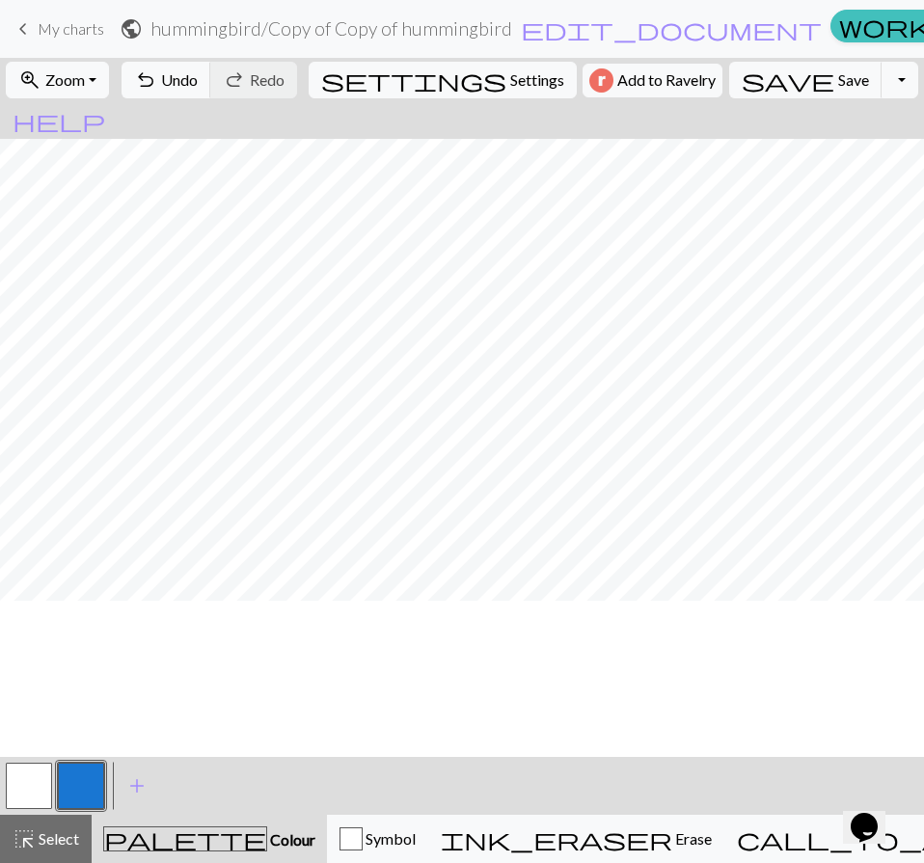
scroll to position [565, 0]
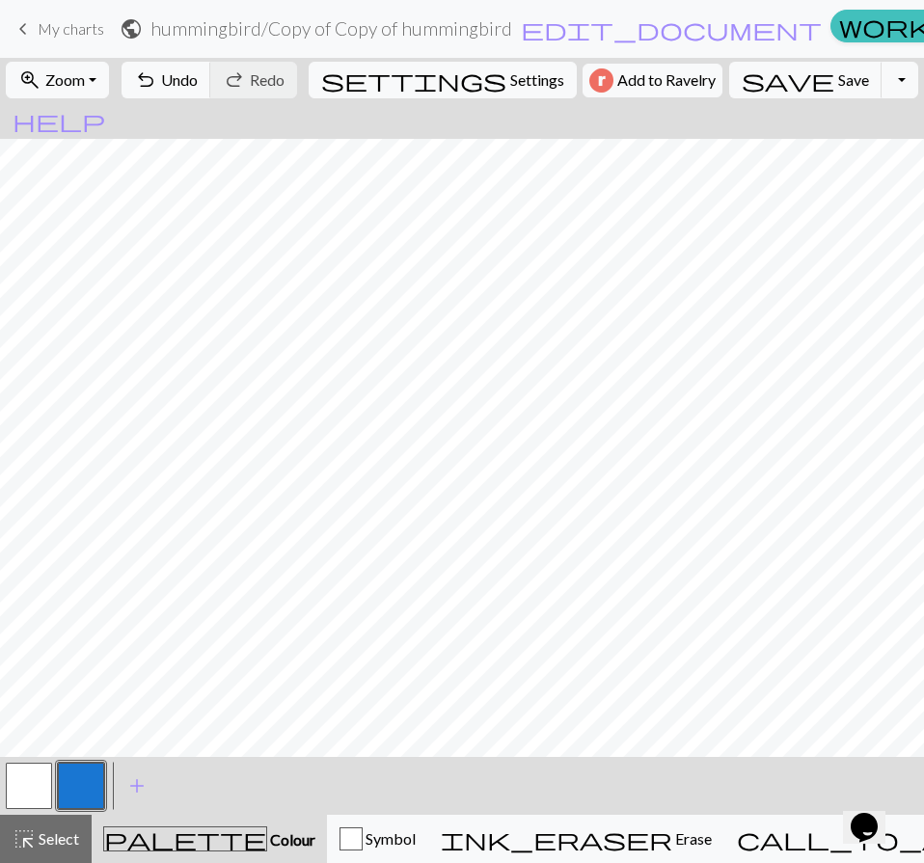
click at [34, 788] on button "button" at bounding box center [29, 786] width 46 height 46
click at [78, 782] on button "button" at bounding box center [81, 786] width 46 height 46
click at [32, 785] on button "button" at bounding box center [29, 786] width 46 height 46
click at [93, 770] on button "button" at bounding box center [81, 786] width 46 height 46
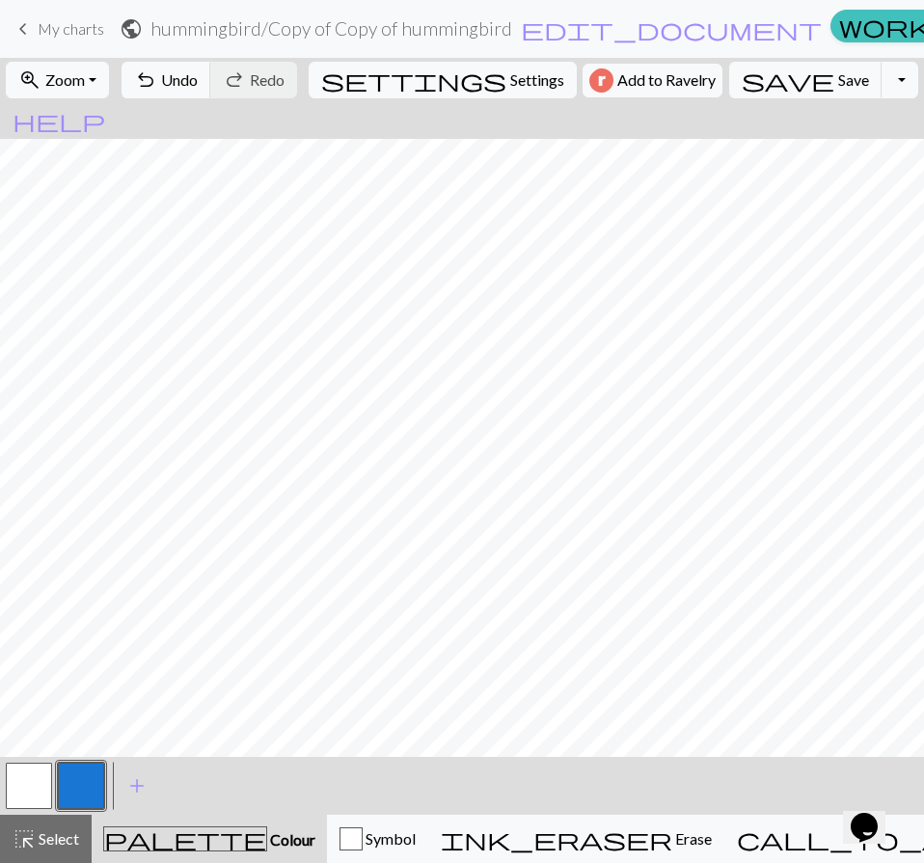
click at [34, 773] on button "button" at bounding box center [29, 786] width 46 height 46
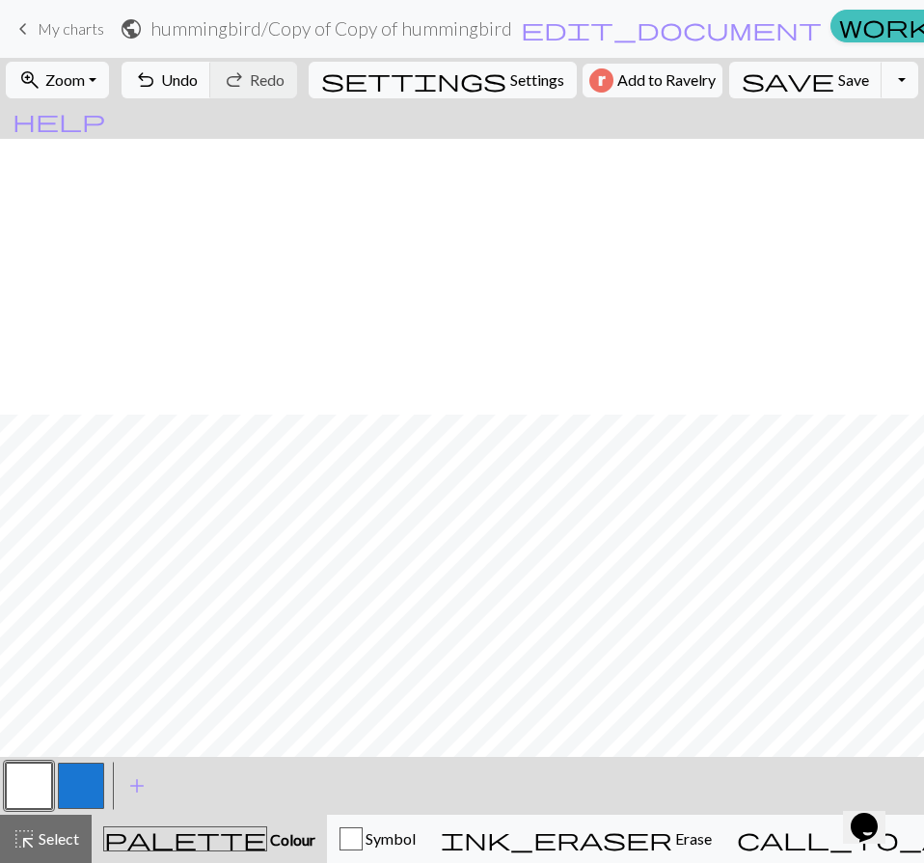
scroll to position [758, 0]
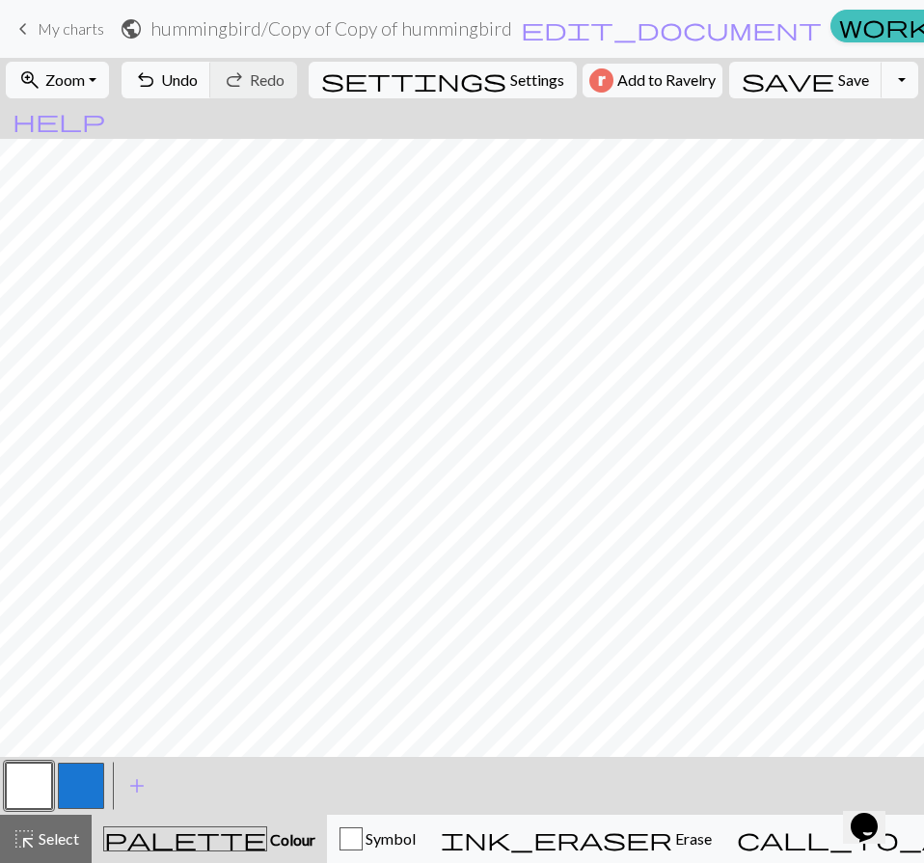
click at [90, 783] on button "button" at bounding box center [81, 786] width 46 height 46
click at [24, 795] on button "button" at bounding box center [29, 786] width 46 height 46
click at [96, 784] on button "button" at bounding box center [81, 786] width 46 height 46
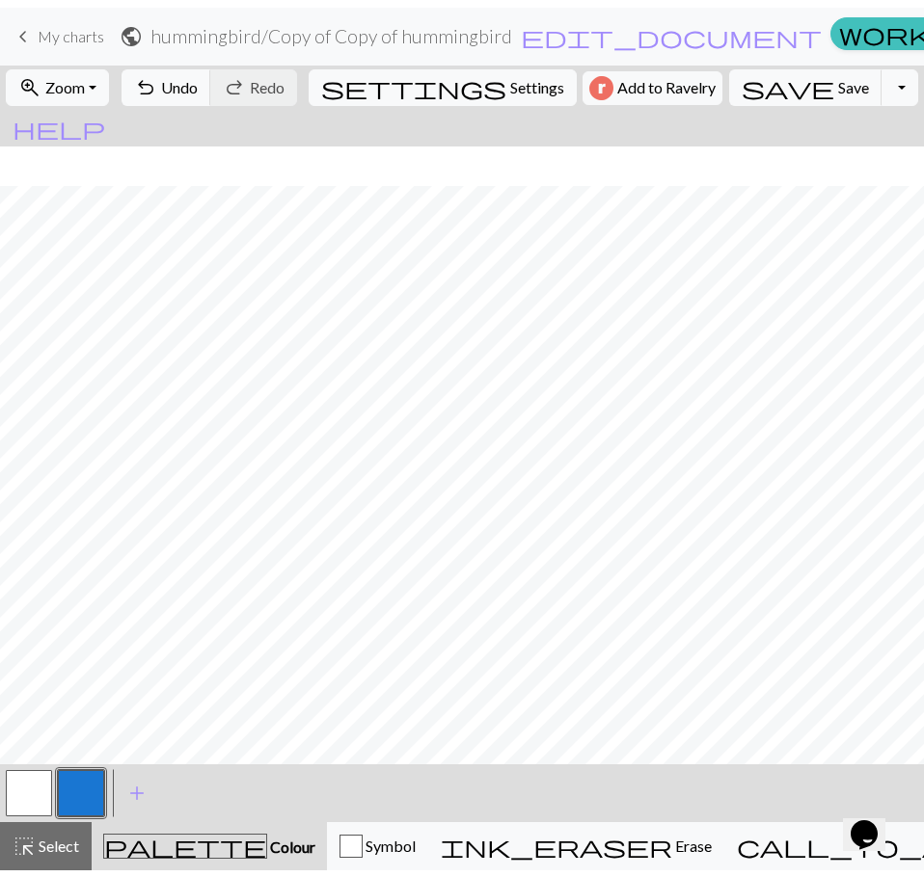
scroll to position [758, 0]
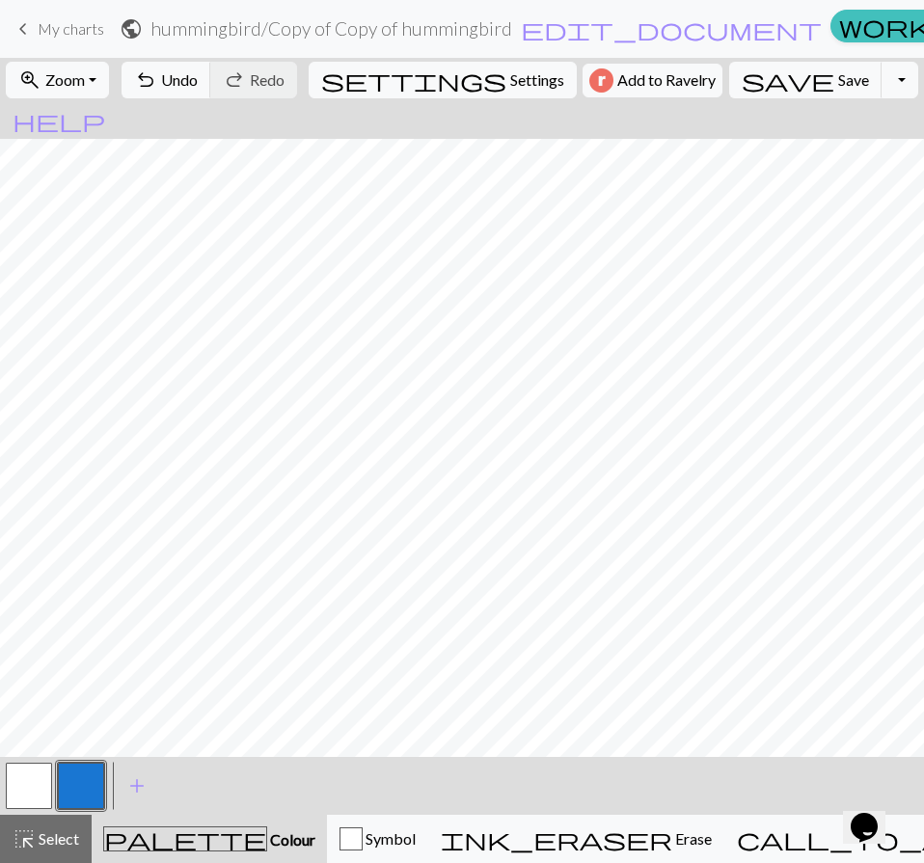
click at [96, 782] on button "button" at bounding box center [81, 786] width 46 height 46
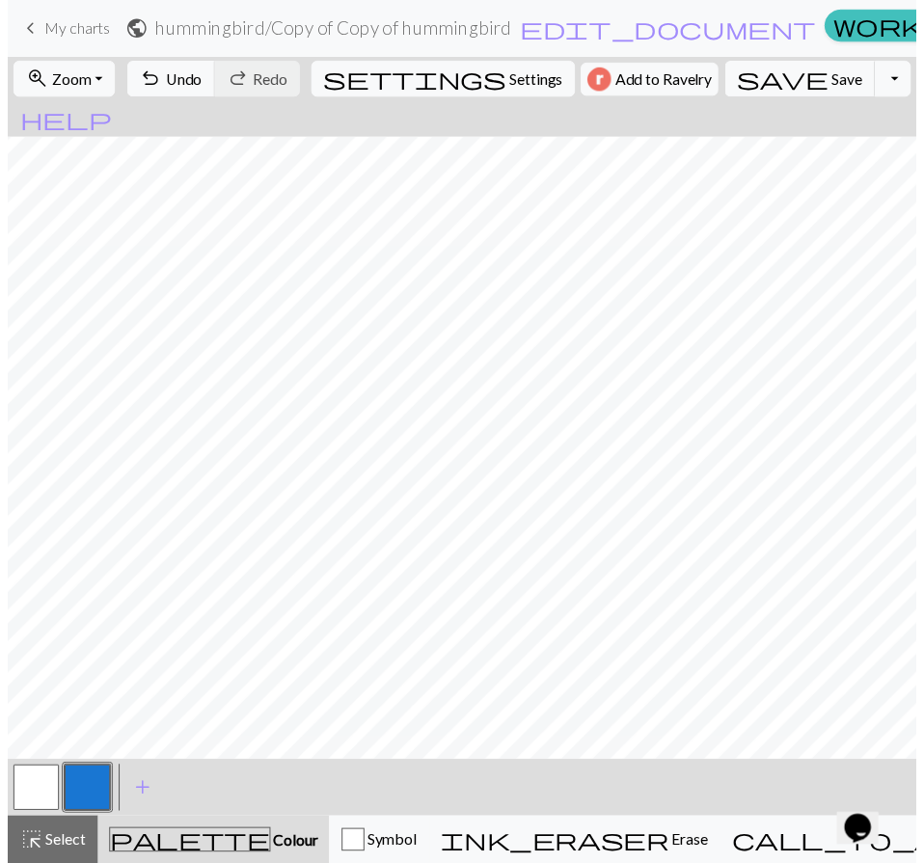
scroll to position [743, 0]
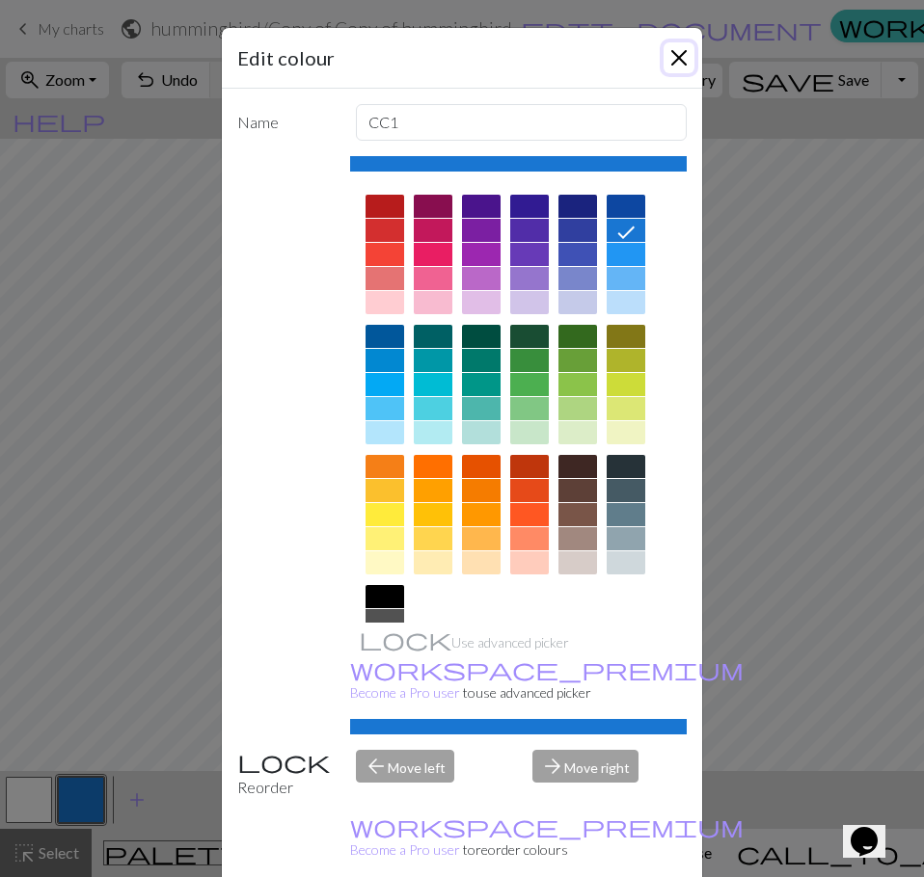
click at [672, 60] on button "Close" at bounding box center [678, 57] width 31 height 31
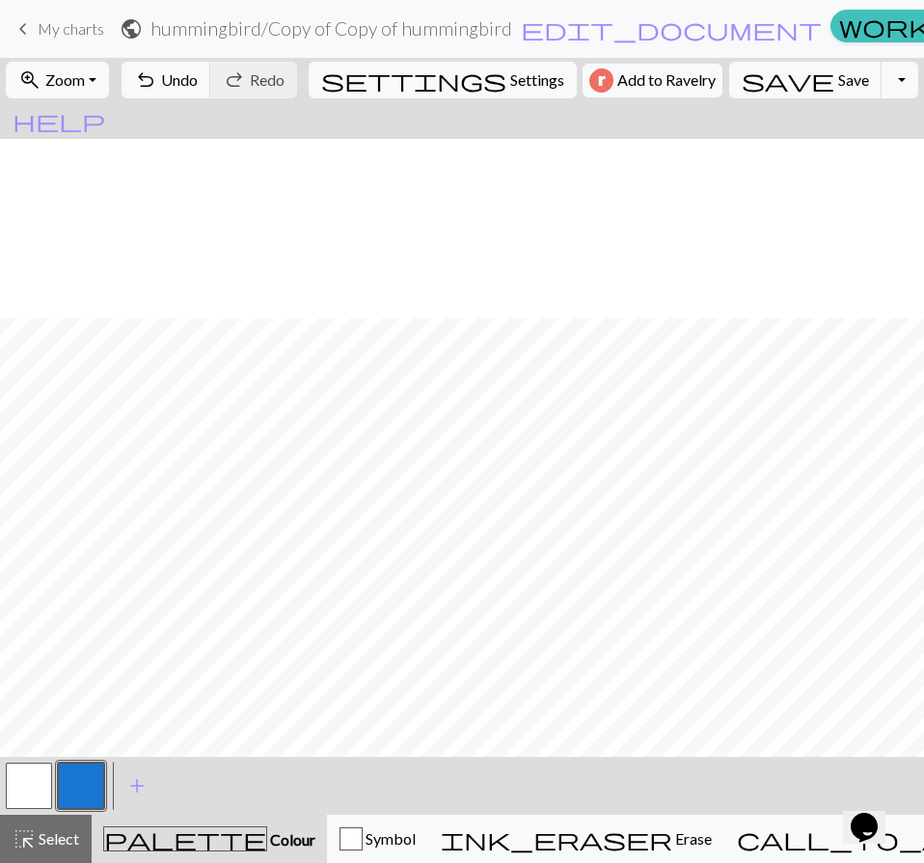
scroll to position [758, 0]
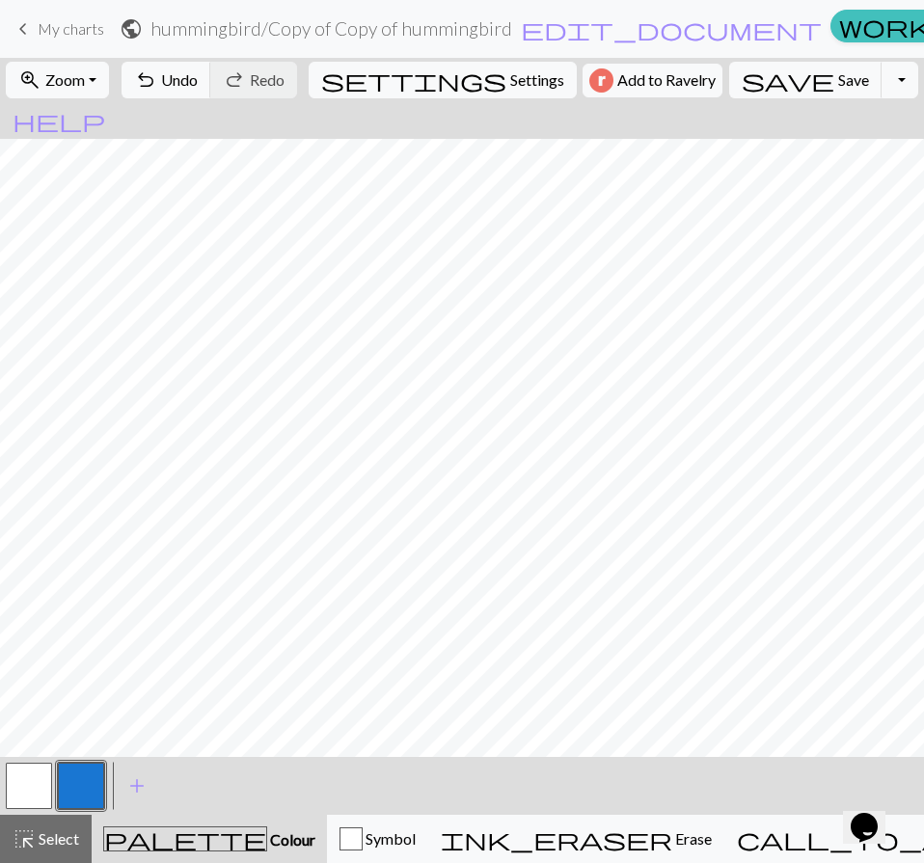
click at [48, 779] on button "button" at bounding box center [29, 786] width 46 height 46
click at [86, 774] on button "button" at bounding box center [81, 786] width 46 height 46
click at [25, 769] on button "button" at bounding box center [29, 786] width 46 height 46
click at [82, 800] on button "button" at bounding box center [81, 786] width 46 height 46
click at [29, 779] on button "button" at bounding box center [29, 786] width 46 height 46
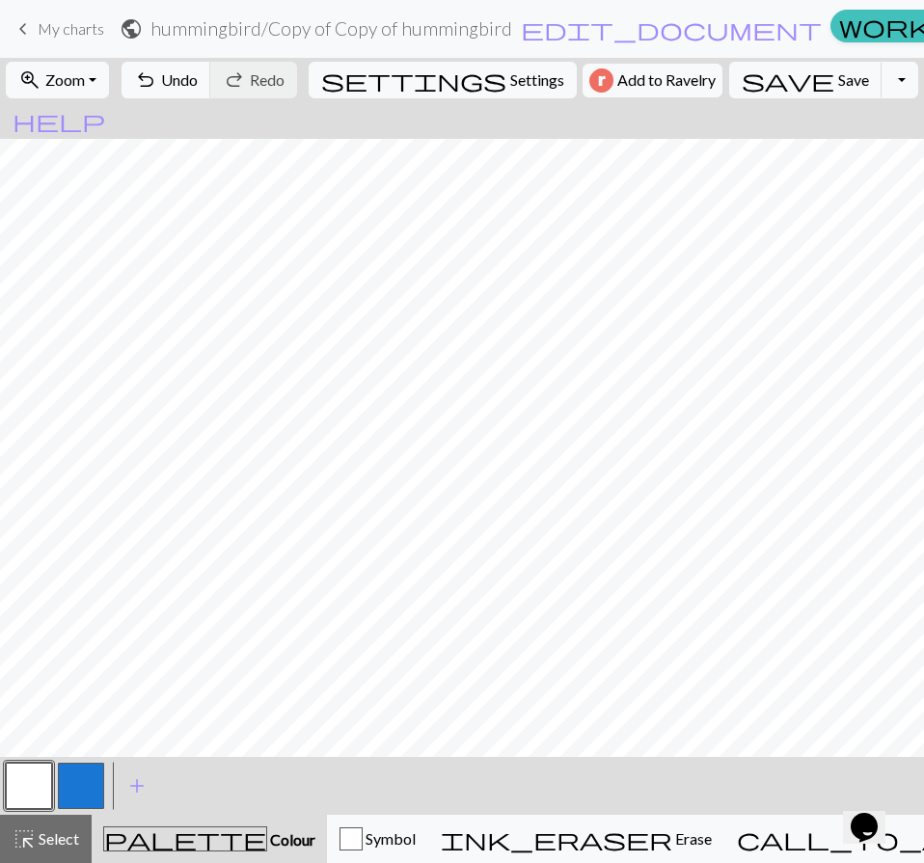
click at [66, 788] on button "button" at bounding box center [81, 786] width 46 height 46
click at [19, 765] on button "button" at bounding box center [29, 786] width 46 height 46
click at [67, 784] on button "button" at bounding box center [81, 786] width 46 height 46
click at [42, 775] on button "button" at bounding box center [29, 786] width 46 height 46
click at [85, 785] on button "button" at bounding box center [81, 786] width 46 height 46
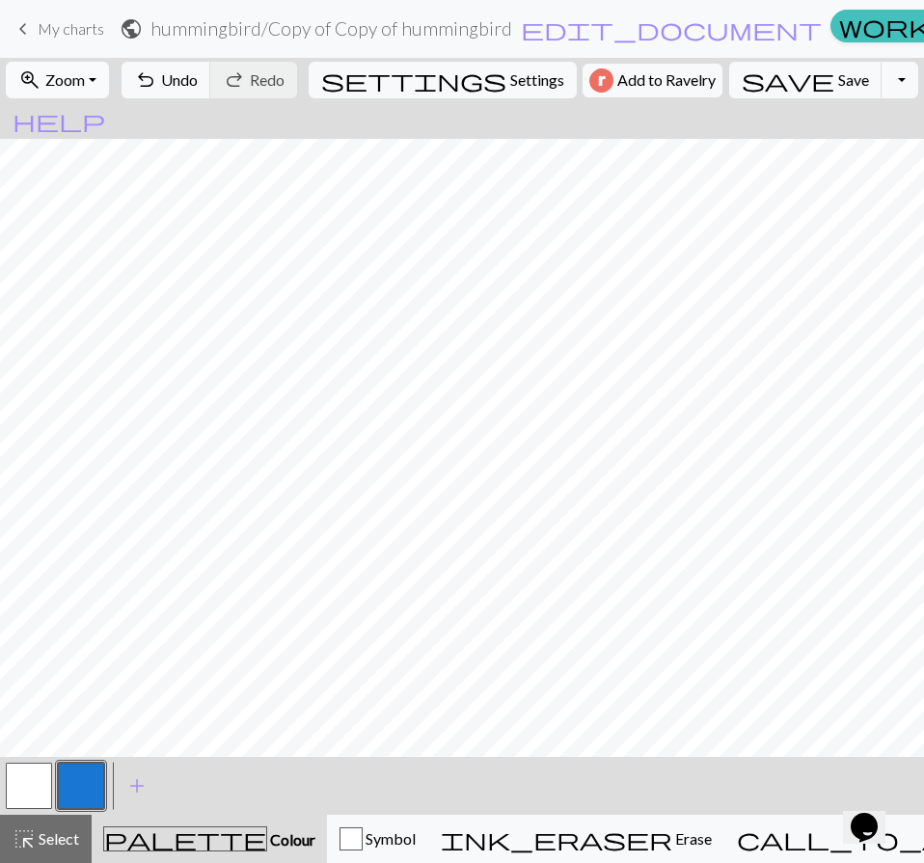
click at [85, 83] on span "Zoom" at bounding box center [65, 79] width 40 height 18
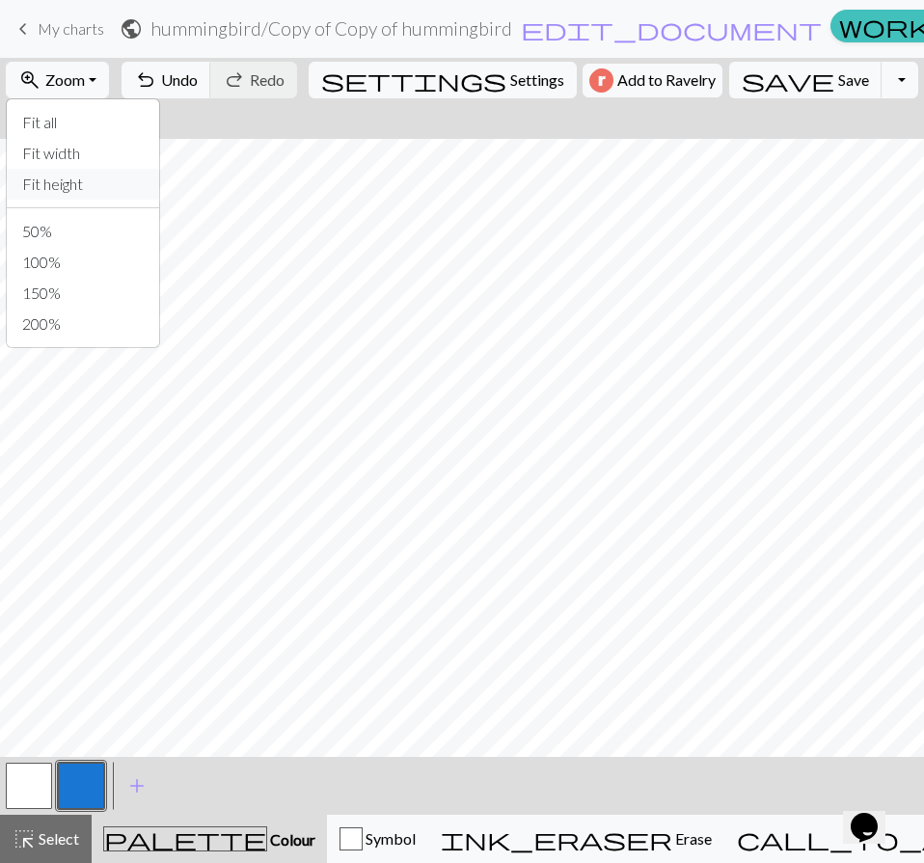
click at [118, 180] on button "Fit height" at bounding box center [83, 184] width 152 height 31
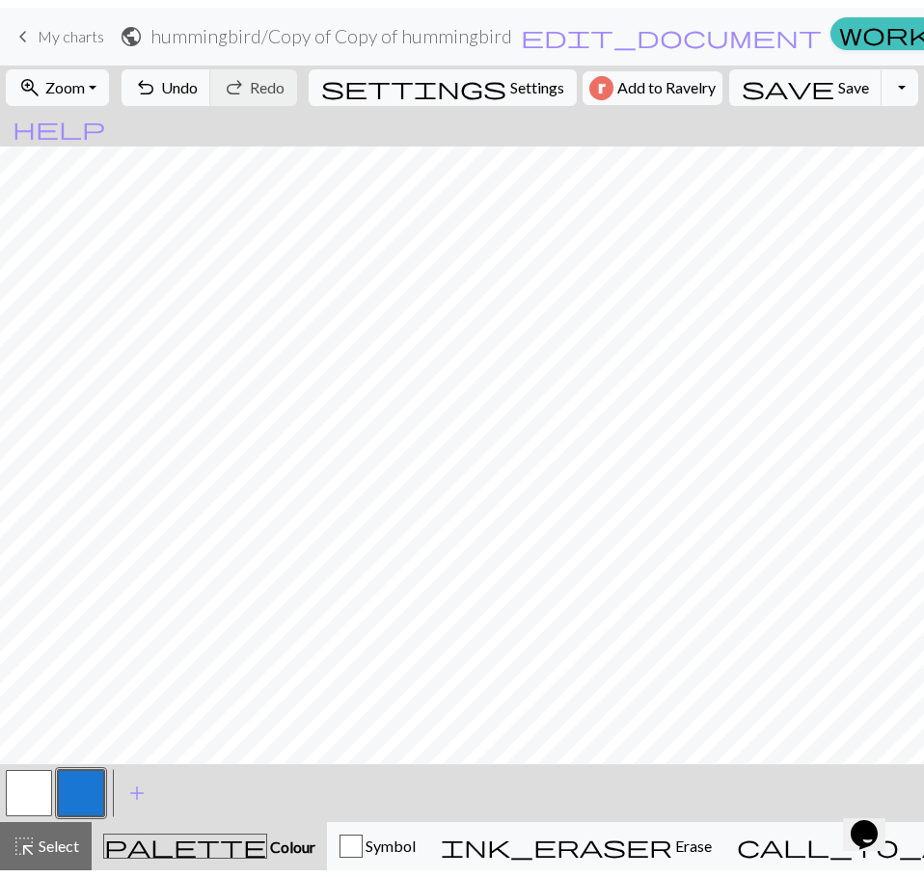
scroll to position [83, 0]
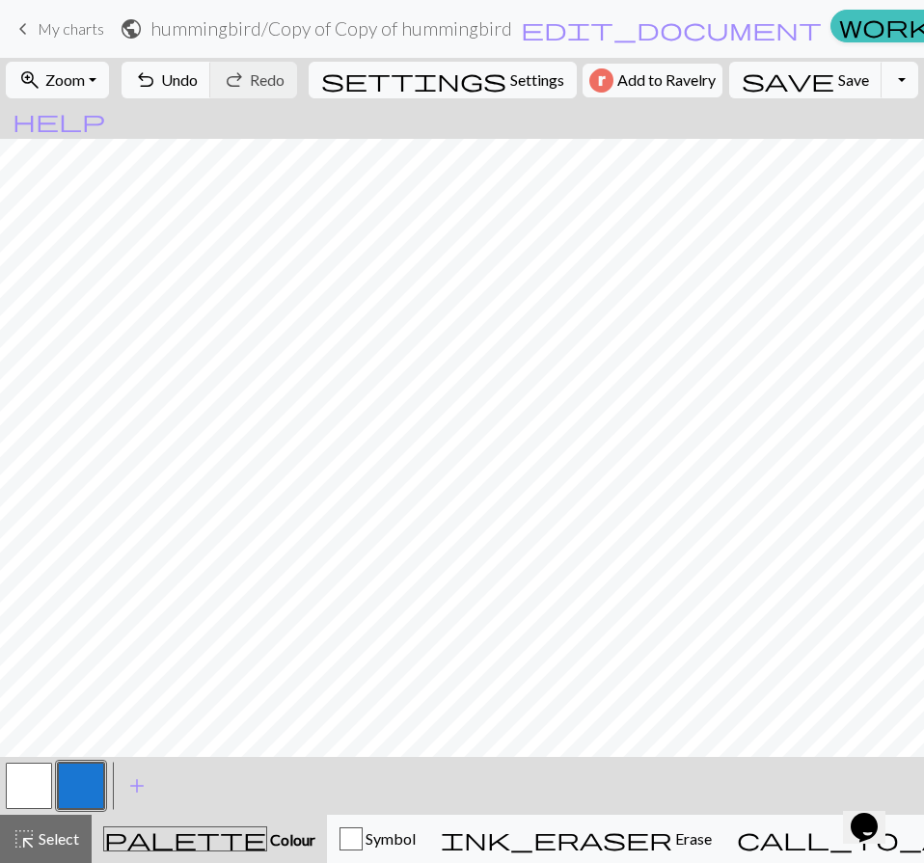
click at [9, 787] on button "button" at bounding box center [29, 786] width 46 height 46
click at [157, 84] on span "undo" at bounding box center [145, 80] width 23 height 27
click at [25, 766] on button "button" at bounding box center [29, 786] width 46 height 46
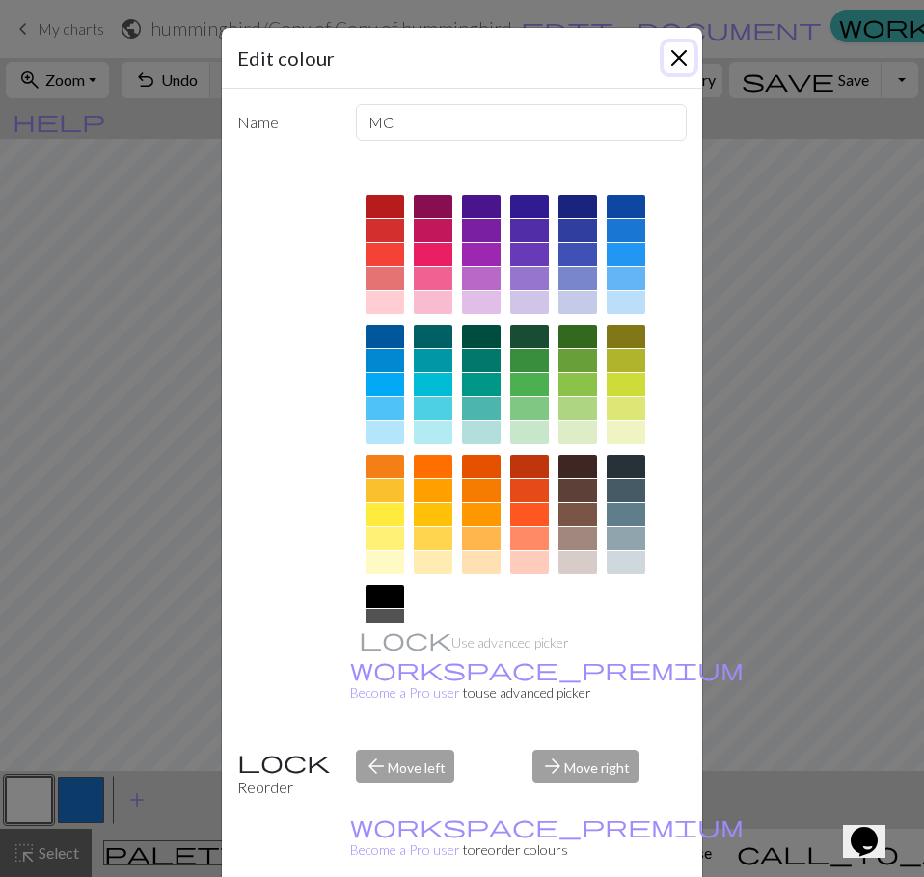
click at [665, 55] on button "Close" at bounding box center [678, 57] width 31 height 31
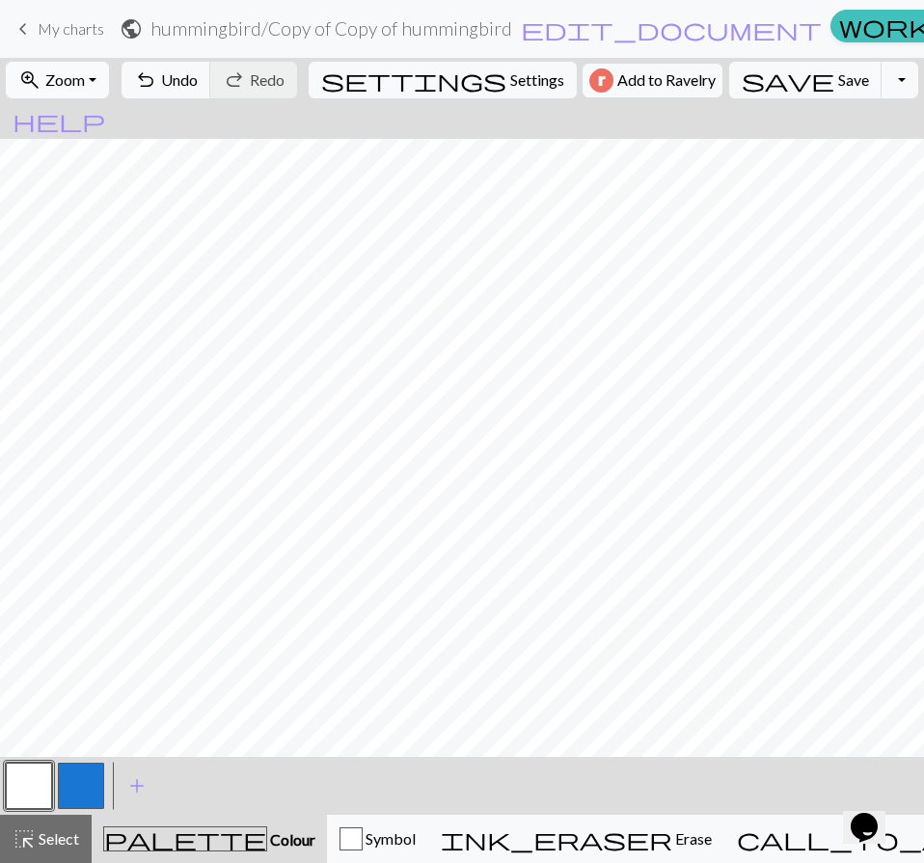
click at [108, 89] on button "zoom_in Zoom Zoom" at bounding box center [57, 80] width 103 height 37
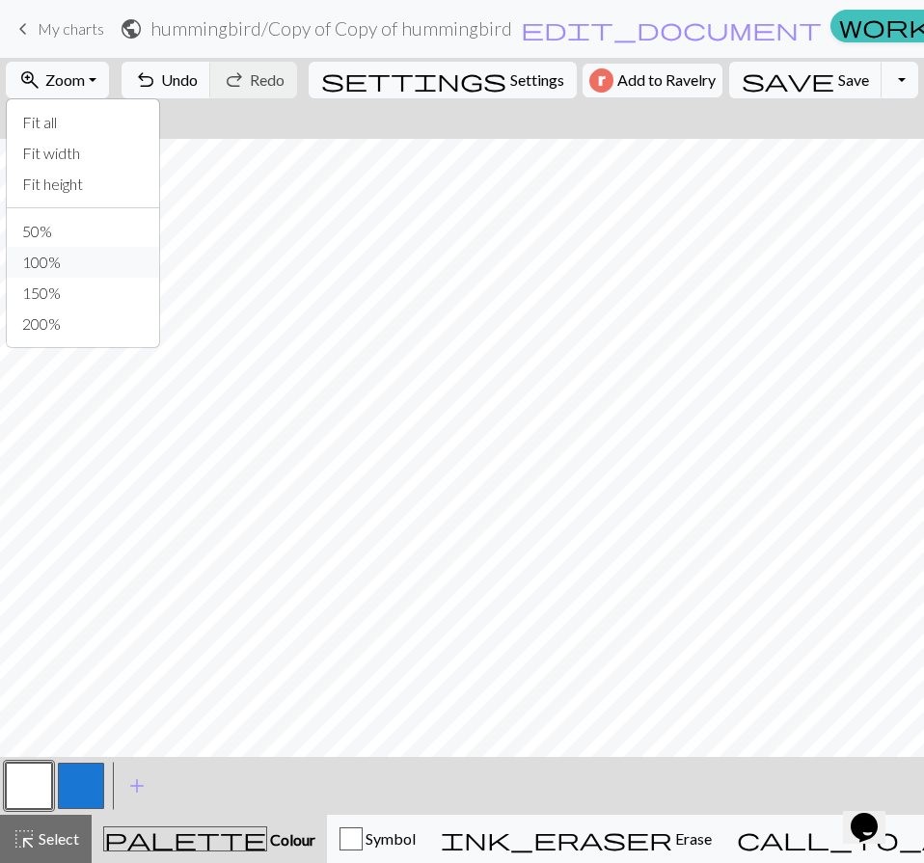
click at [90, 256] on button "100%" at bounding box center [83, 262] width 152 height 31
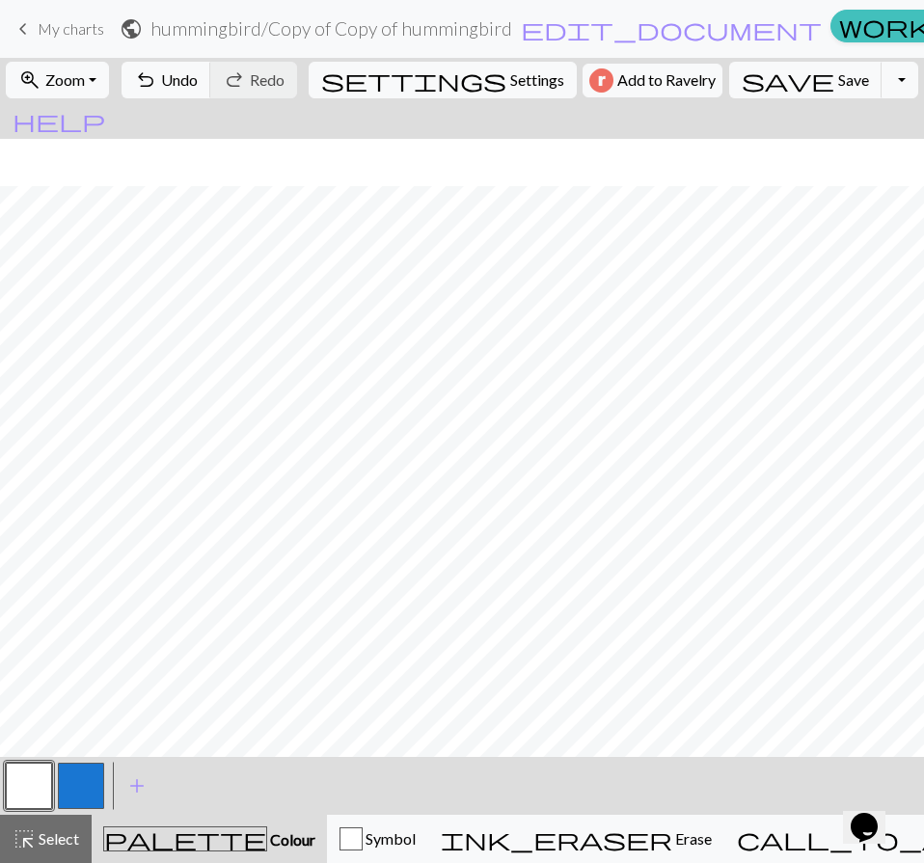
scroll to position [743, 0]
click at [92, 772] on button "button" at bounding box center [81, 786] width 46 height 46
click at [40, 780] on button "button" at bounding box center [29, 786] width 46 height 46
drag, startPoint x: 94, startPoint y: 783, endPoint x: 100, endPoint y: 773, distance: 11.8
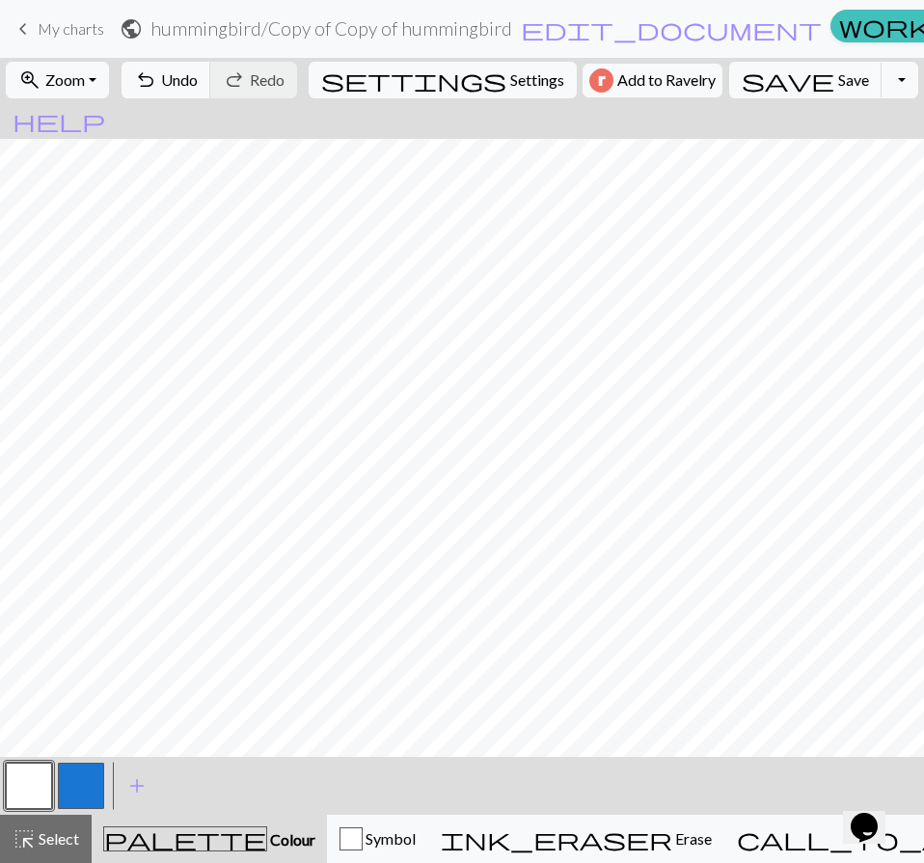
click at [94, 782] on button "button" at bounding box center [81, 786] width 46 height 46
click at [29, 787] on button "button" at bounding box center [29, 786] width 46 height 46
click at [82, 783] on button "button" at bounding box center [81, 786] width 46 height 46
click at [29, 792] on button "button" at bounding box center [29, 786] width 46 height 46
click at [91, 787] on button "button" at bounding box center [81, 786] width 46 height 46
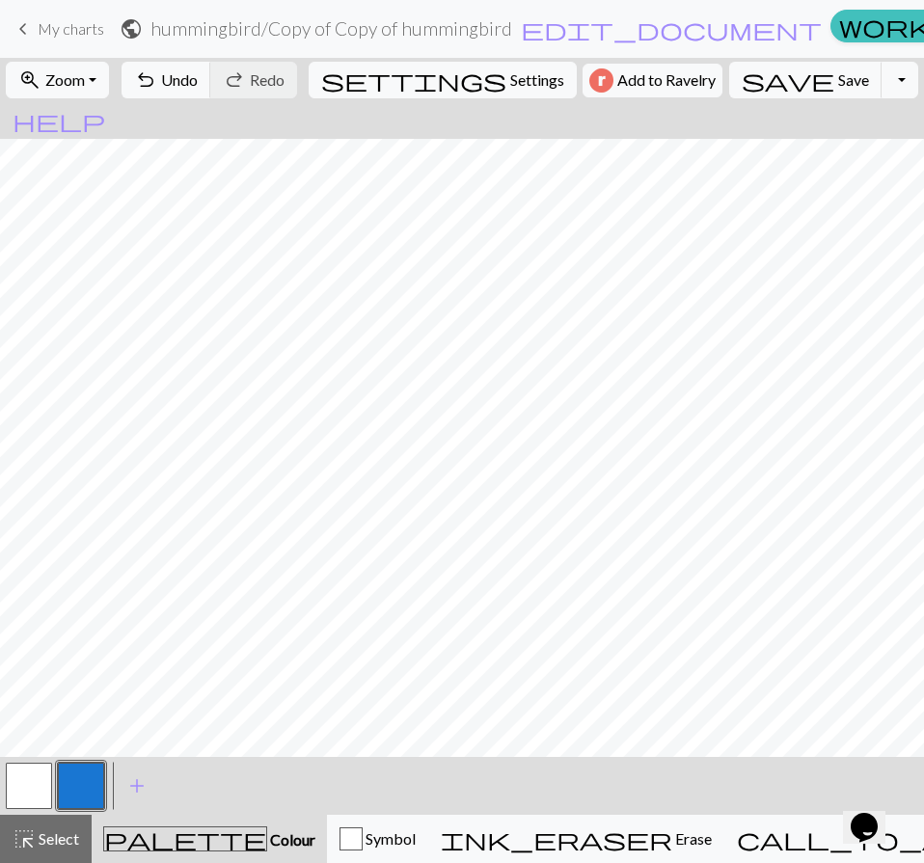
click at [11, 784] on button "button" at bounding box center [29, 786] width 46 height 46
click at [67, 785] on button "button" at bounding box center [81, 786] width 46 height 46
click at [20, 785] on button "button" at bounding box center [29, 786] width 46 height 46
click at [88, 776] on button "button" at bounding box center [81, 786] width 46 height 46
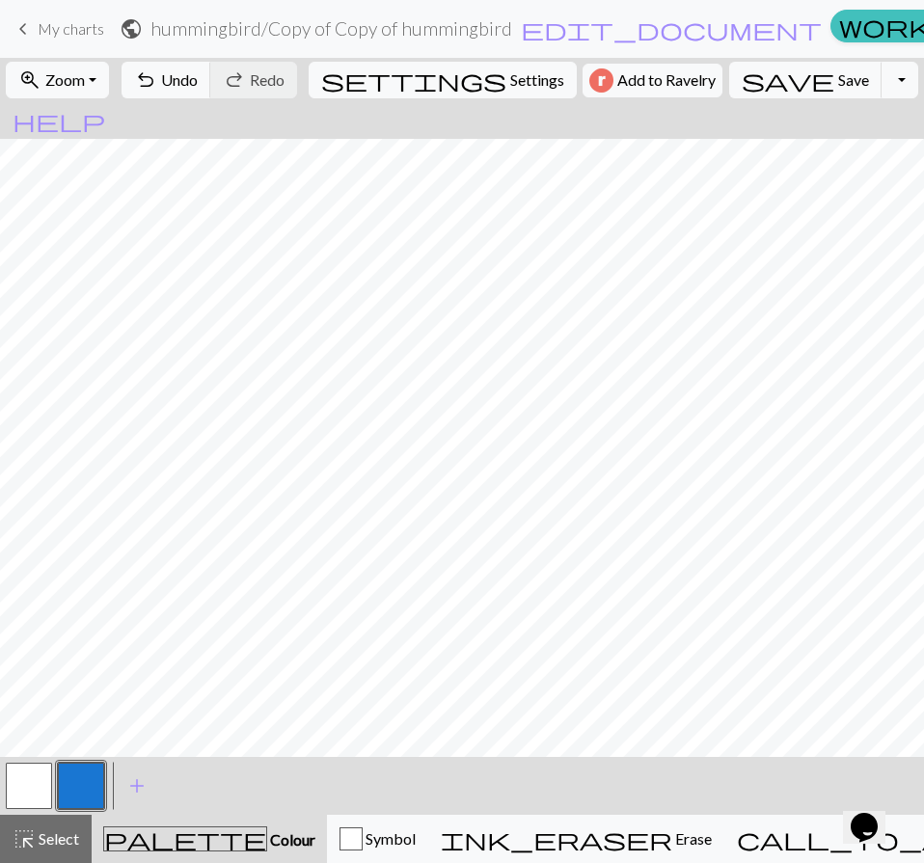
click at [50, 780] on button "button" at bounding box center [29, 786] width 46 height 46
click at [94, 775] on button "button" at bounding box center [81, 786] width 46 height 46
click at [28, 781] on button "button" at bounding box center [29, 786] width 46 height 46
click at [74, 781] on button "button" at bounding box center [81, 786] width 46 height 46
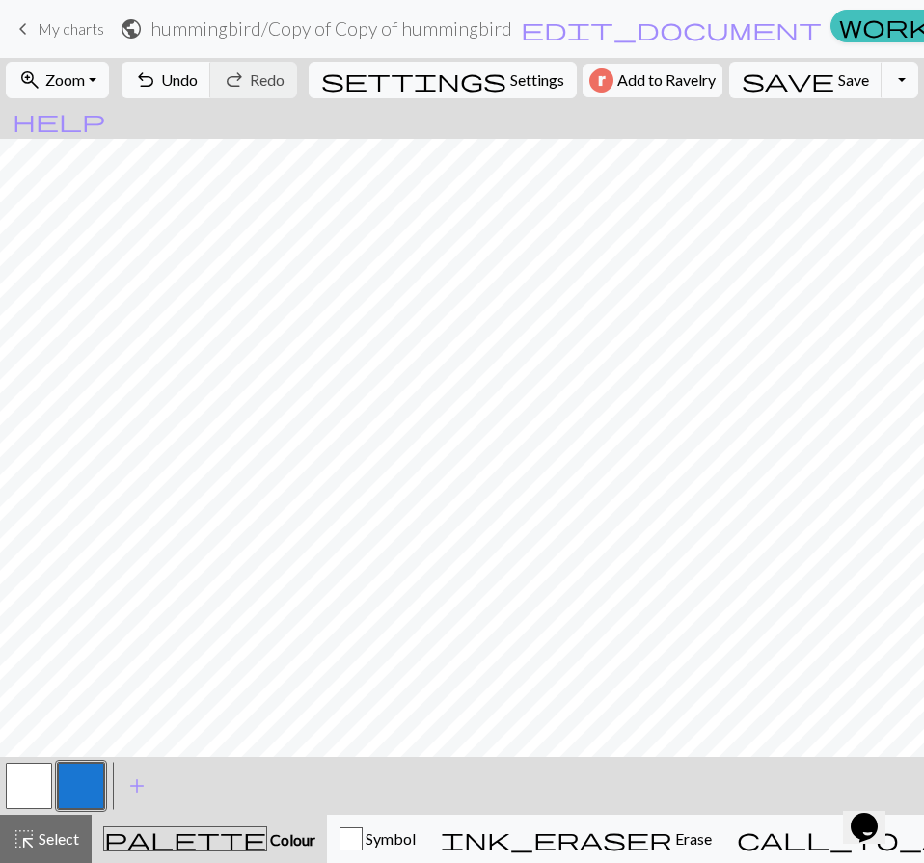
click at [40, 771] on button "button" at bounding box center [29, 786] width 46 height 46
click at [74, 777] on button "button" at bounding box center [81, 786] width 46 height 46
click at [29, 779] on button "button" at bounding box center [29, 786] width 46 height 46
click at [83, 780] on button "button" at bounding box center [81, 786] width 46 height 46
click at [46, 783] on button "button" at bounding box center [29, 786] width 46 height 46
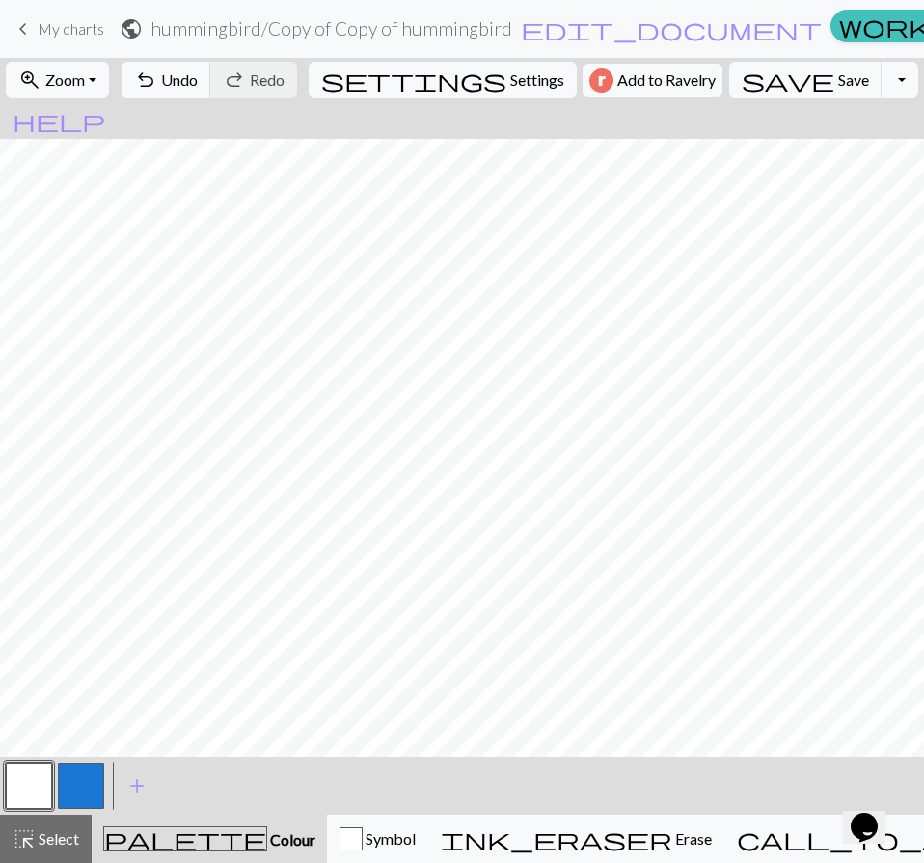
click at [94, 773] on button "button" at bounding box center [81, 786] width 46 height 46
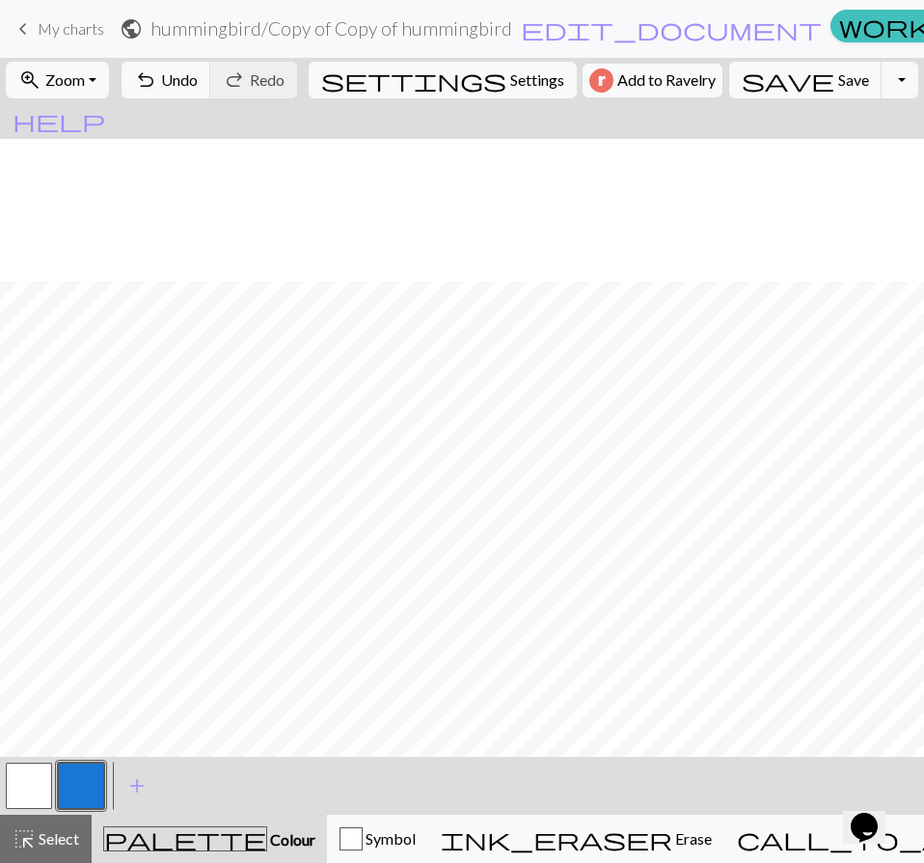
scroll to position [372, 0]
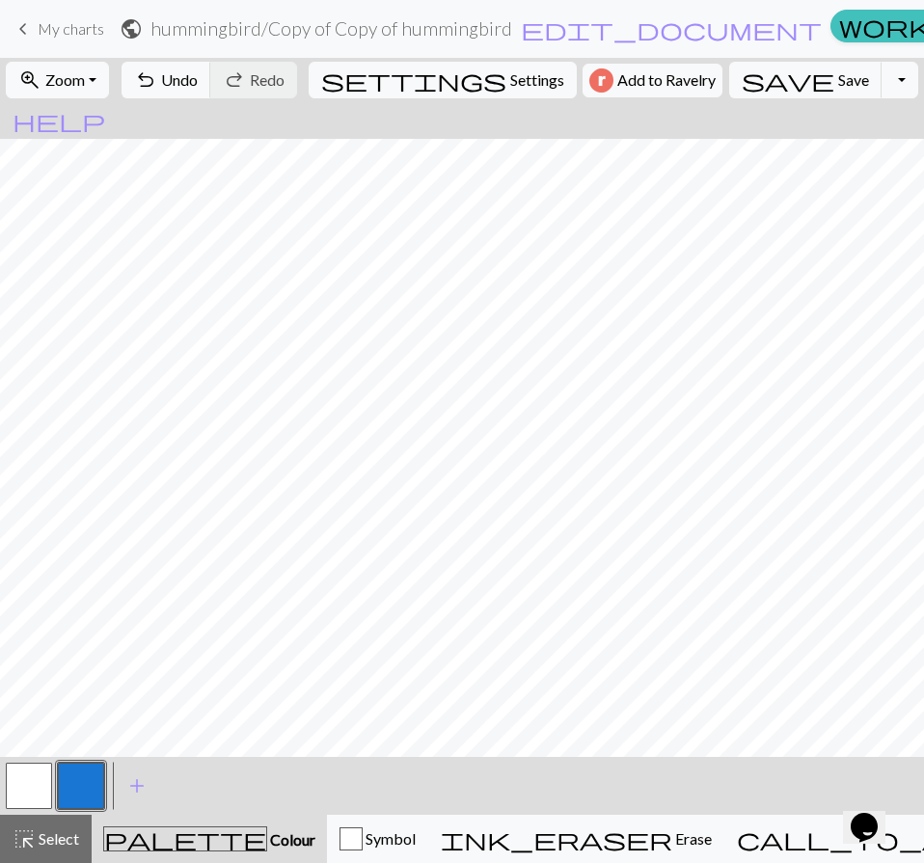
click at [44, 783] on button "button" at bounding box center [29, 786] width 46 height 46
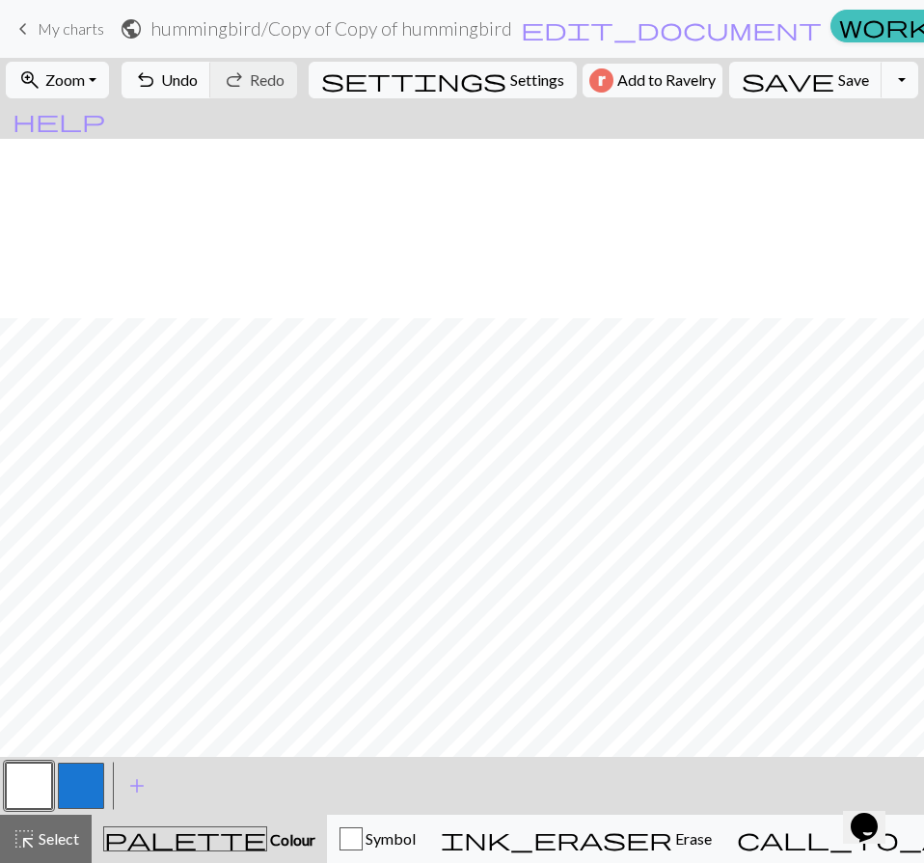
scroll to position [758, 0]
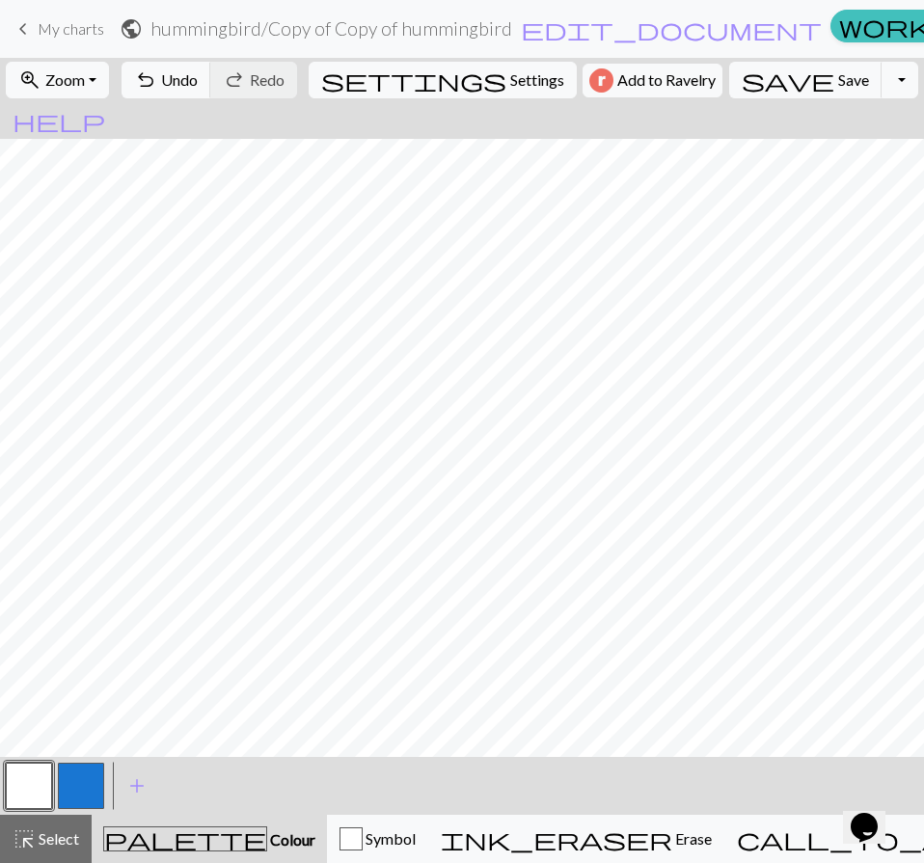
click at [70, 779] on button "button" at bounding box center [81, 786] width 46 height 46
click at [39, 789] on button "button" at bounding box center [29, 786] width 46 height 46
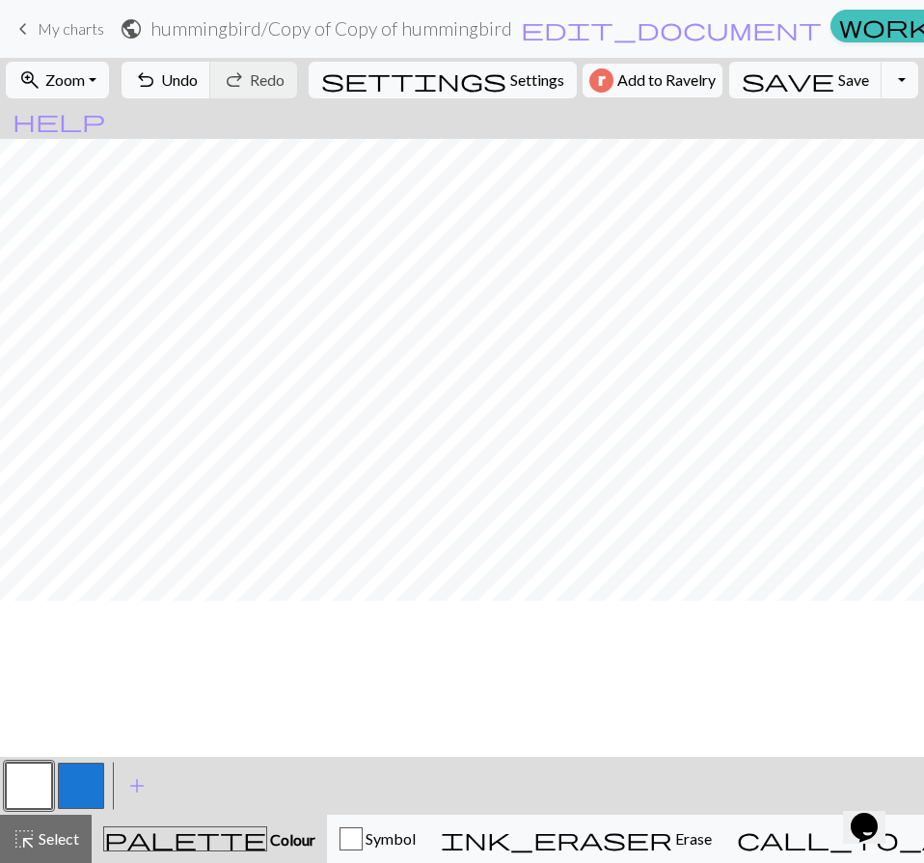
scroll to position [386, 0]
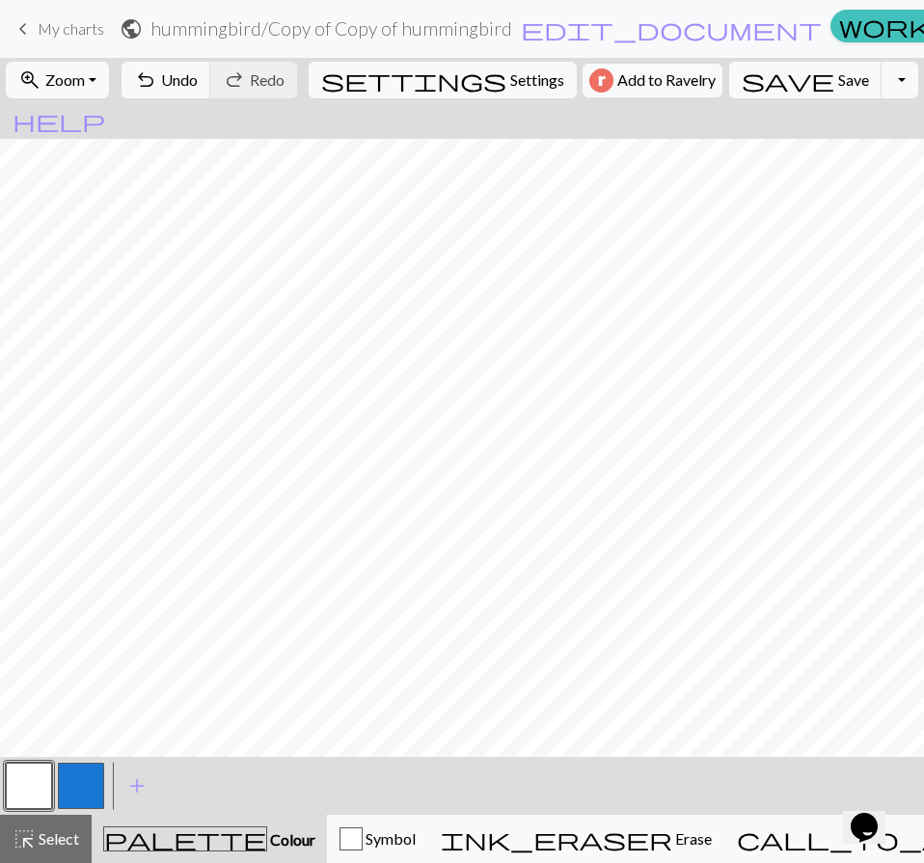
click at [85, 783] on button "button" at bounding box center [81, 786] width 46 height 46
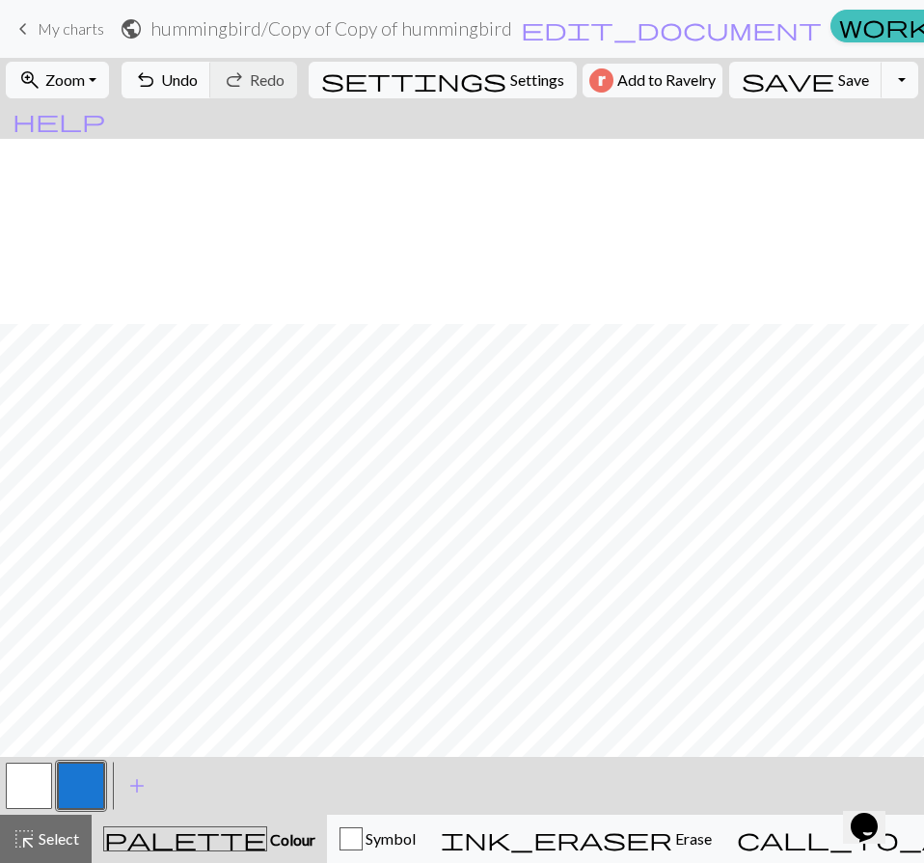
scroll to position [578, 0]
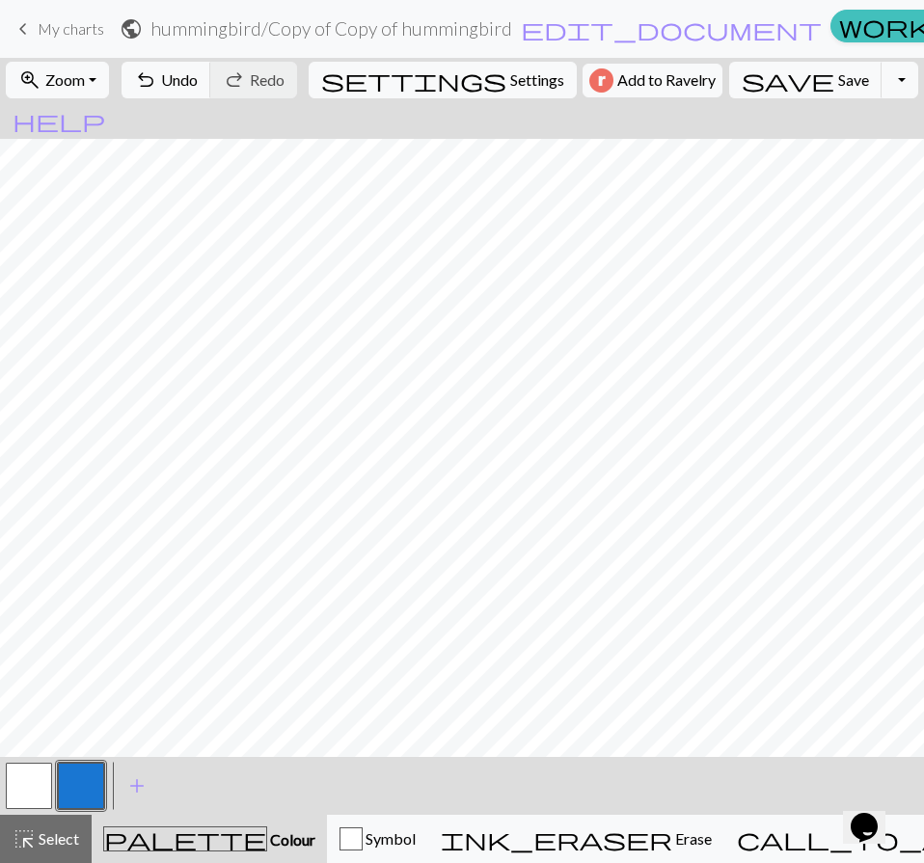
click at [13, 783] on button "button" at bounding box center [29, 786] width 46 height 46
click at [73, 772] on button "button" at bounding box center [81, 786] width 46 height 46
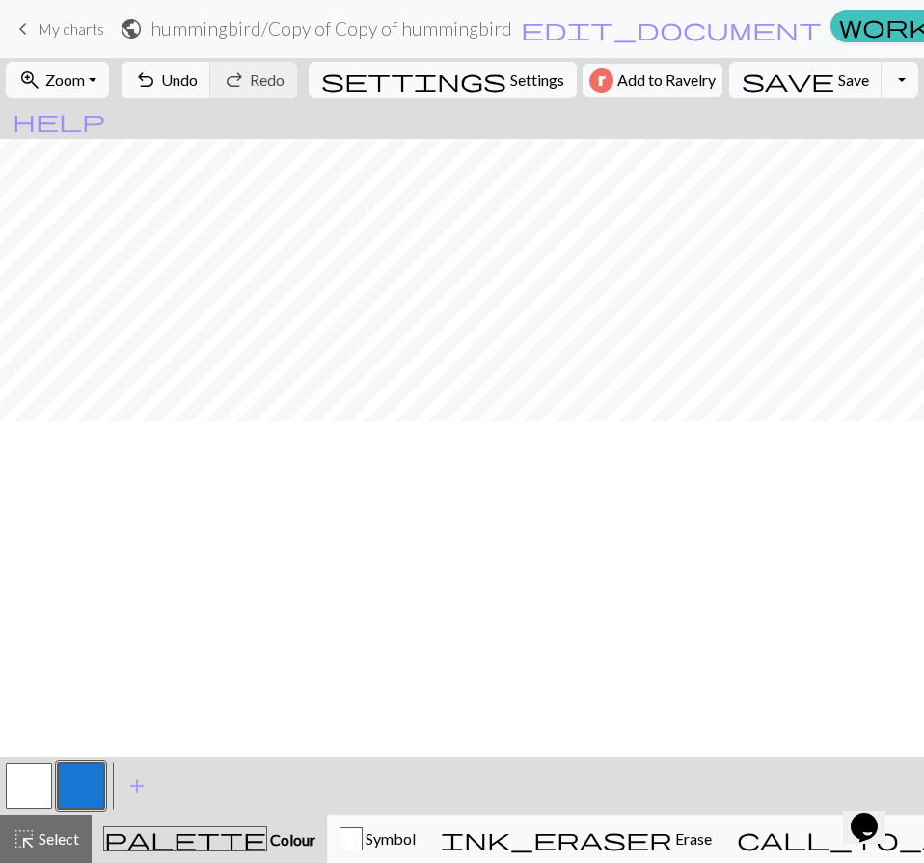
scroll to position [0, 0]
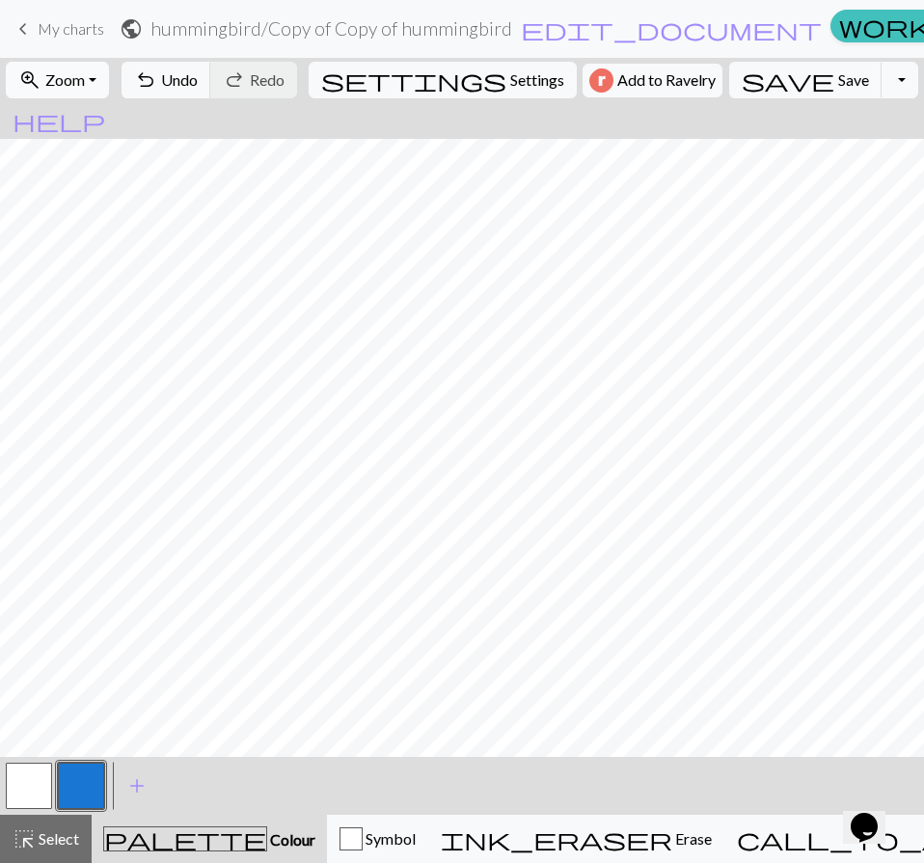
click at [100, 67] on button "zoom_in Zoom Zoom" at bounding box center [57, 80] width 103 height 37
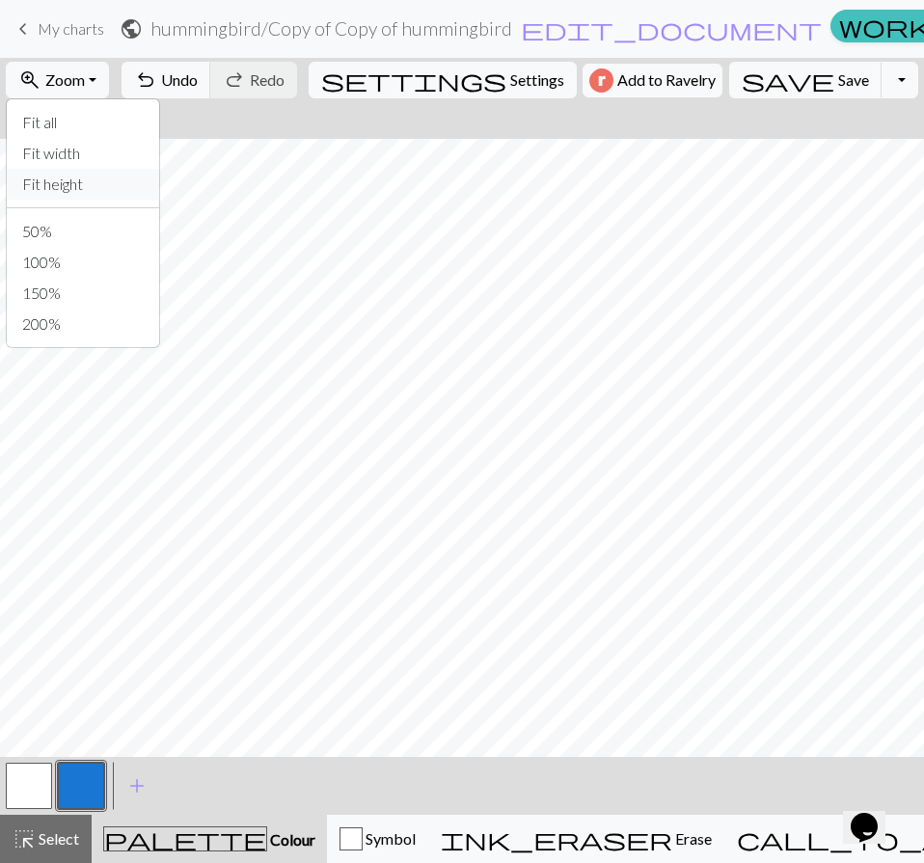
click at [82, 185] on button "Fit height" at bounding box center [83, 184] width 152 height 31
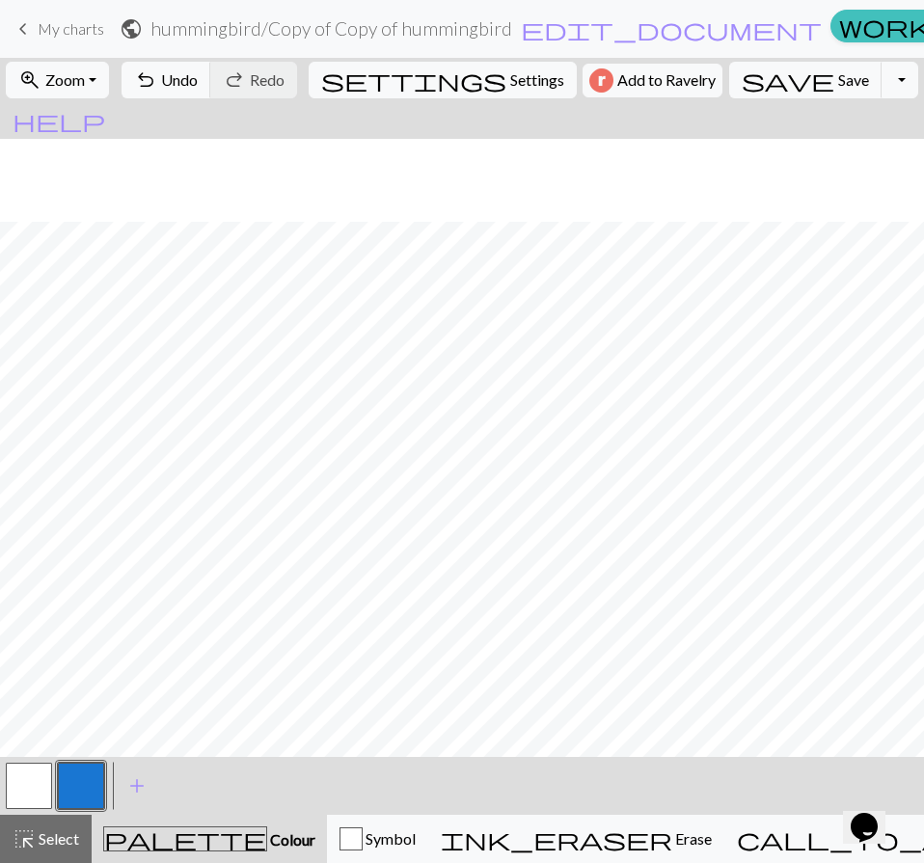
scroll to position [83, 0]
click at [34, 776] on button "button" at bounding box center [29, 786] width 46 height 46
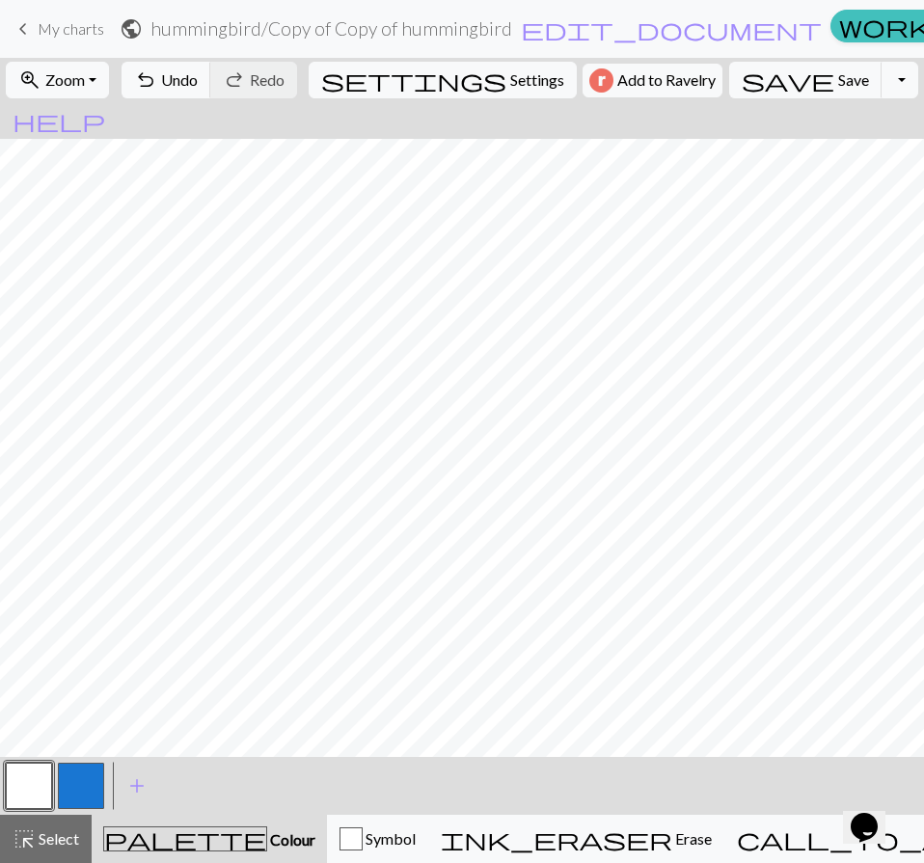
click at [70, 795] on button "button" at bounding box center [81, 786] width 46 height 46
click at [22, 793] on button "button" at bounding box center [29, 786] width 46 height 46
click at [94, 782] on button "button" at bounding box center [81, 786] width 46 height 46
click at [15, 777] on button "button" at bounding box center [29, 786] width 46 height 46
click at [94, 780] on button "button" at bounding box center [81, 786] width 46 height 46
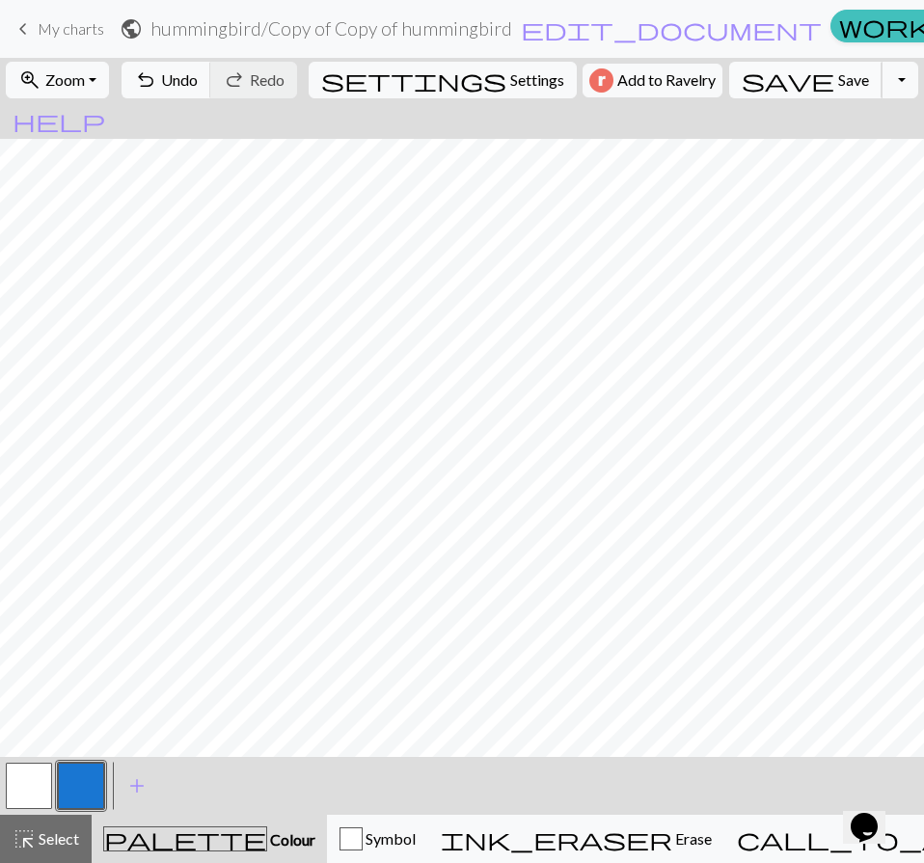
click at [765, 92] on span "save" at bounding box center [787, 80] width 93 height 27
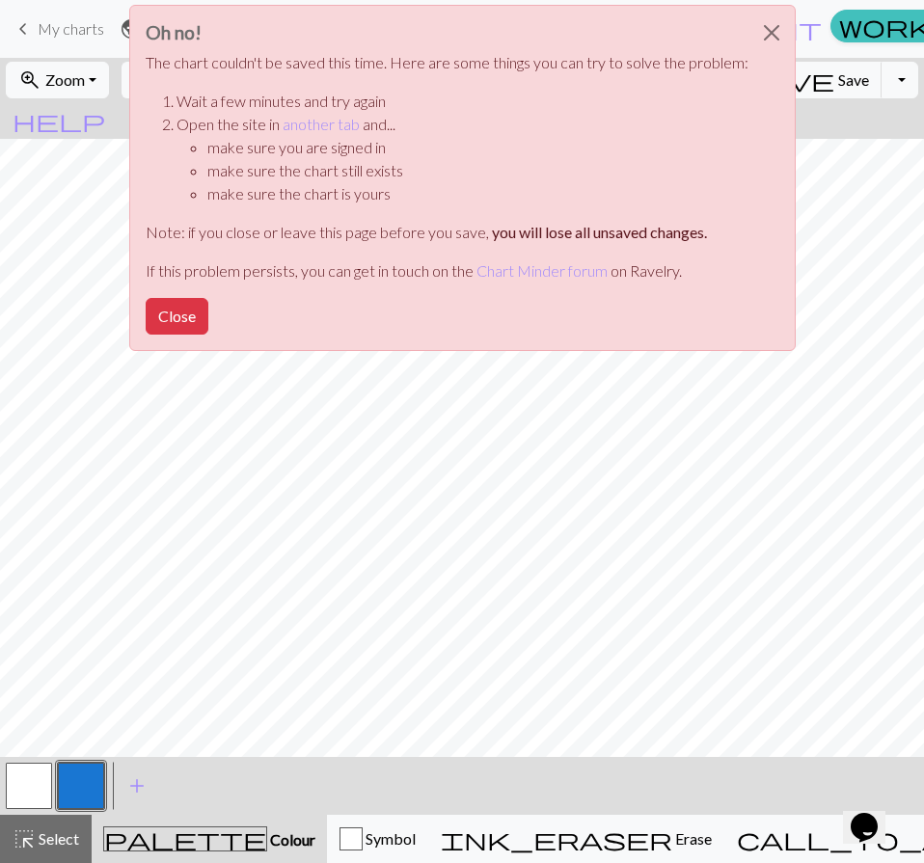
click at [223, 307] on div "Oh no! The chart couldn't be saved this time. Here are some things you can try …" at bounding box center [462, 178] width 666 height 346
click at [176, 308] on button "Close" at bounding box center [177, 316] width 63 height 37
